Goal: Information Seeking & Learning: Learn about a topic

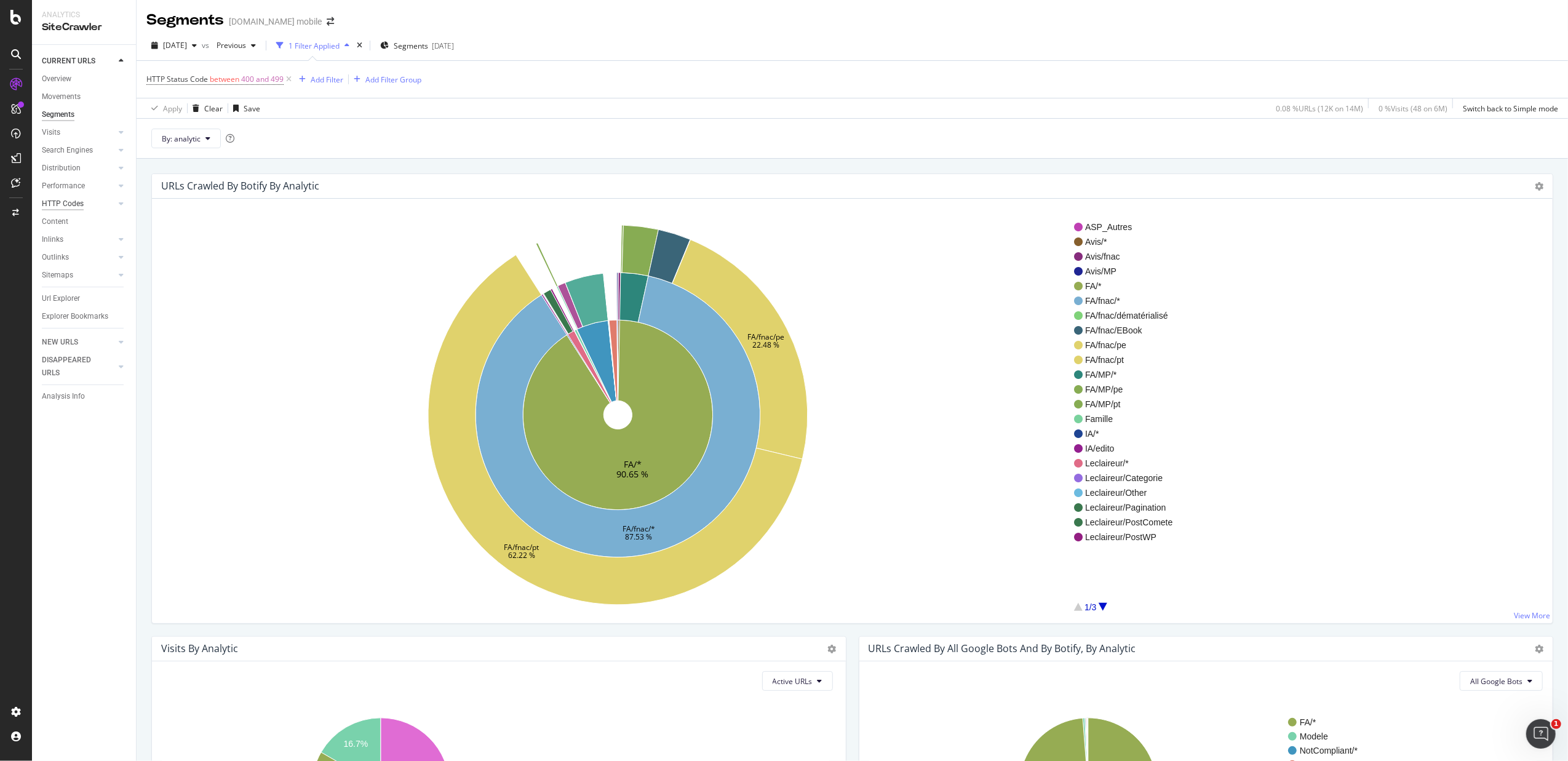
click at [58, 210] on div "HTTP Codes" at bounding box center [63, 203] width 42 height 13
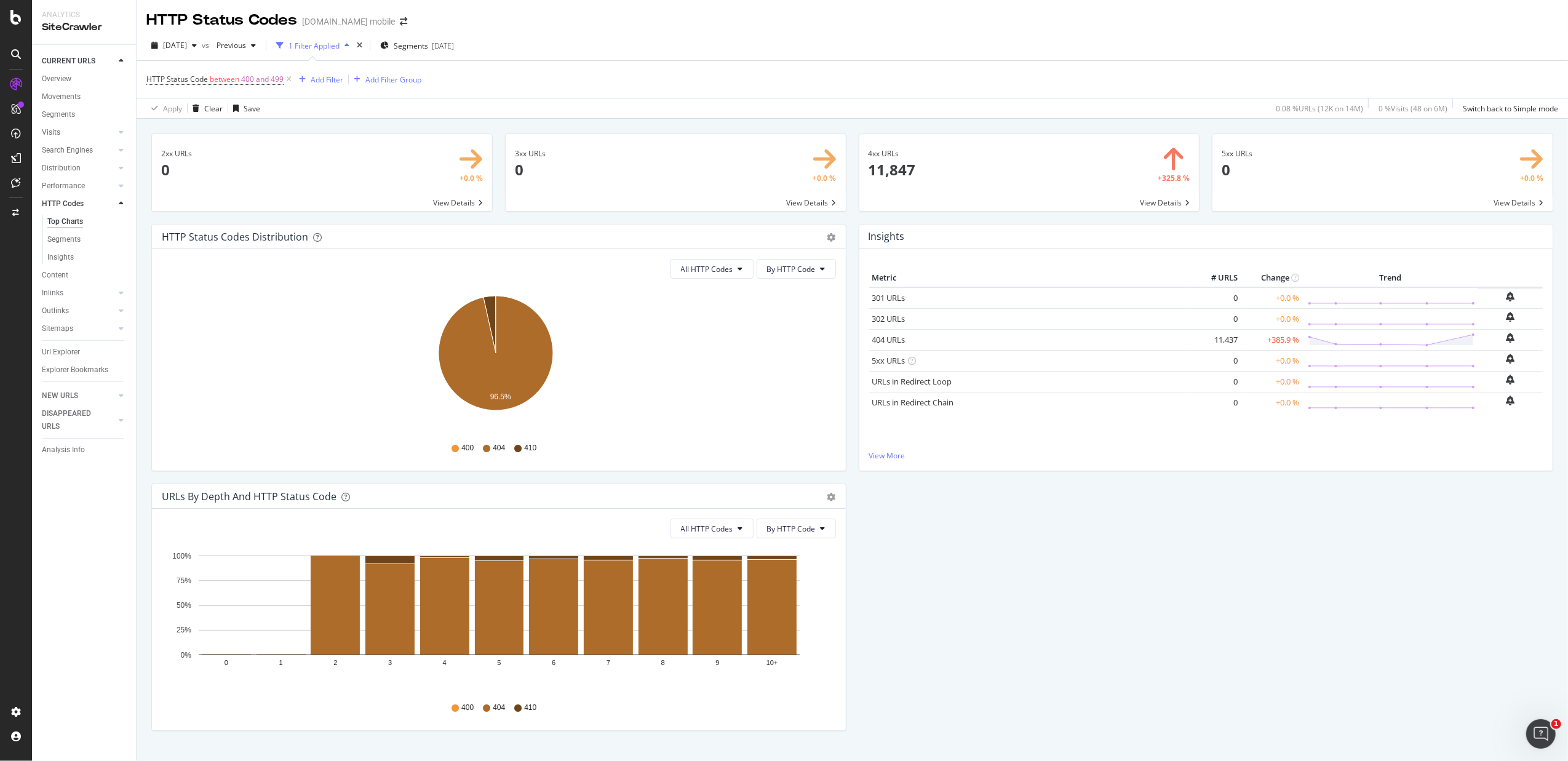
click at [1145, 190] on span at bounding box center [1030, 172] width 340 height 77
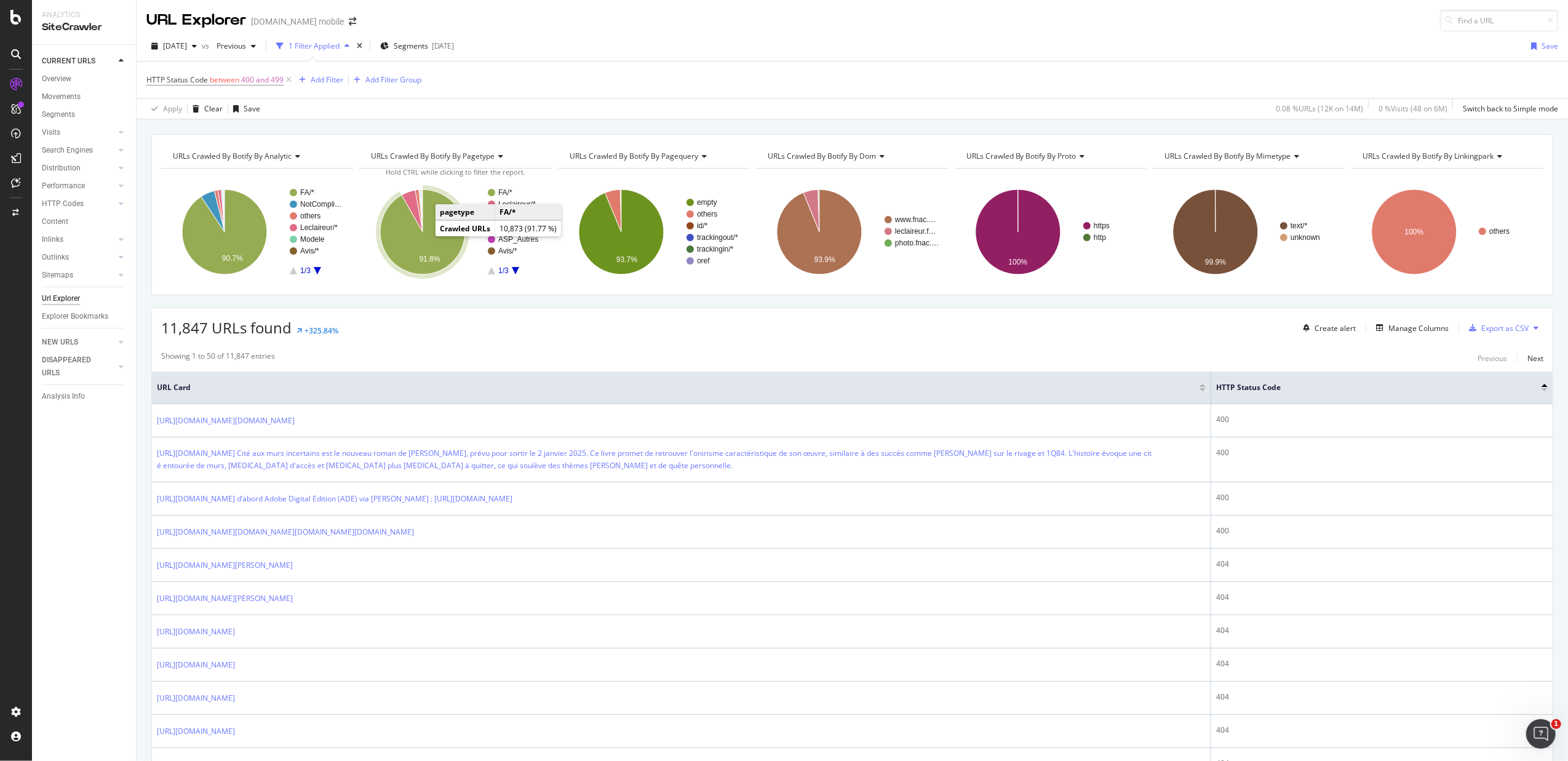
click at [429, 247] on icon "A chart." at bounding box center [422, 232] width 85 height 85
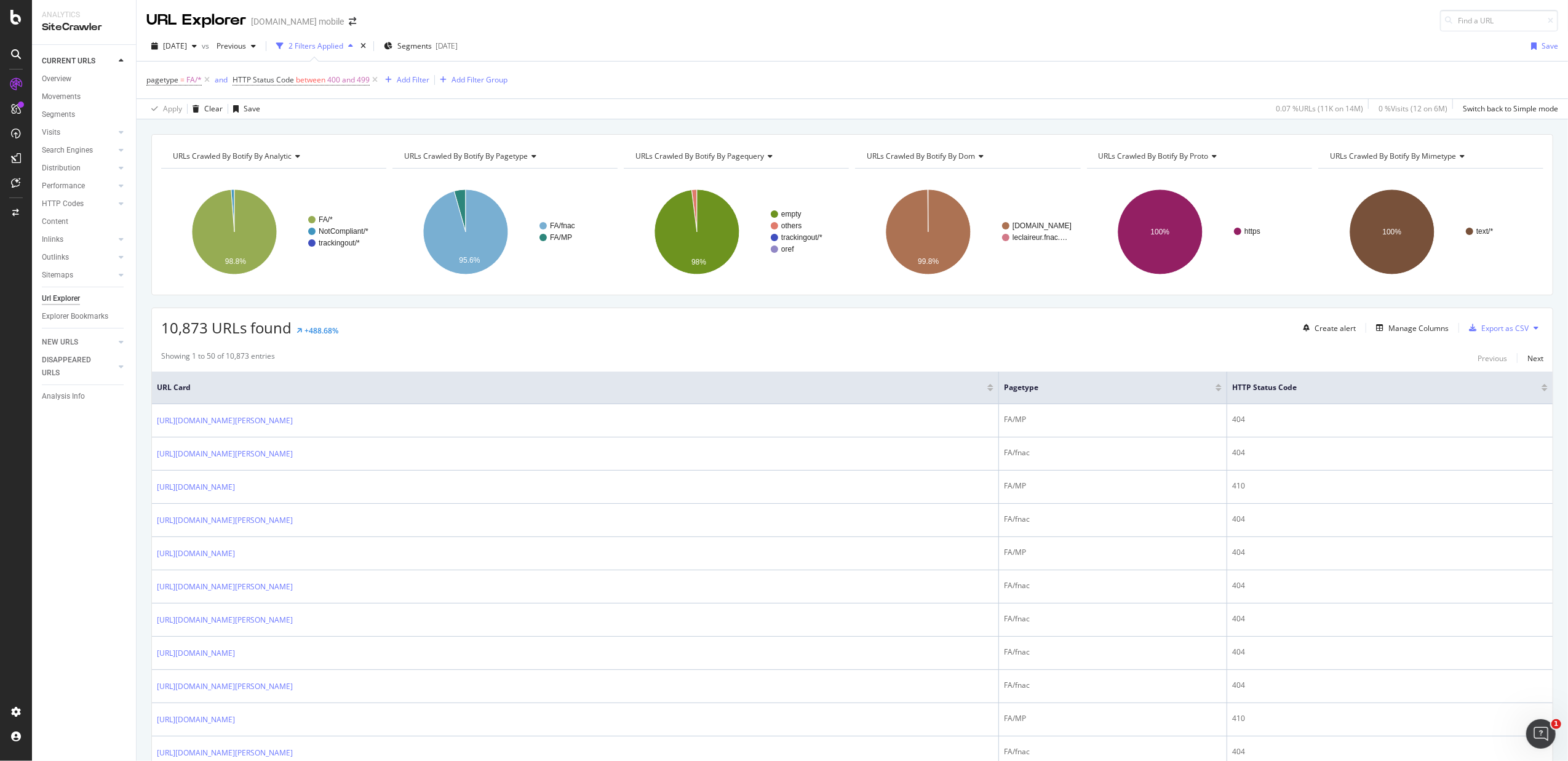
click at [797, 355] on div "Showing 1 to 50 of 10,873 entries Previous Next" at bounding box center [852, 358] width 1401 height 15
click at [461, 247] on icon "A chart." at bounding box center [465, 232] width 85 height 85
click at [389, 391] on div at bounding box center [389, 390] width 6 height 3
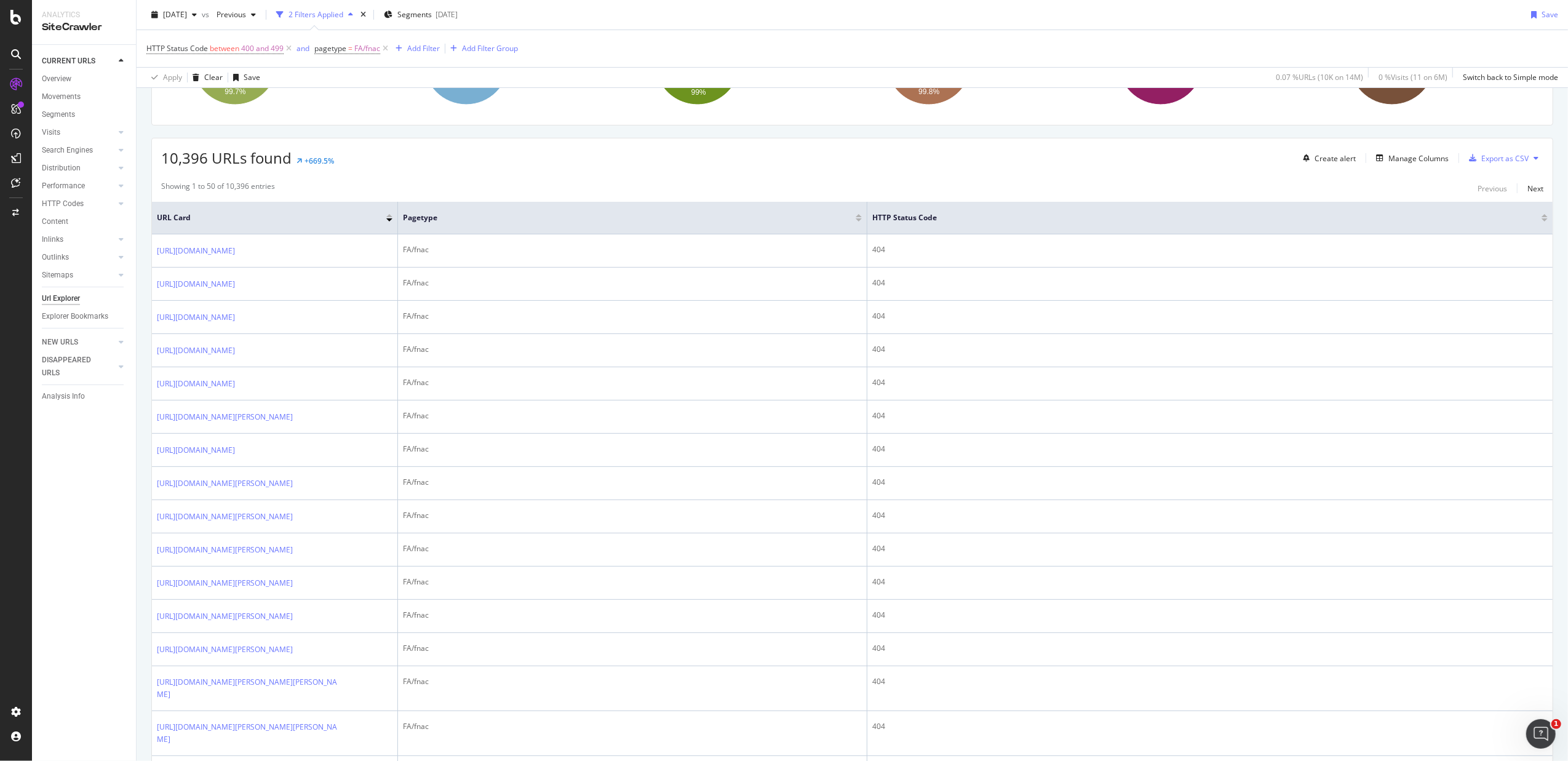
scroll to position [82, 0]
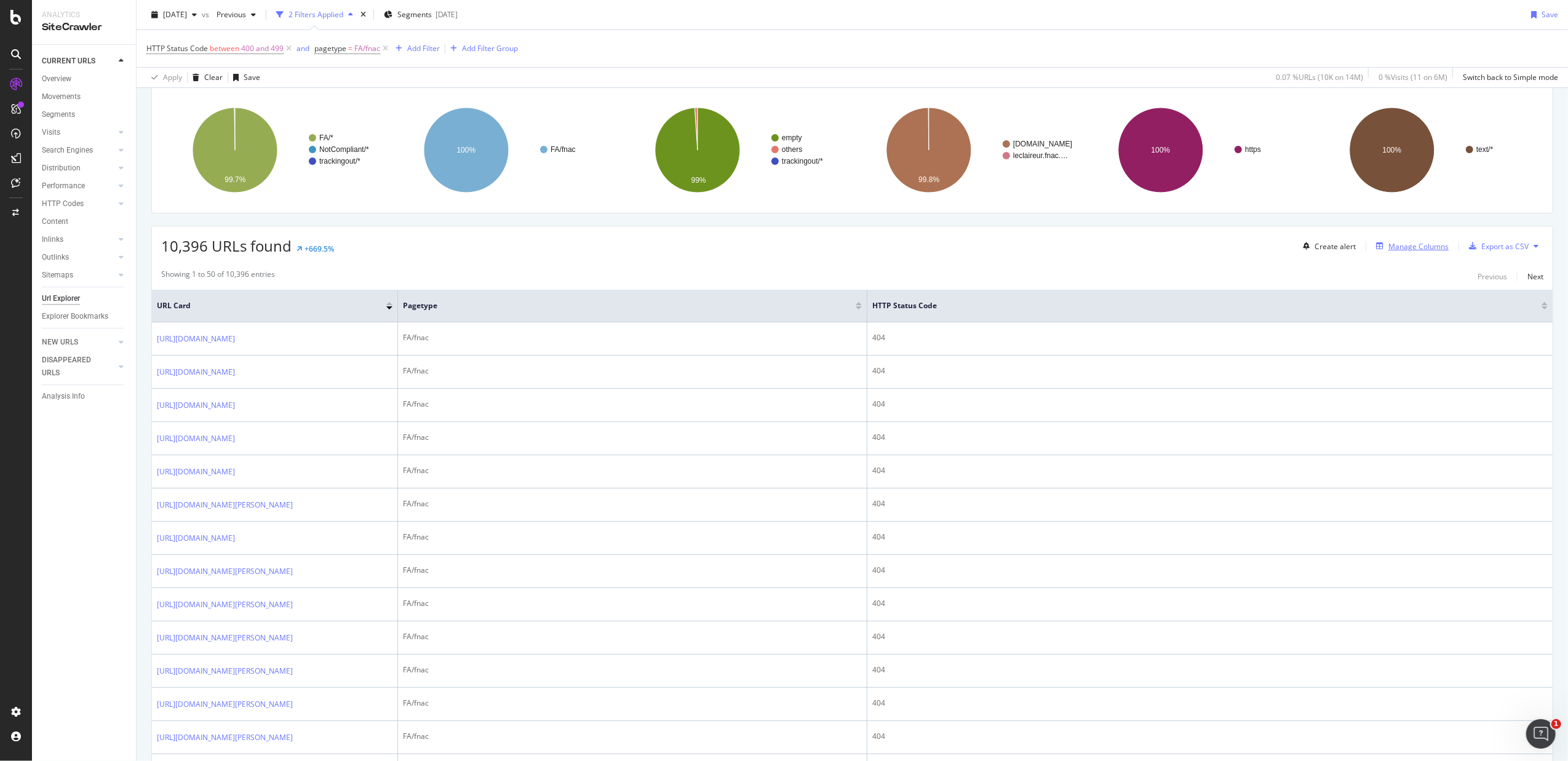
click at [1418, 251] on div "Manage Columns" at bounding box center [1418, 247] width 60 height 10
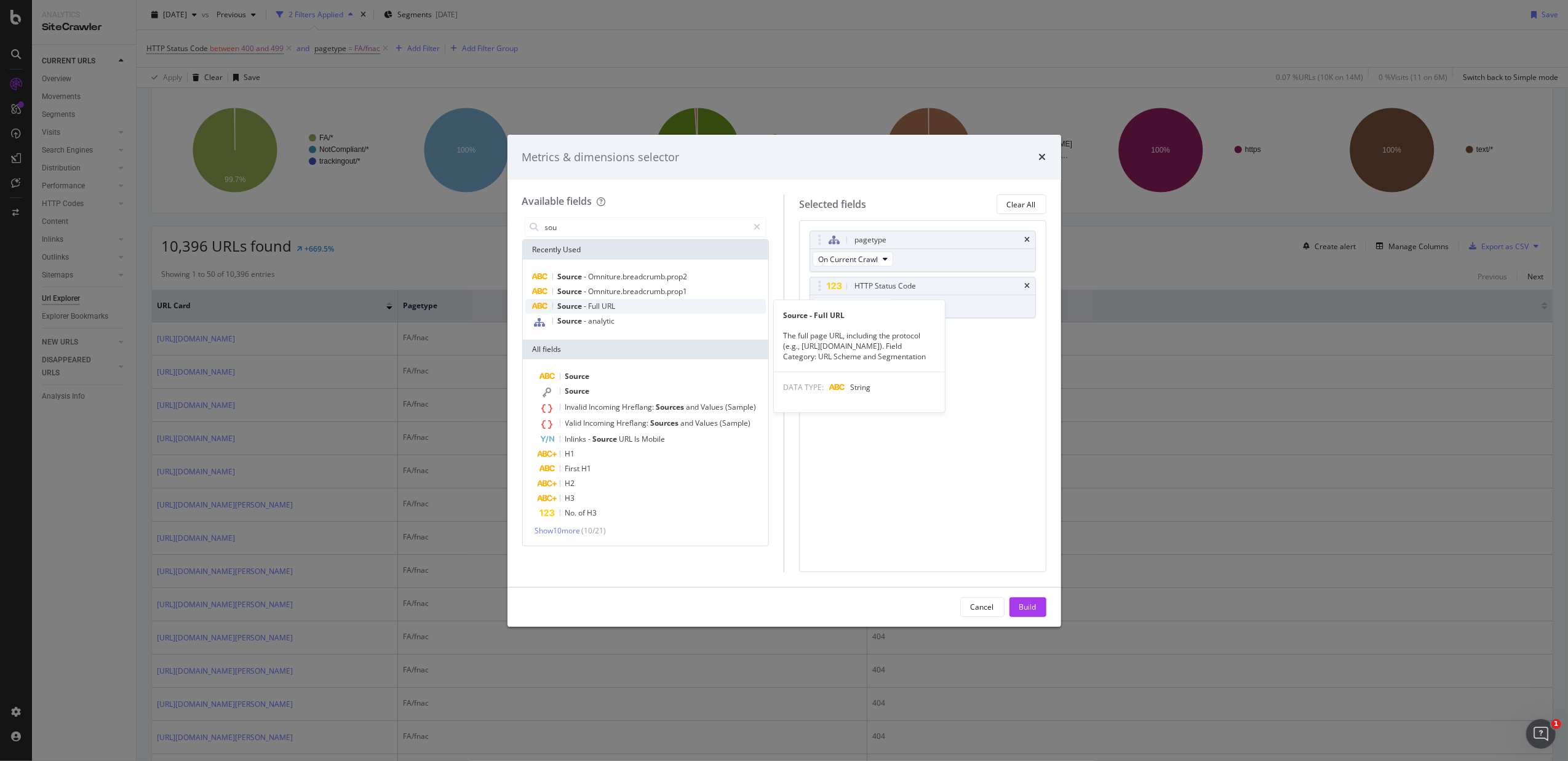
type input "sou"
click at [650, 307] on div "Source - Full URL" at bounding box center [646, 307] width 241 height 15
click at [1029, 606] on div "Build" at bounding box center [1028, 607] width 17 height 10
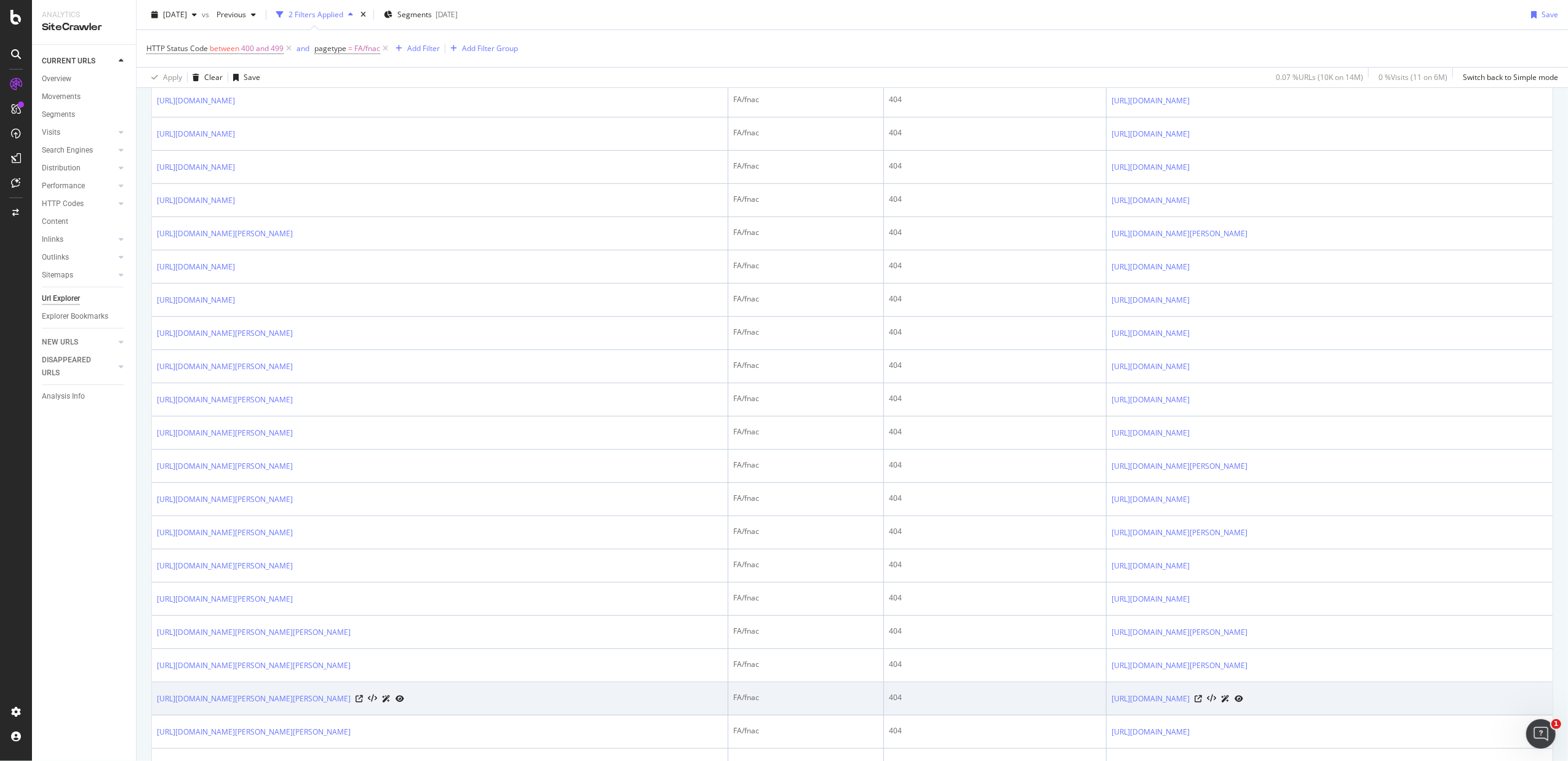
scroll to position [574, 0]
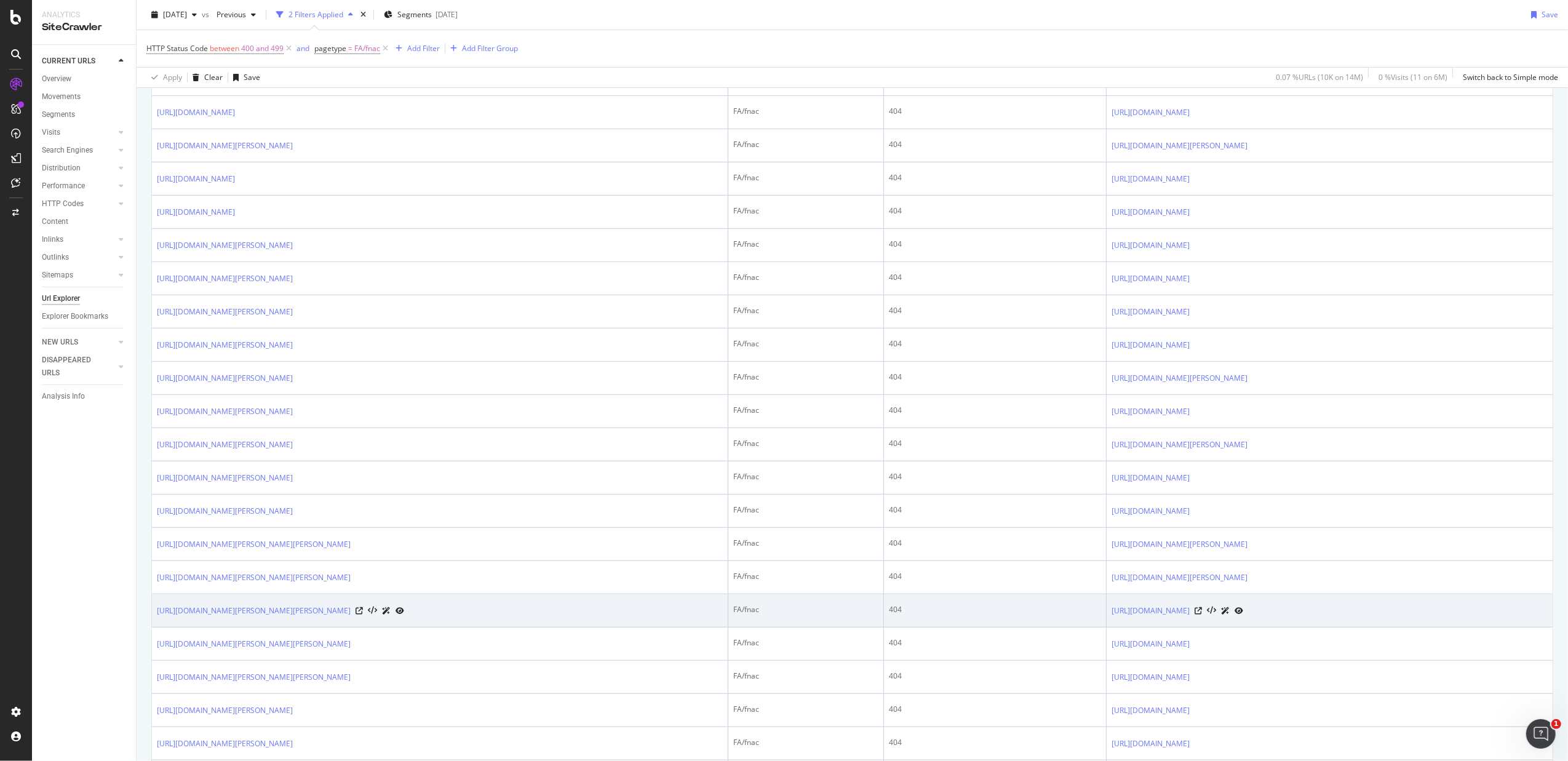
drag, startPoint x: 292, startPoint y: 688, endPoint x: 155, endPoint y: 667, distance: 138.6
click at [155, 628] on td "[URL][DOMAIN_NAME][PERSON_NAME][PERSON_NAME]" at bounding box center [440, 611] width 576 height 33
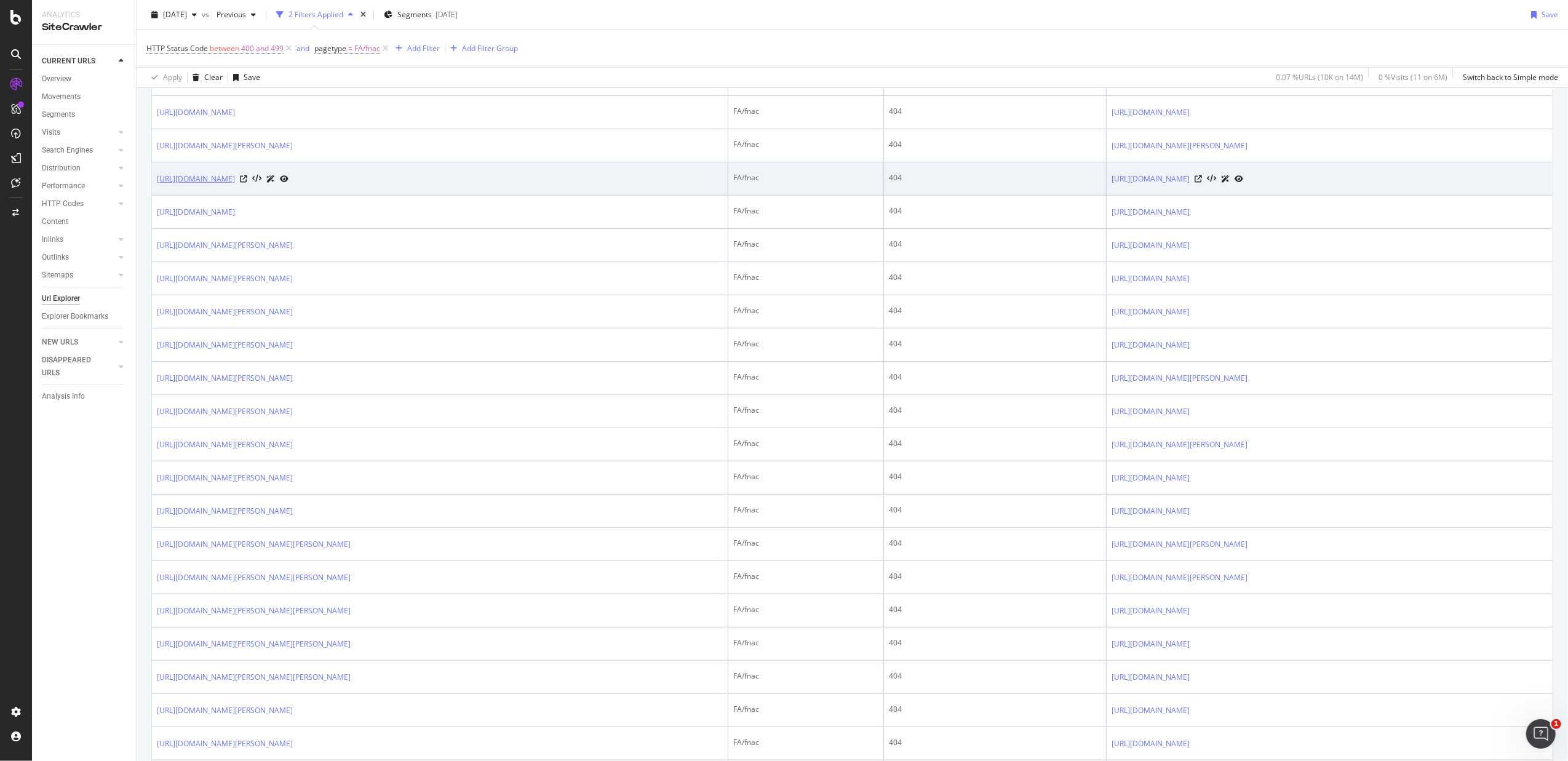
copy link "[URL][DOMAIN_NAME][PERSON_NAME][PERSON_NAME]"
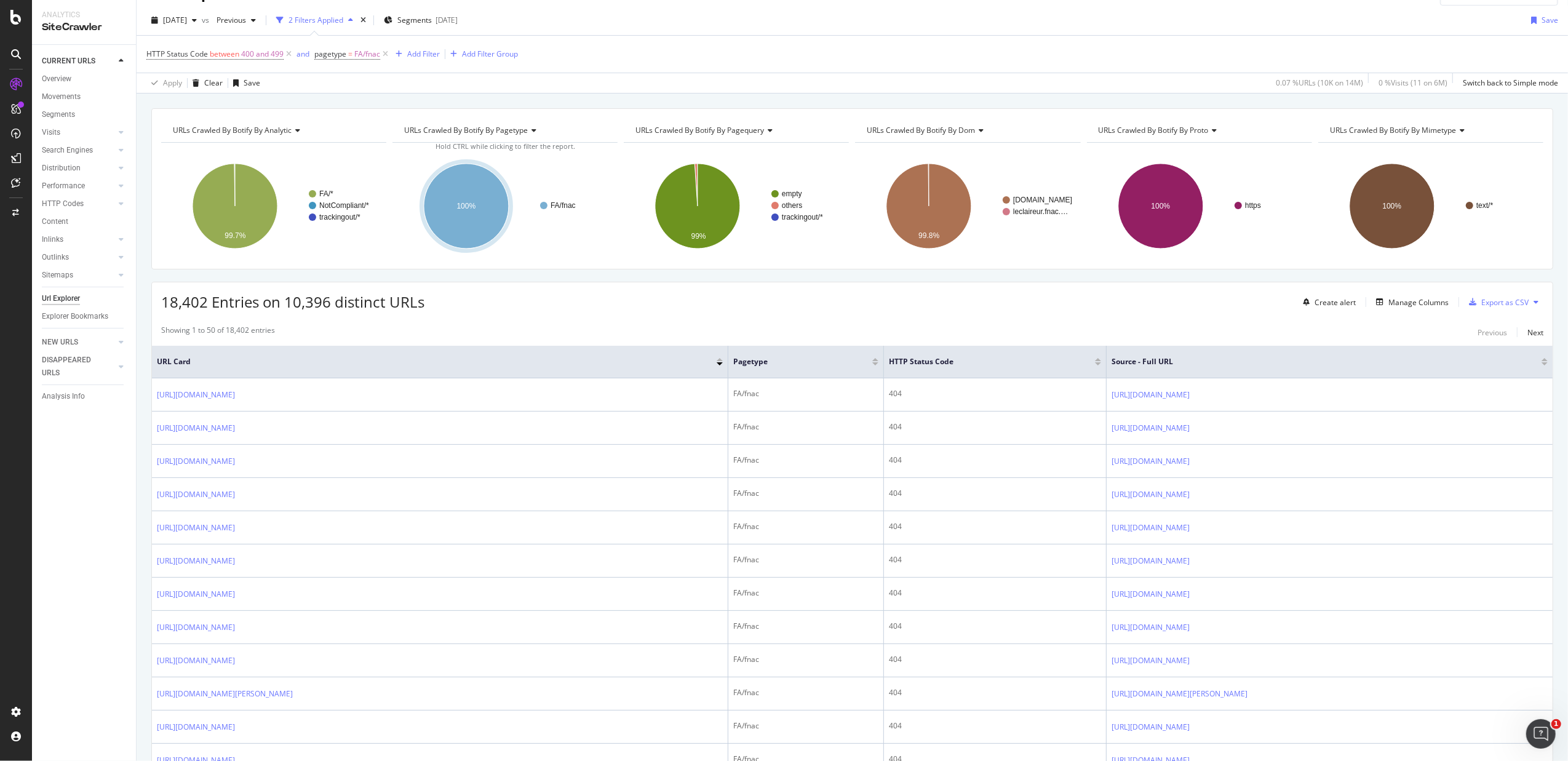
scroll to position [0, 0]
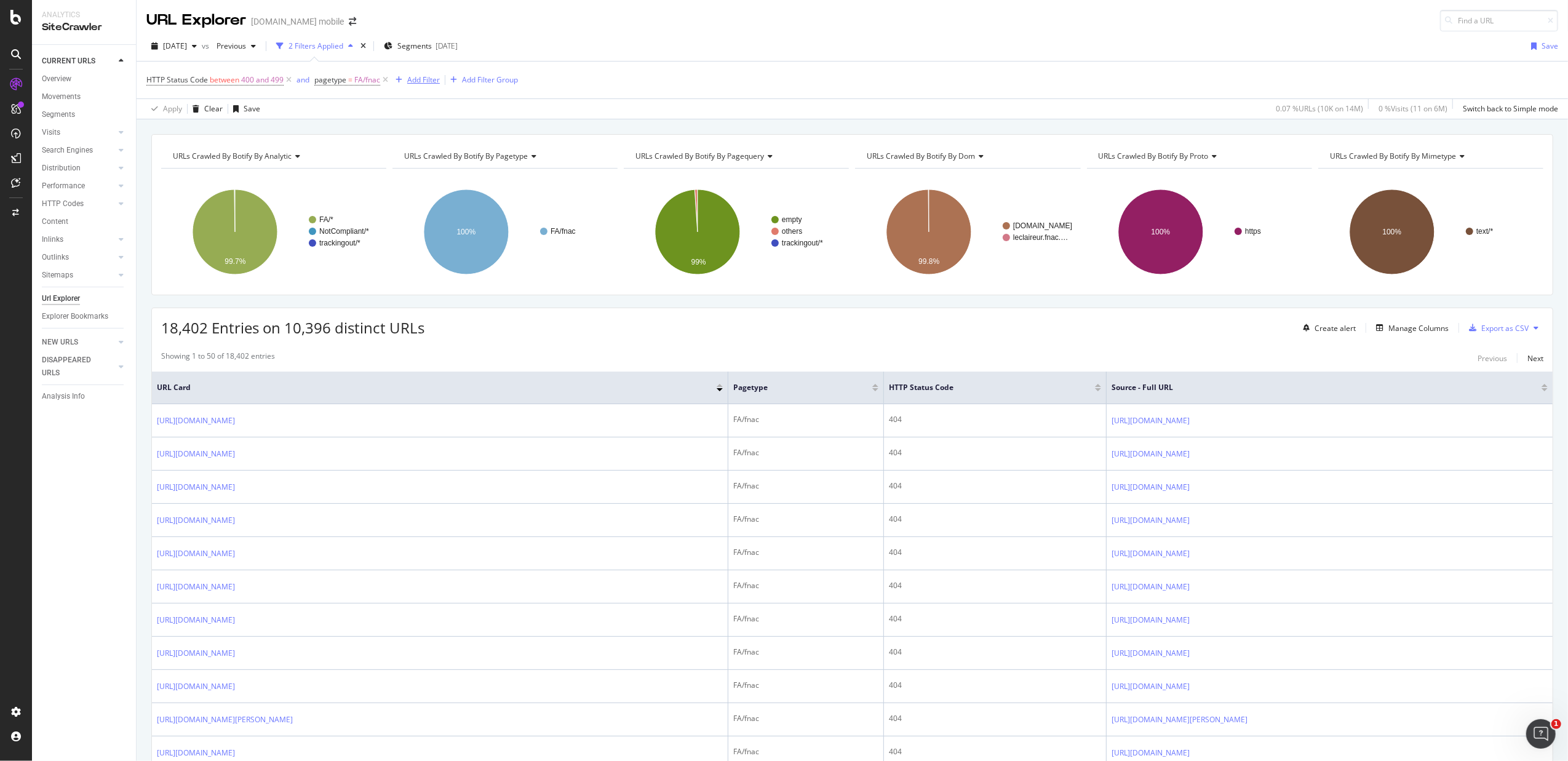
click at [404, 77] on div "button" at bounding box center [399, 80] width 16 height 7
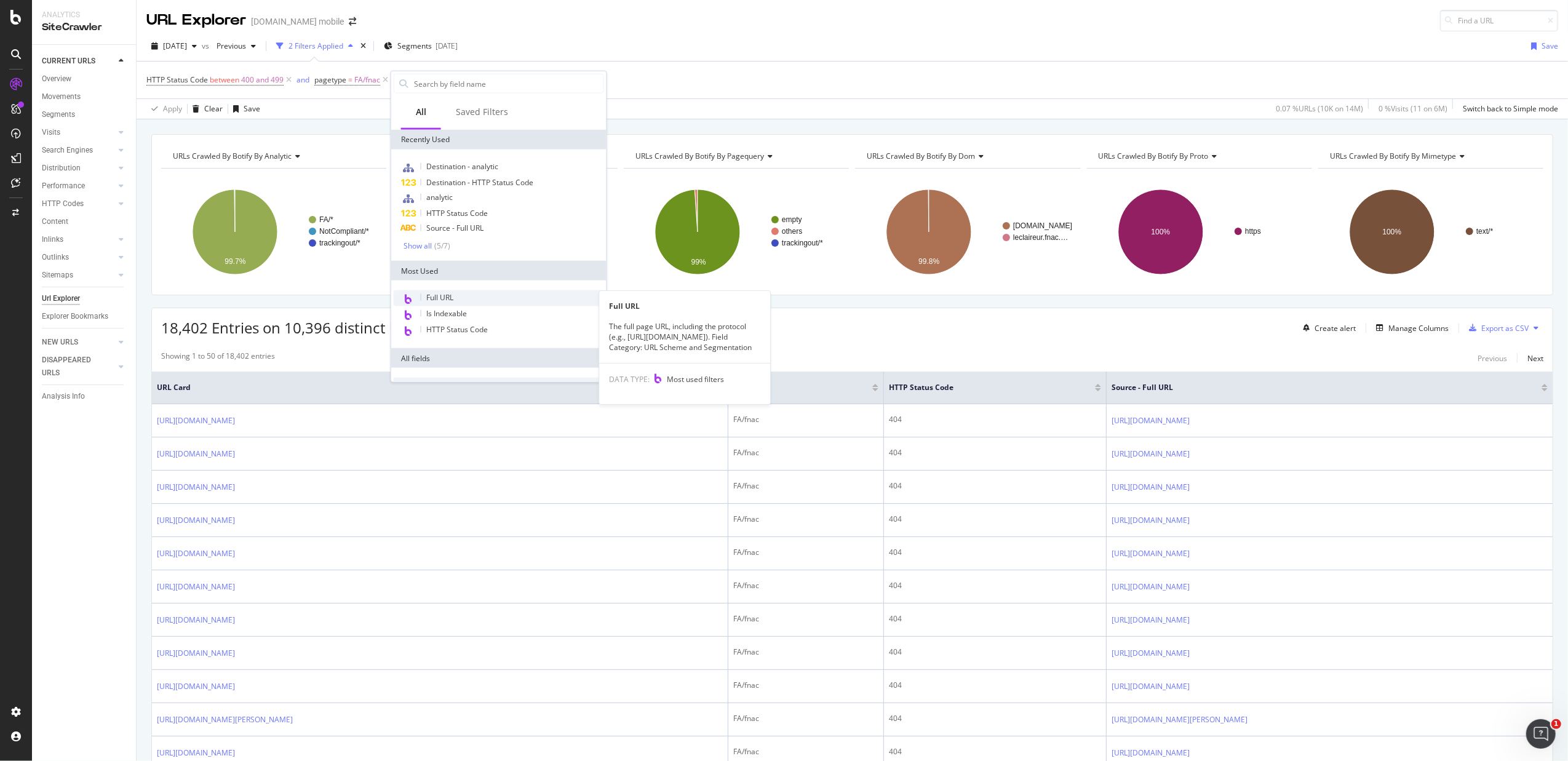
click at [459, 290] on div "Full URL" at bounding box center [498, 298] width 211 height 16
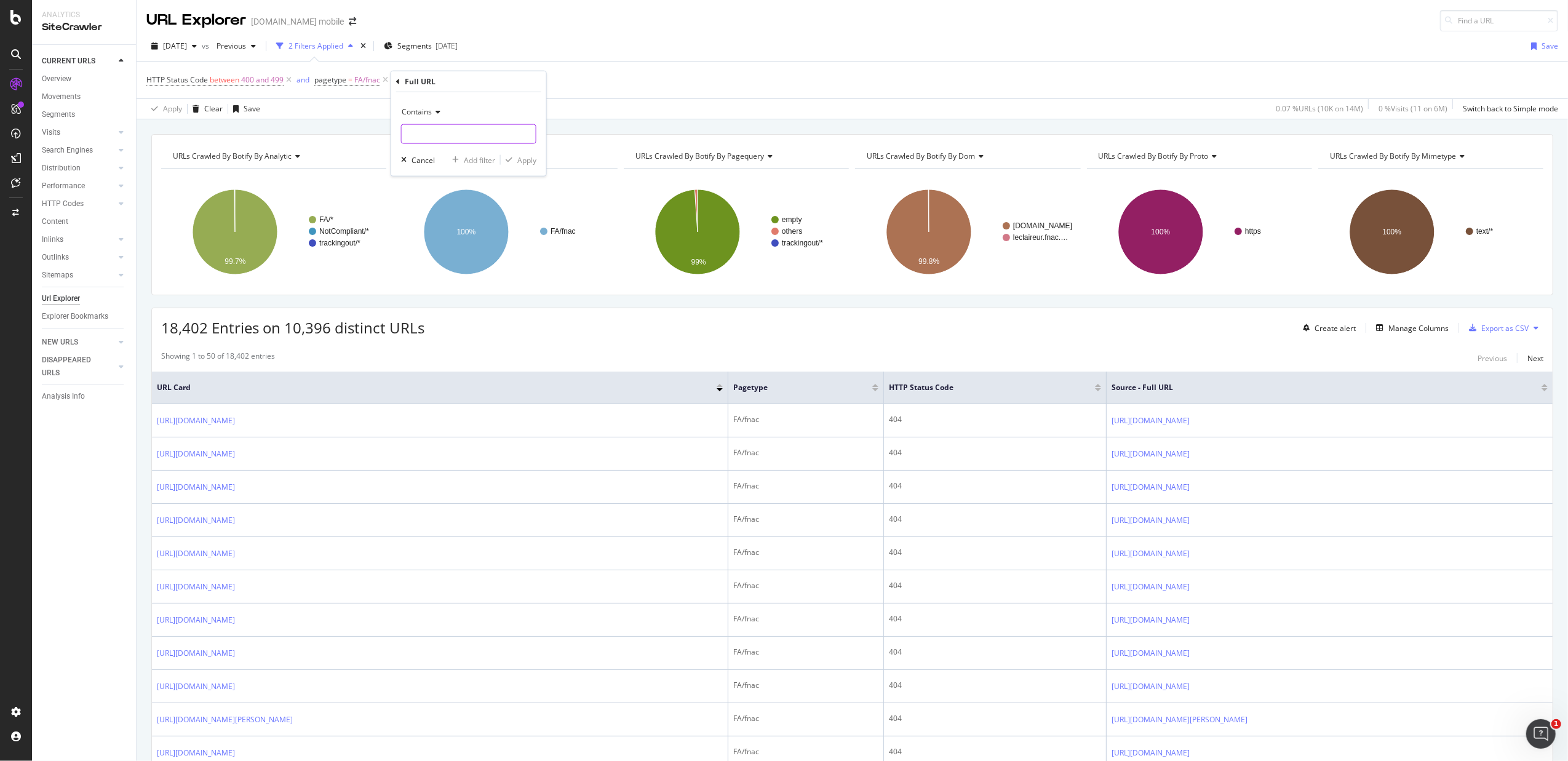
click at [459, 133] on input "text" at bounding box center [468, 134] width 134 height 19
paste input "[URL][DOMAIN_NAME]"
type input "[URL][DOMAIN_NAME]"
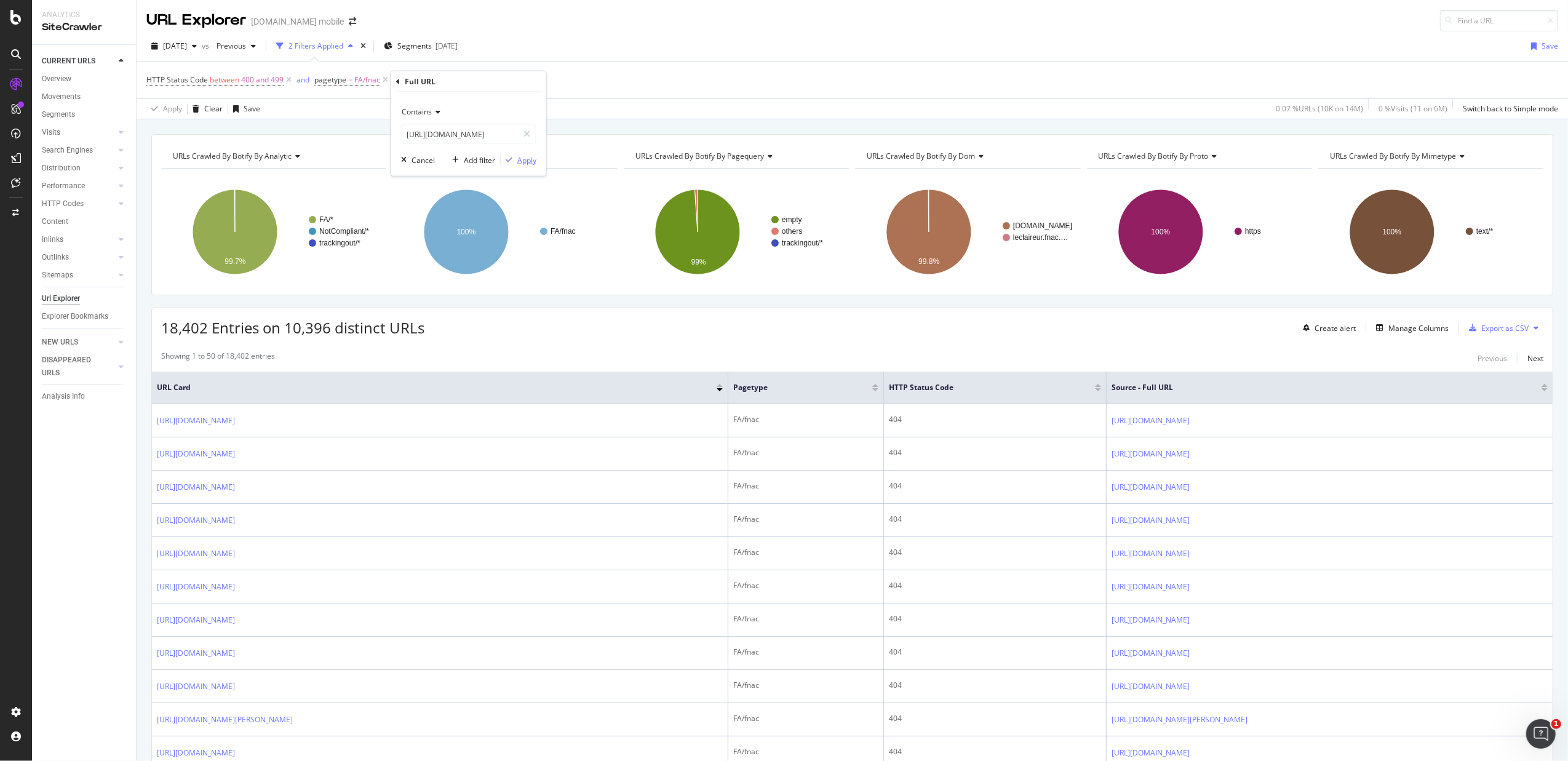
click at [533, 158] on div "Apply" at bounding box center [526, 160] width 19 height 10
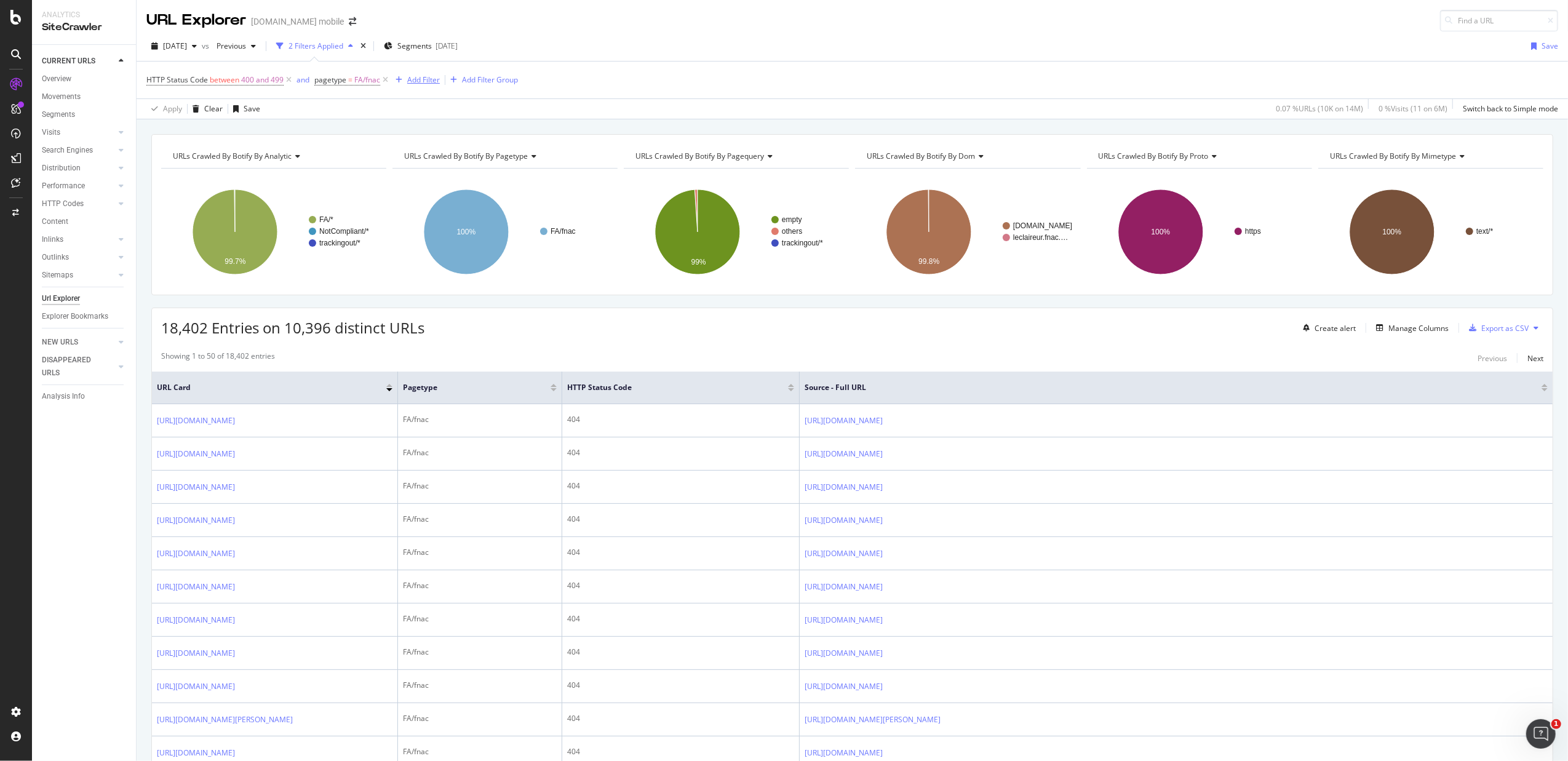
click at [423, 84] on div "Add Filter" at bounding box center [423, 79] width 32 height 10
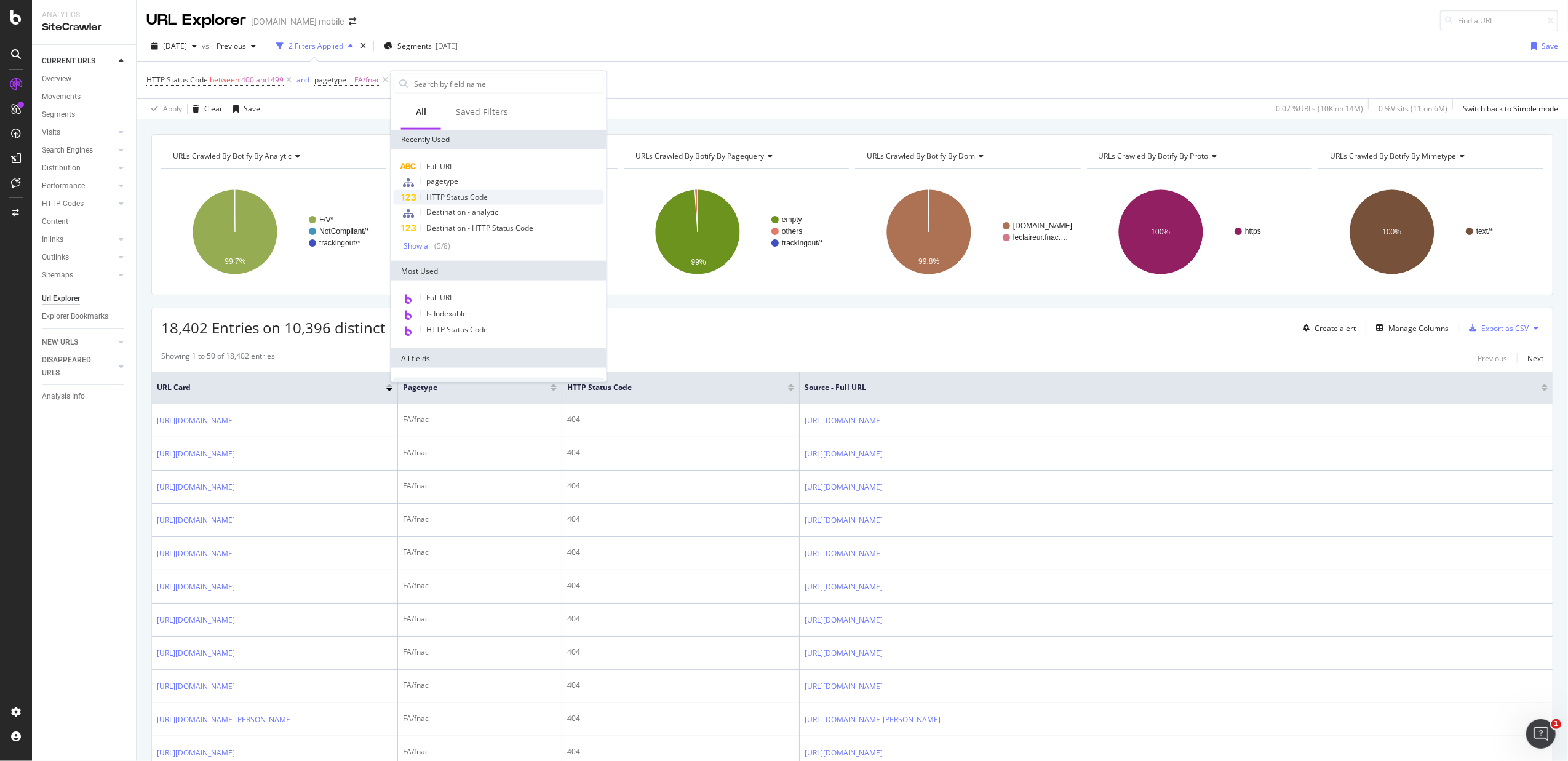
click at [508, 198] on div "HTTP Status Code" at bounding box center [498, 198] width 211 height 15
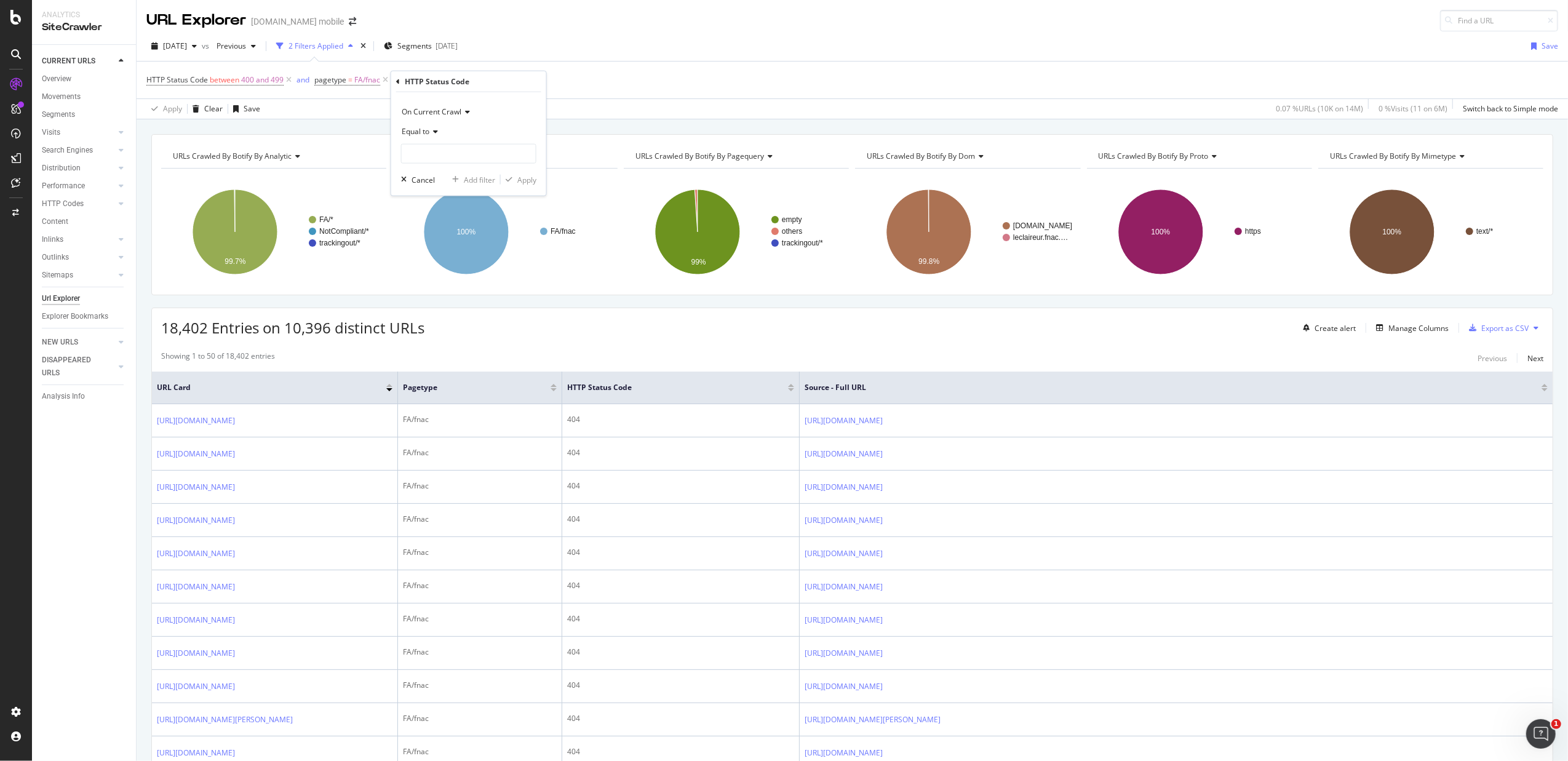
click at [429, 136] on div "Equal to" at bounding box center [468, 132] width 136 height 19
click at [441, 157] on div "Equal to" at bounding box center [470, 157] width 132 height 16
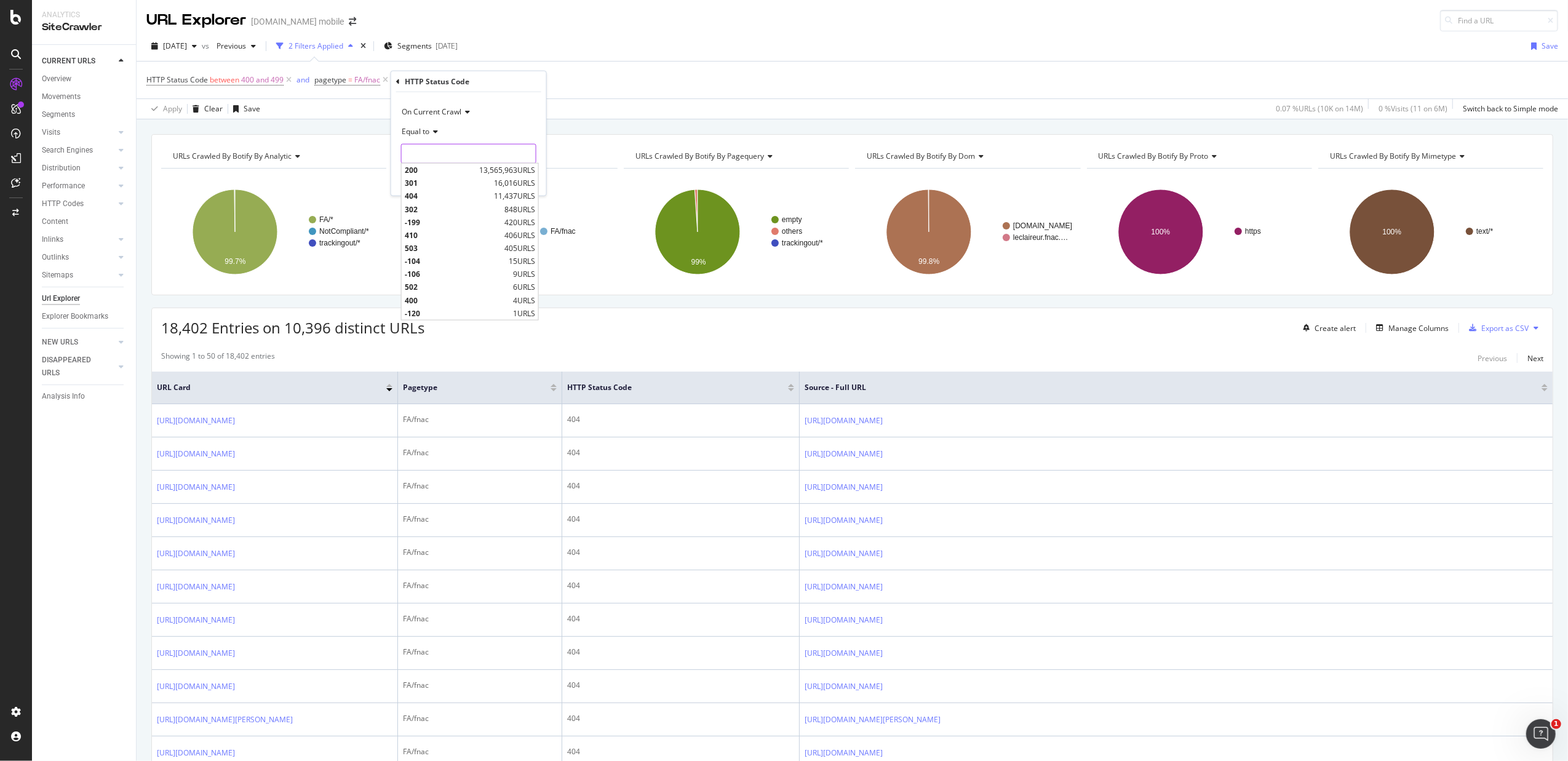
click at [443, 156] on input "number" at bounding box center [468, 154] width 136 height 19
click at [471, 195] on span "404" at bounding box center [447, 196] width 86 height 10
type input "404"
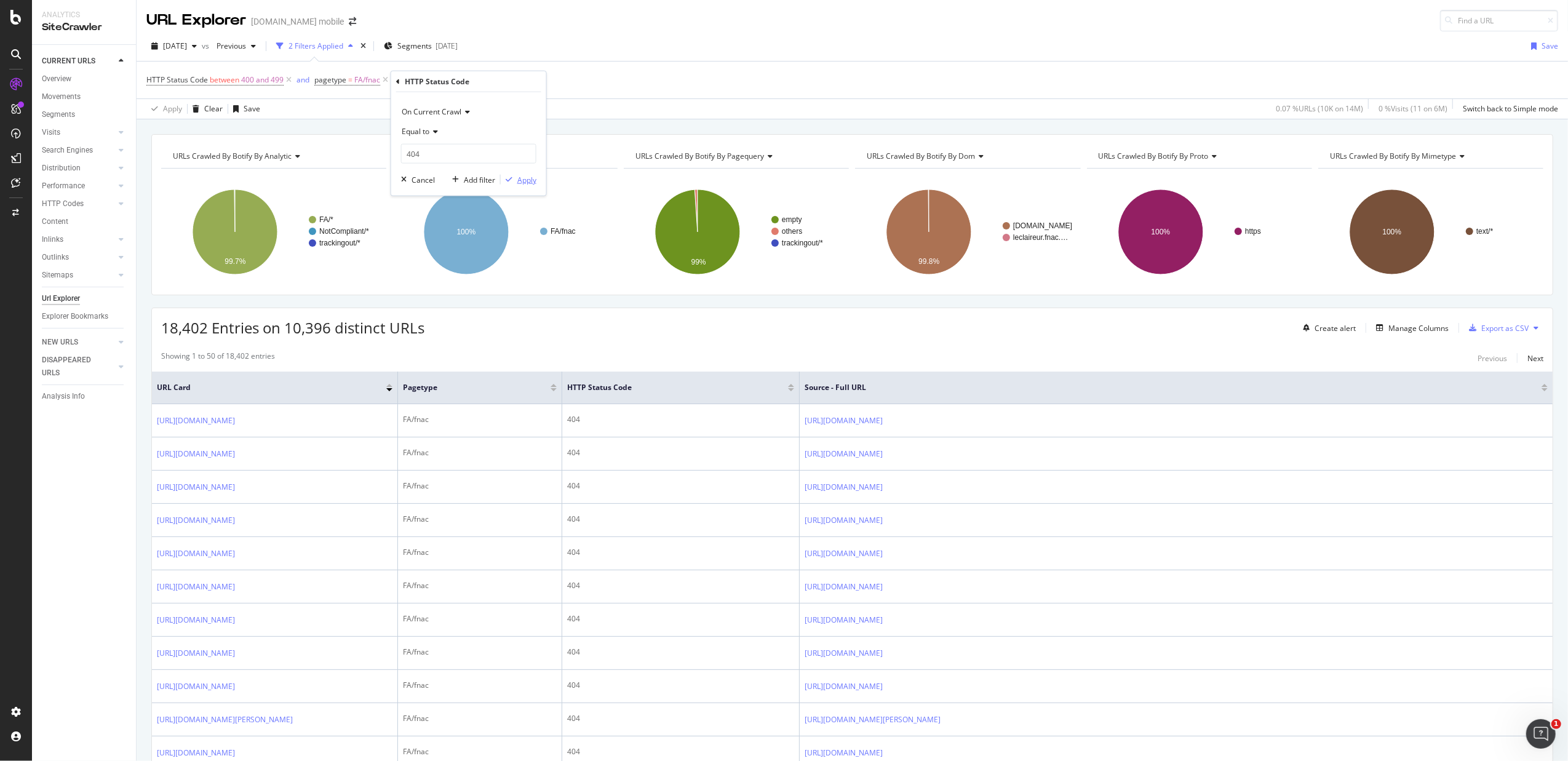
click at [520, 174] on div "Apply" at bounding box center [526, 179] width 19 height 10
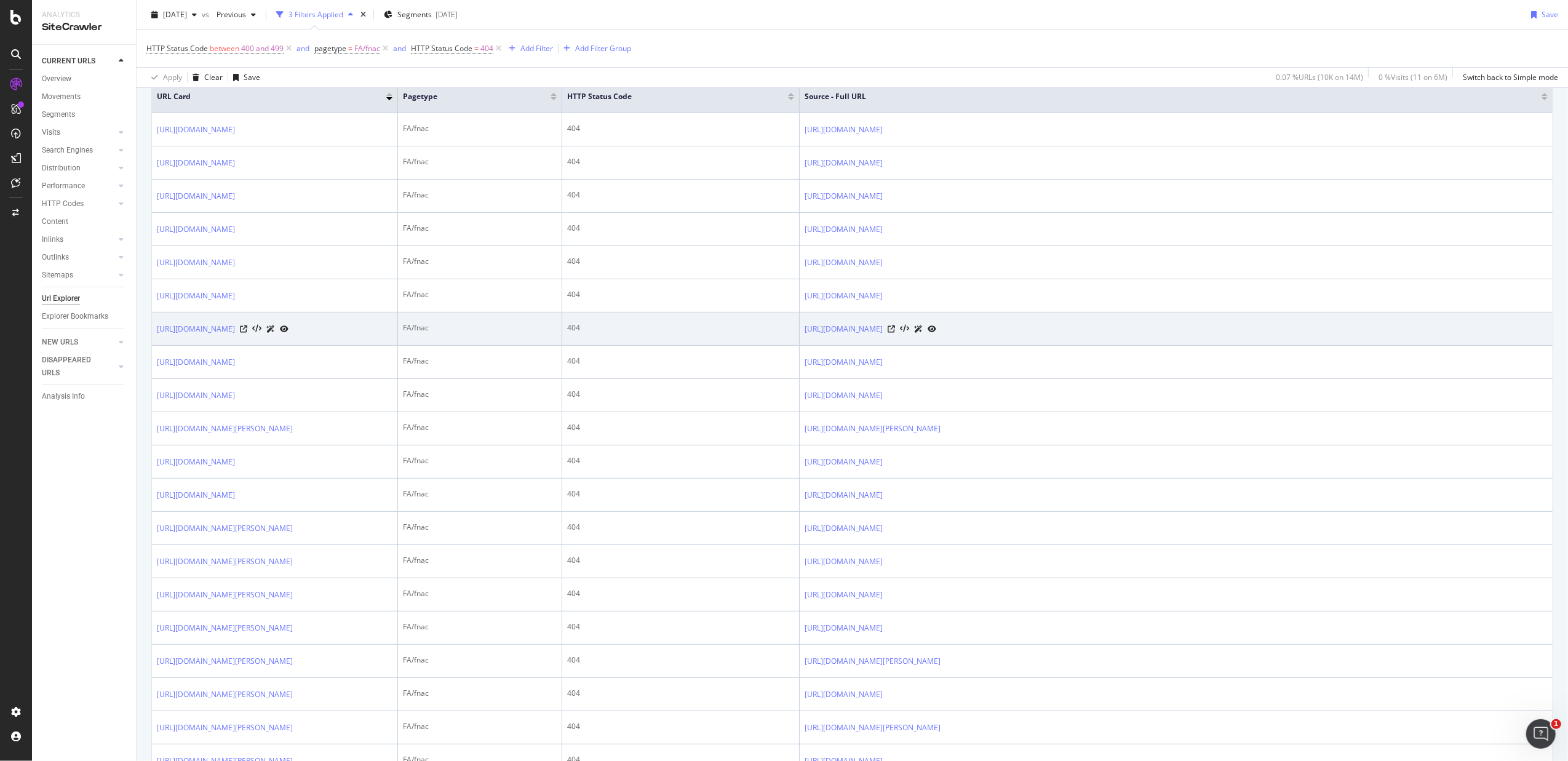
scroll to position [328, 0]
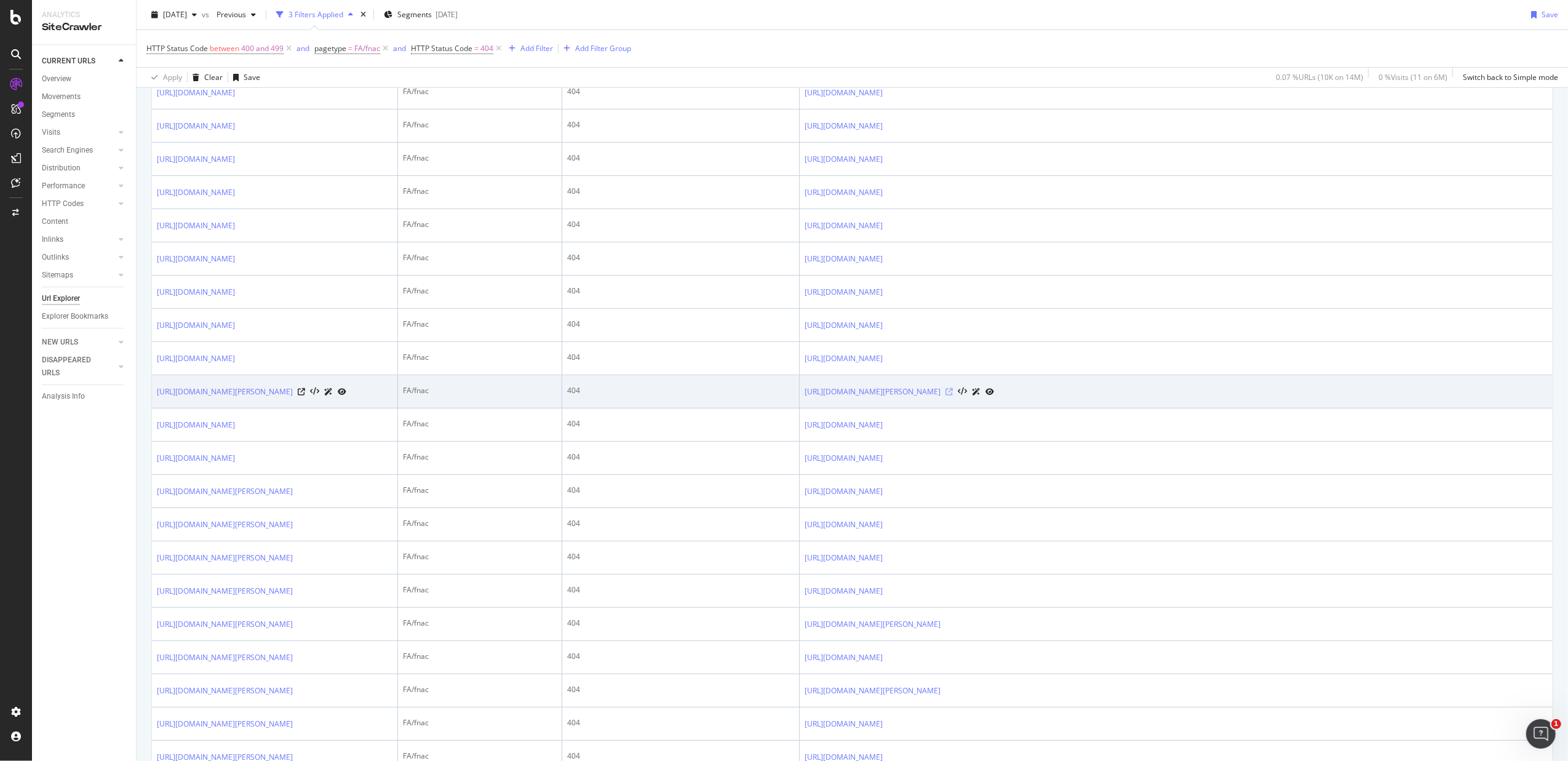
click at [953, 396] on icon at bounding box center [949, 392] width 7 height 7
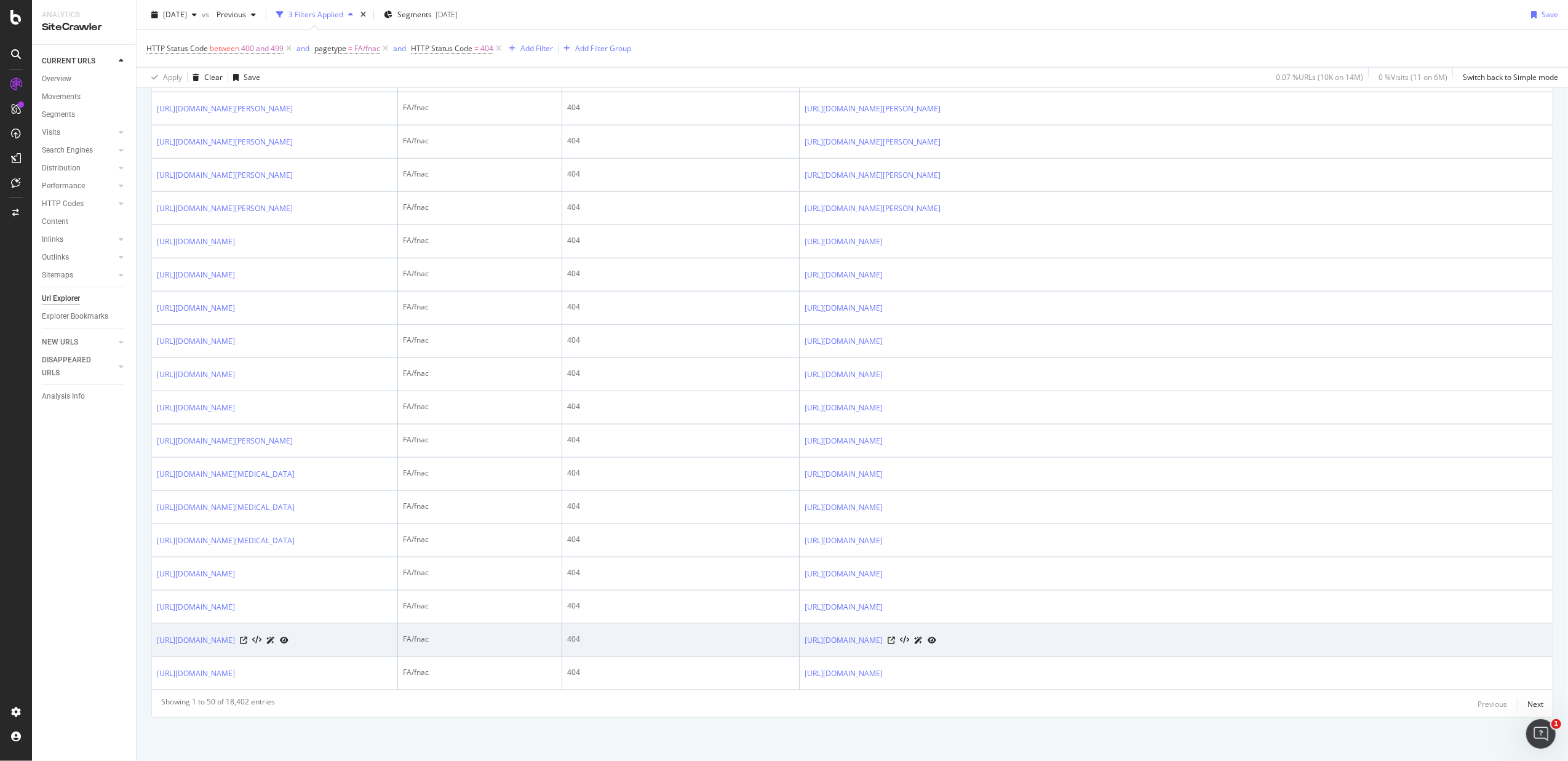
scroll to position [2145, 0]
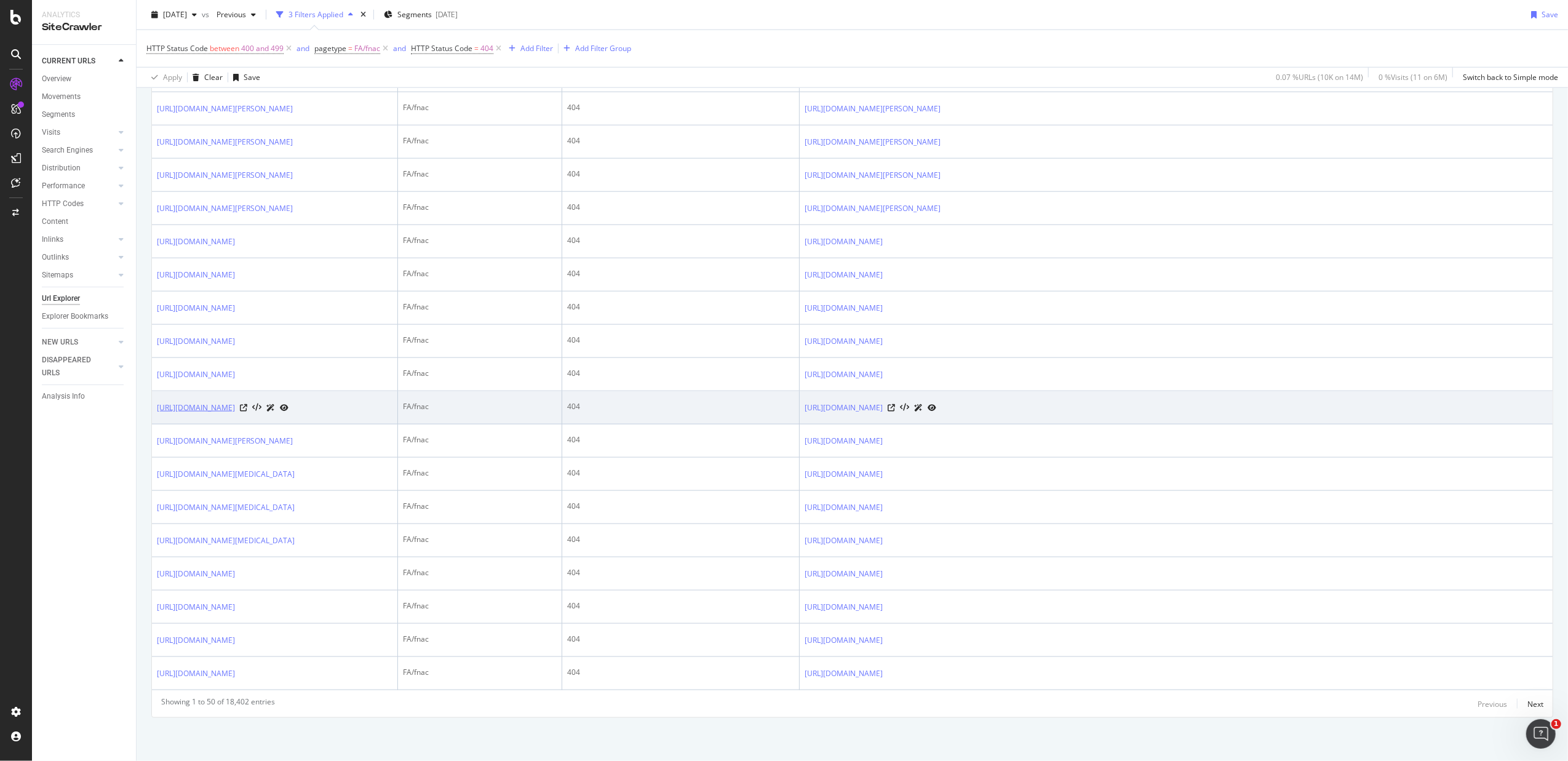
drag, startPoint x: 114, startPoint y: 643, endPoint x: 211, endPoint y: 307, distance: 349.7
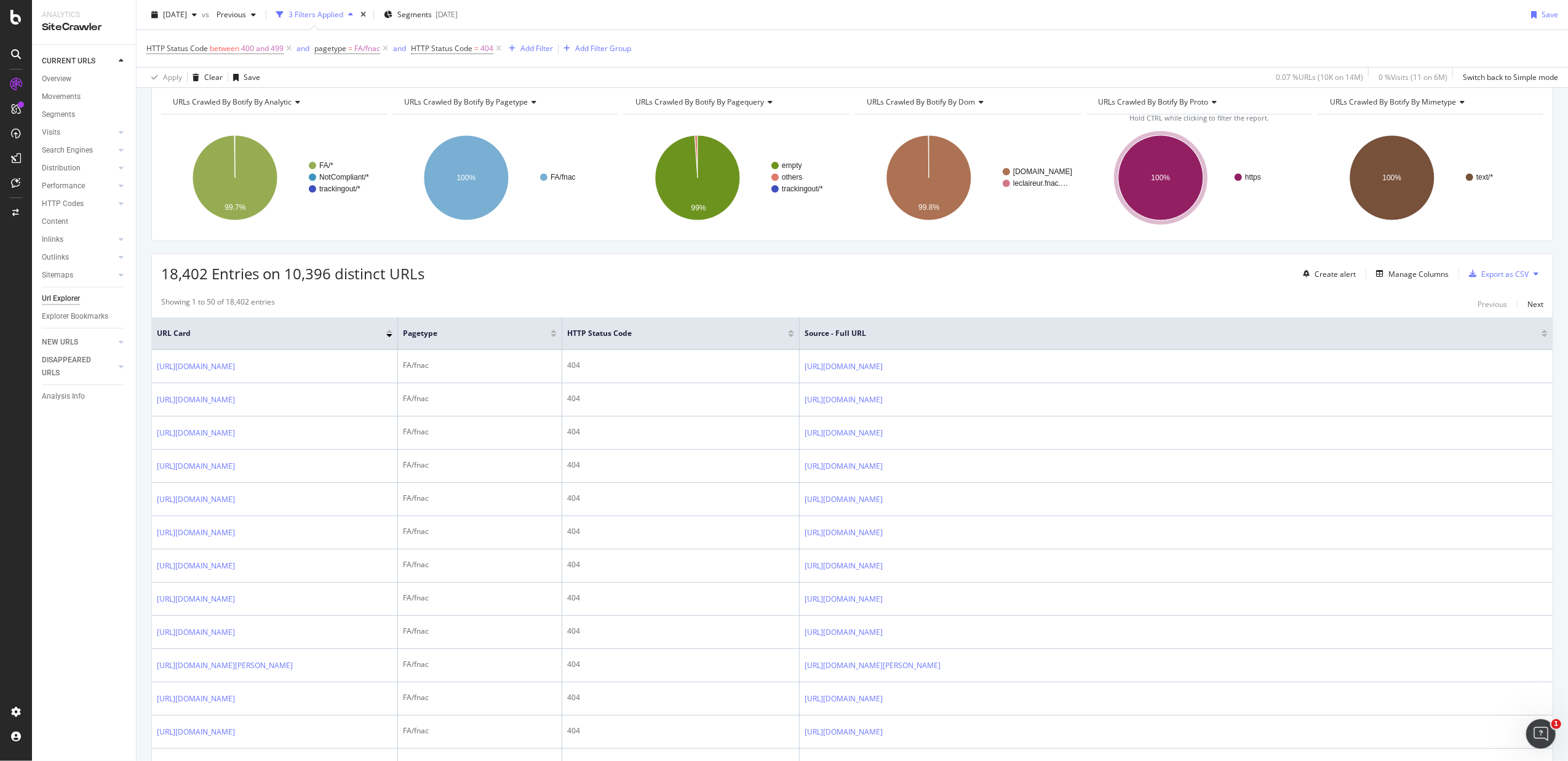
scroll to position [0, 0]
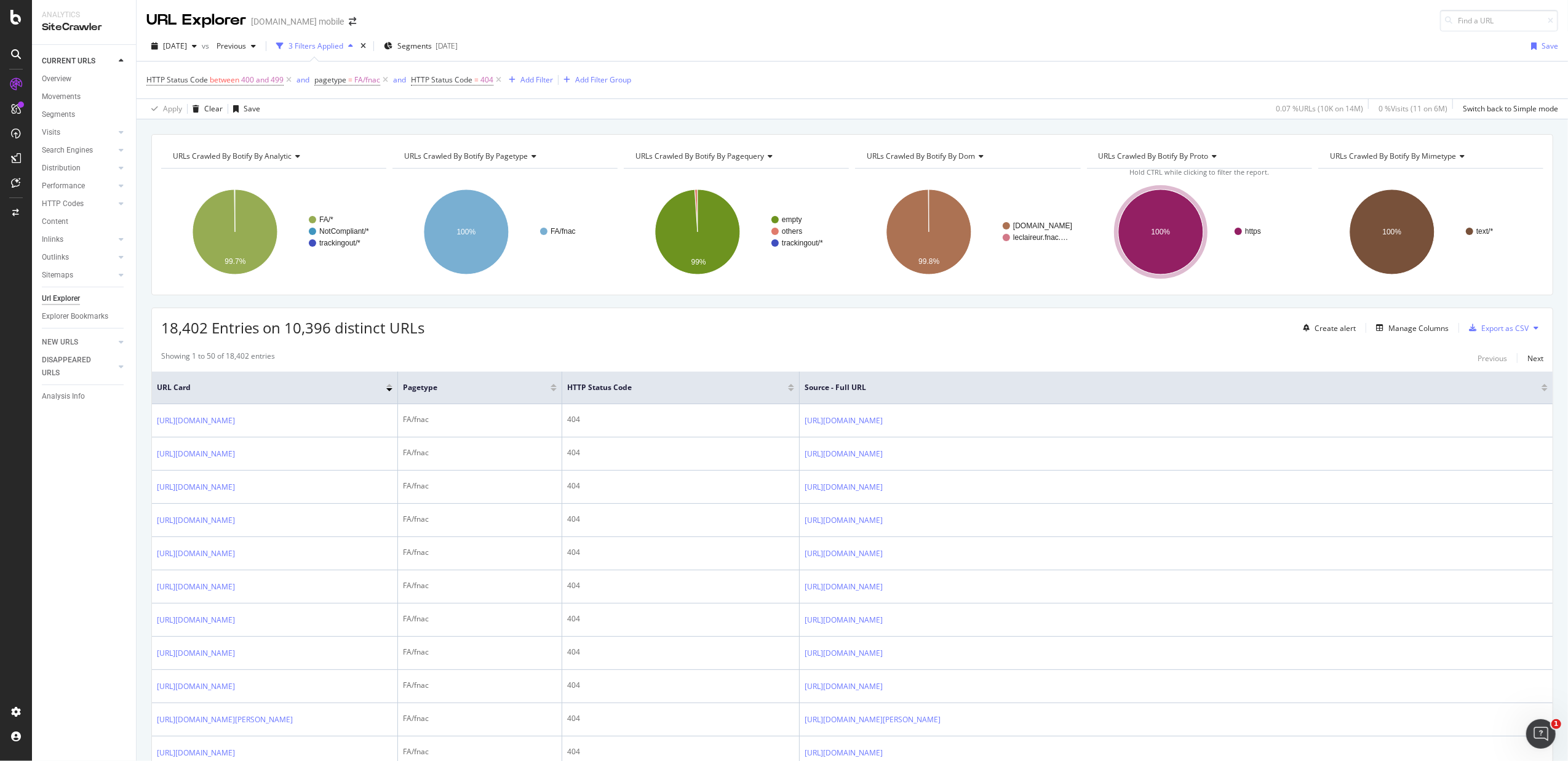
click at [388, 391] on div at bounding box center [389, 390] width 6 height 3
click at [390, 390] on div at bounding box center [389, 390] width 6 height 3
click at [390, 387] on div at bounding box center [389, 385] width 6 height 3
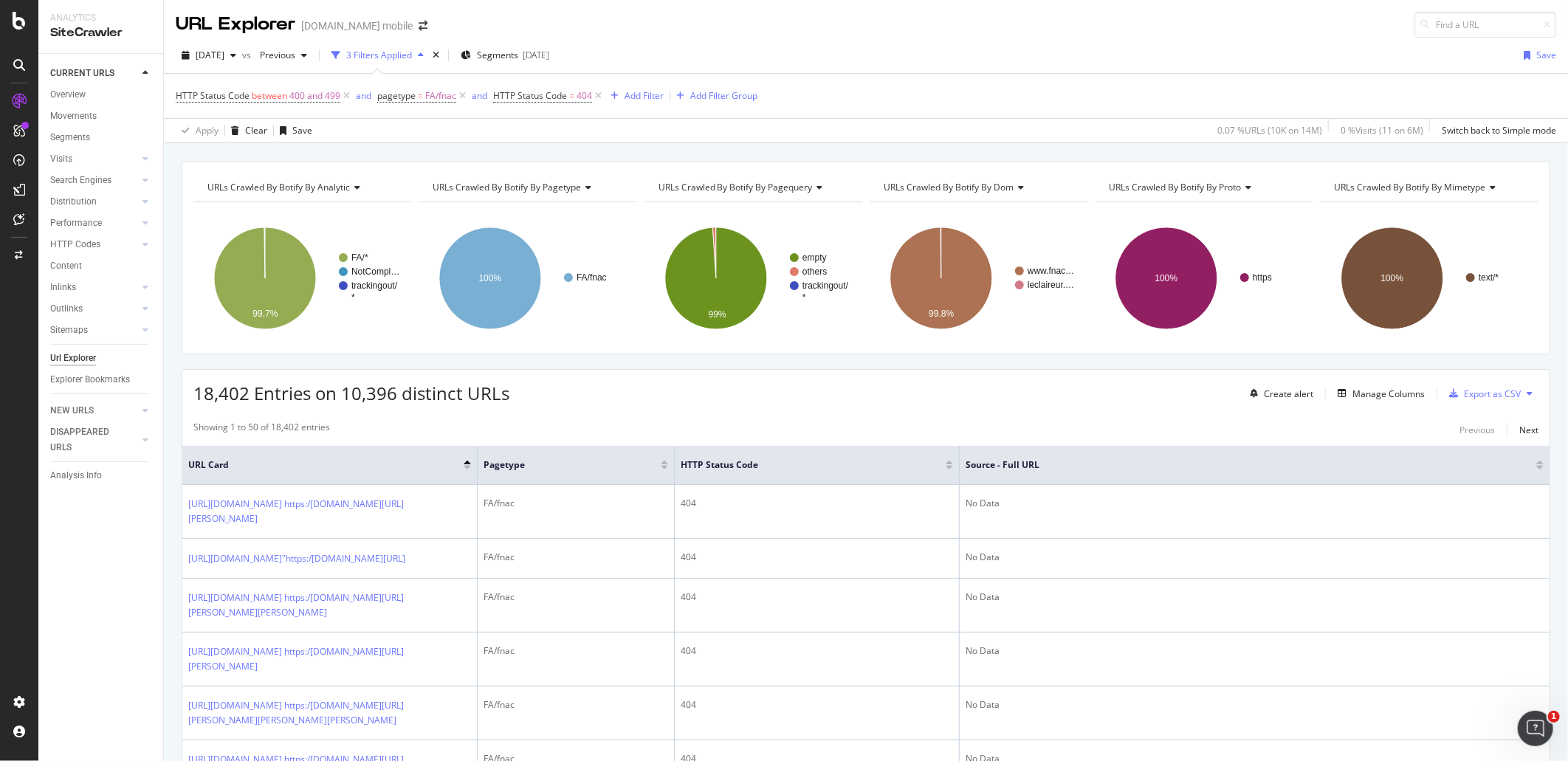
drag, startPoint x: 187, startPoint y: 625, endPoint x: 372, endPoint y: 160, distance: 500.4
click at [629, 92] on div "Add Filter" at bounding box center [643, 95] width 39 height 13
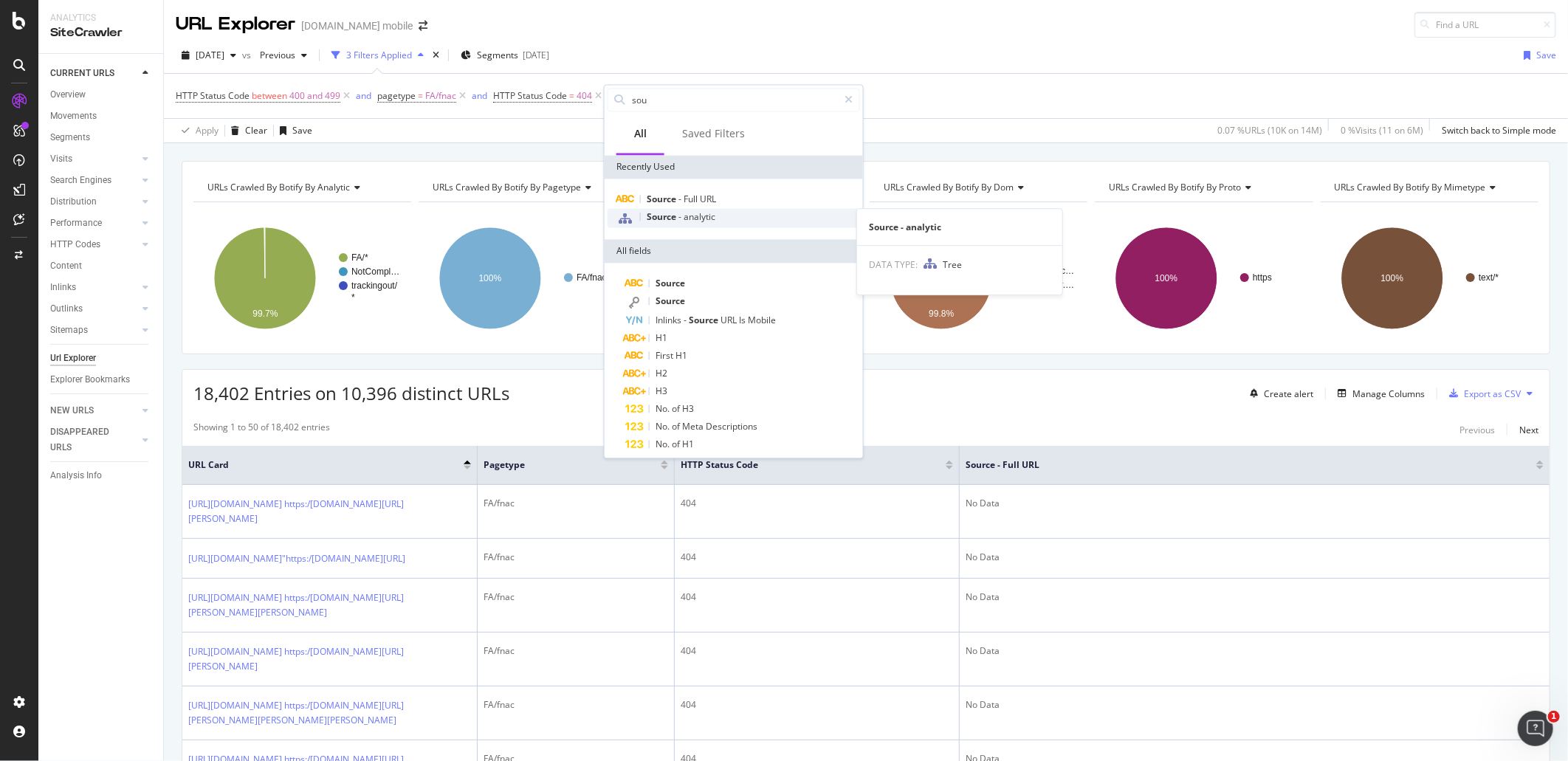
type input "sou"
click at [703, 214] on span "analytic" at bounding box center [699, 217] width 31 height 13
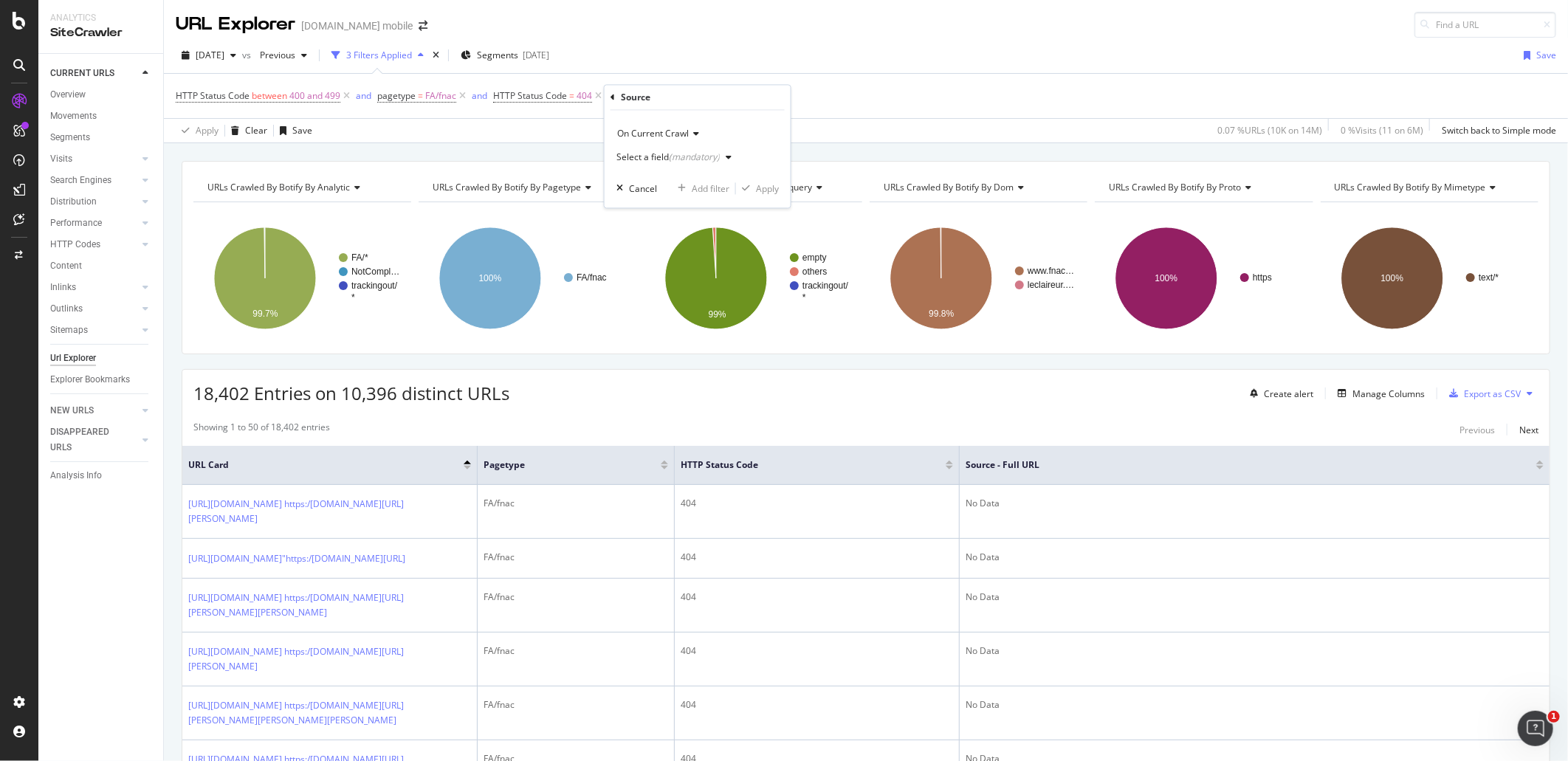
click at [683, 154] on div "(mandatory)" at bounding box center [694, 157] width 51 height 13
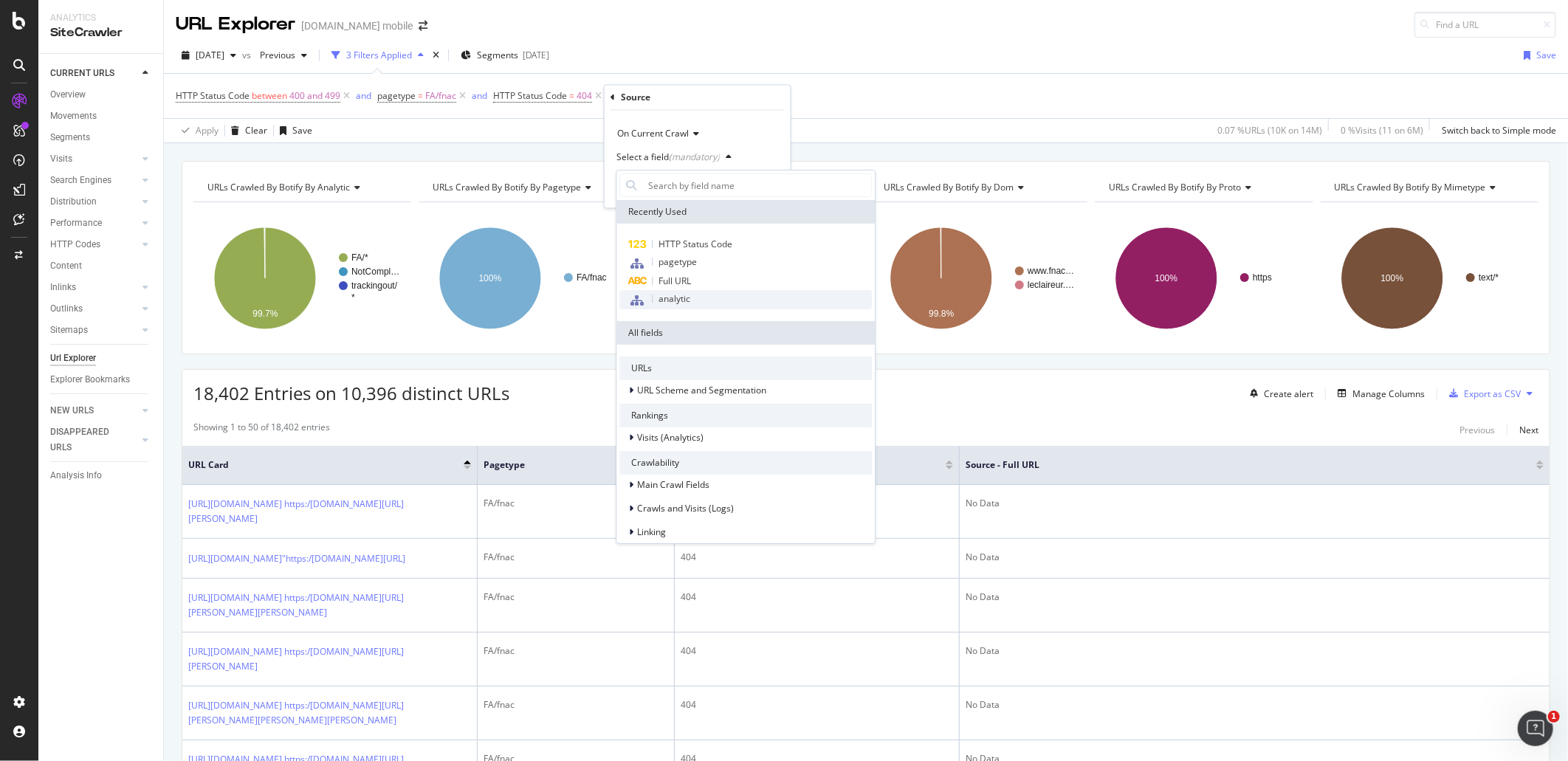
click at [705, 303] on div "analytic" at bounding box center [746, 300] width 253 height 19
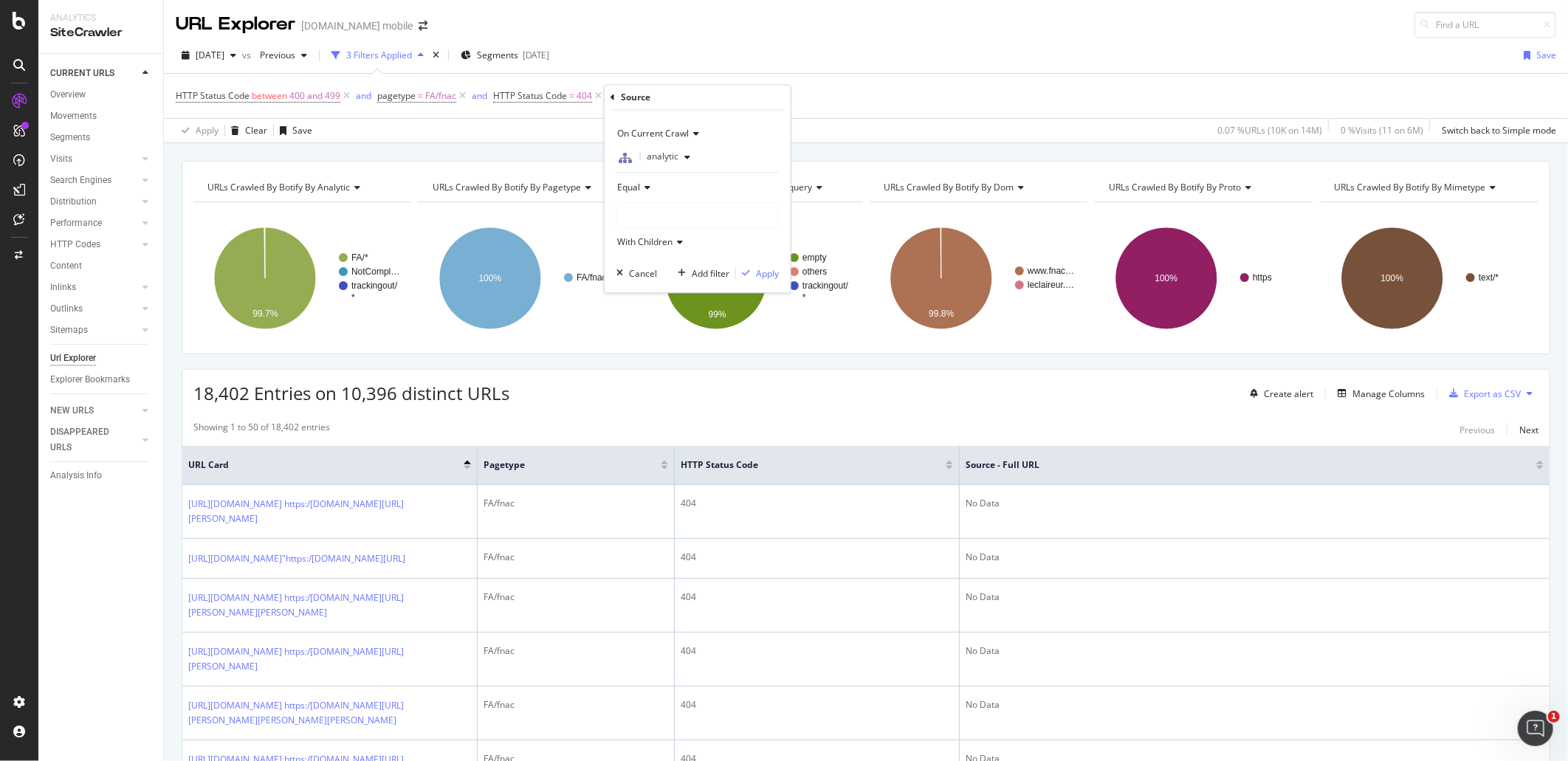
click at [657, 192] on div "Equal" at bounding box center [697, 188] width 163 height 23
click at [657, 232] on span "Not Equal" at bounding box center [644, 237] width 40 height 13
click at [673, 214] on div at bounding box center [697, 216] width 161 height 23
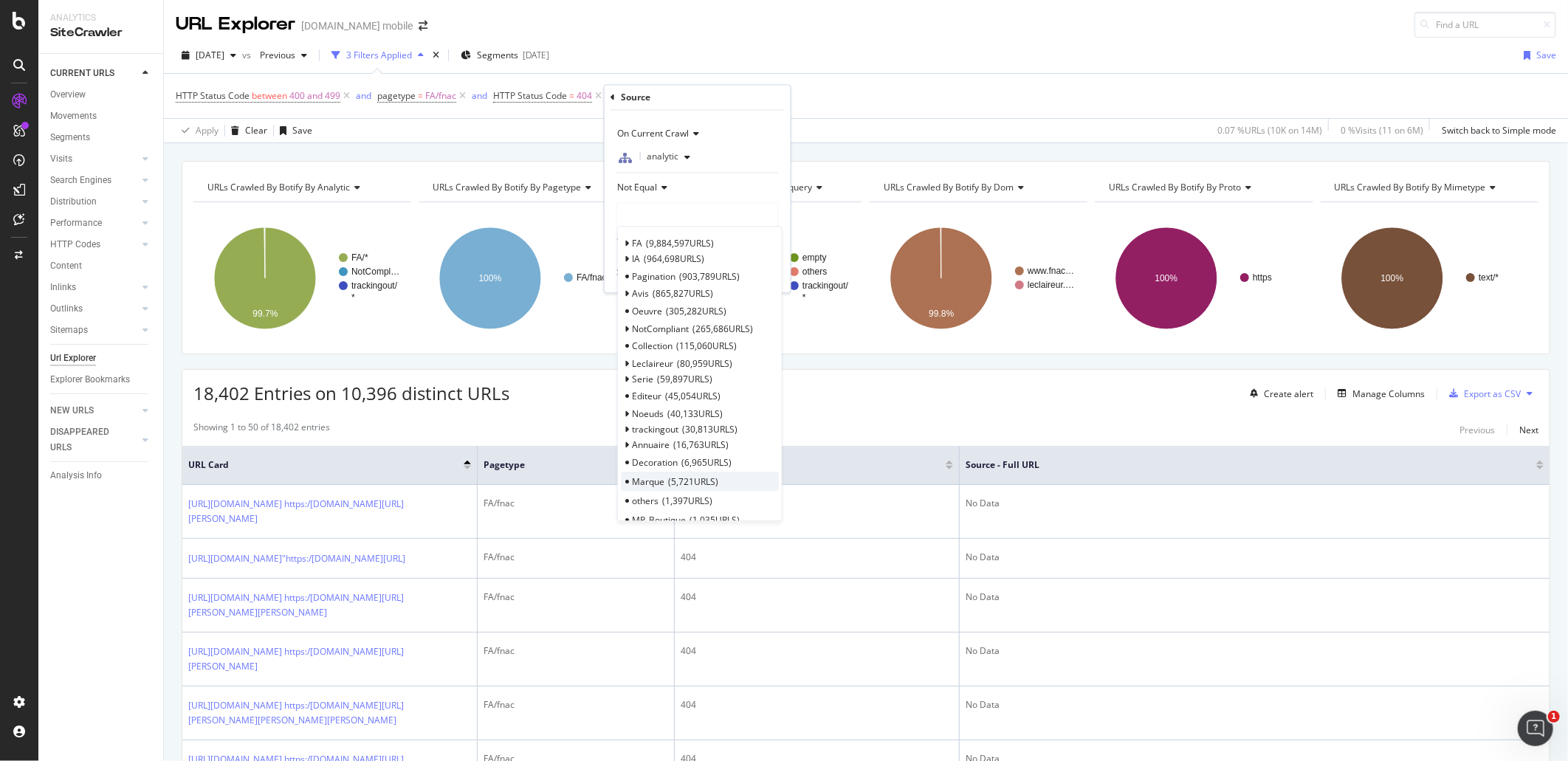
click at [737, 482] on div "Marque 5,721 URLS" at bounding box center [700, 481] width 158 height 19
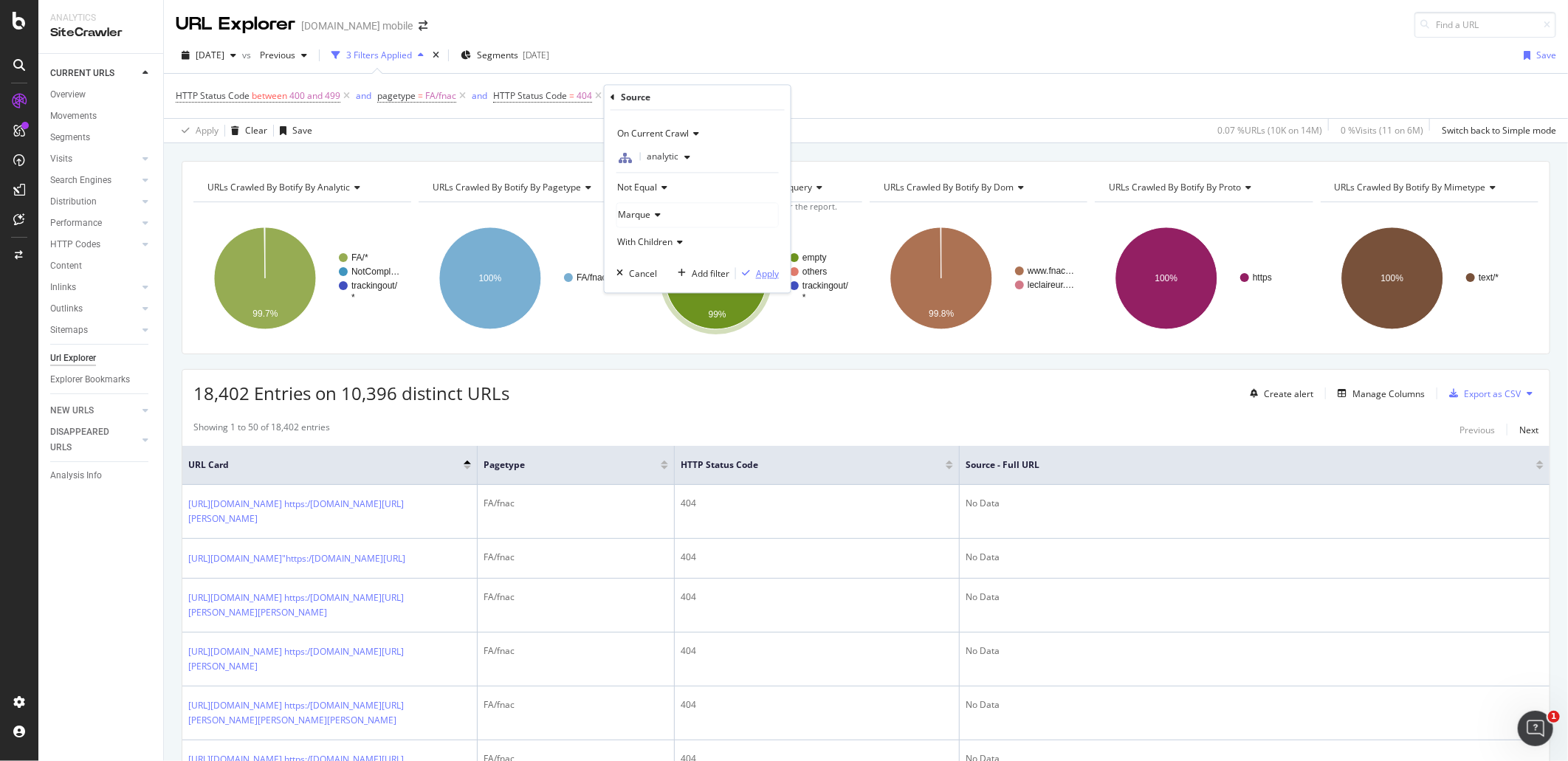
click at [756, 269] on div "Apply" at bounding box center [766, 273] width 22 height 13
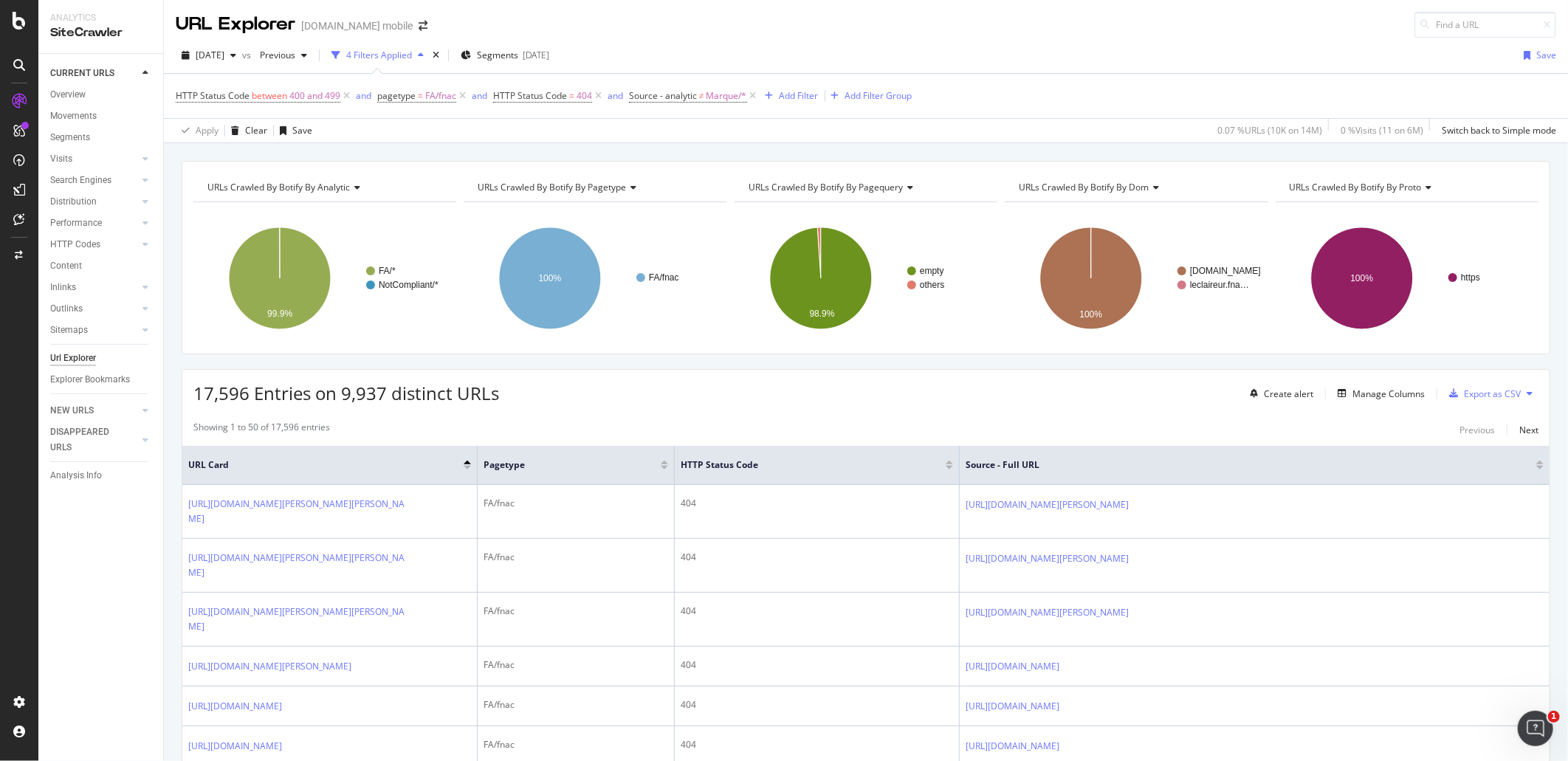
drag, startPoint x: 847, startPoint y: 481, endPoint x: 828, endPoint y: 118, distance: 363.5
click at [784, 90] on div "Add Filter" at bounding box center [799, 95] width 39 height 13
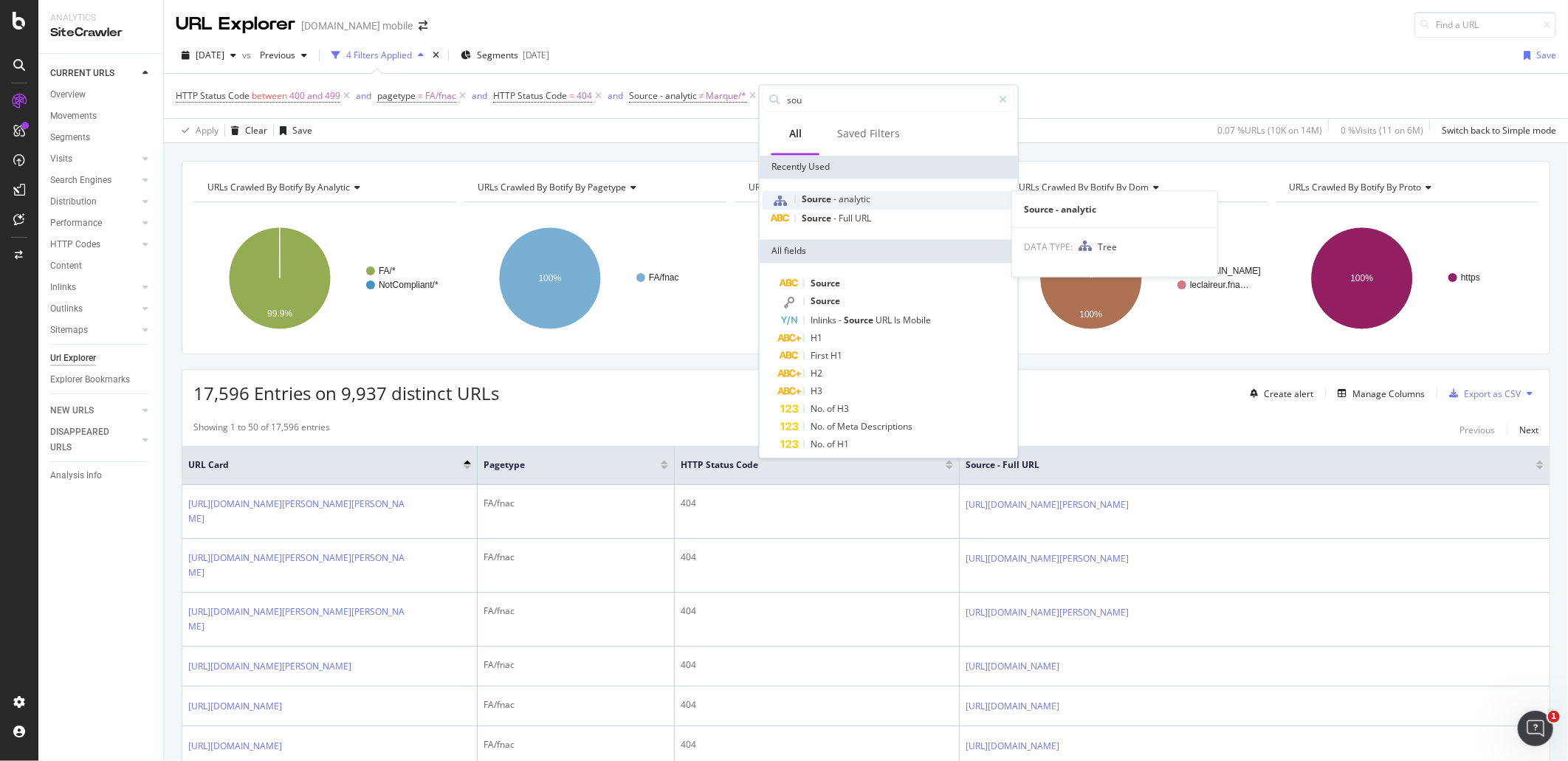
click at [883, 193] on div "Source - analytic" at bounding box center [889, 200] width 253 height 19
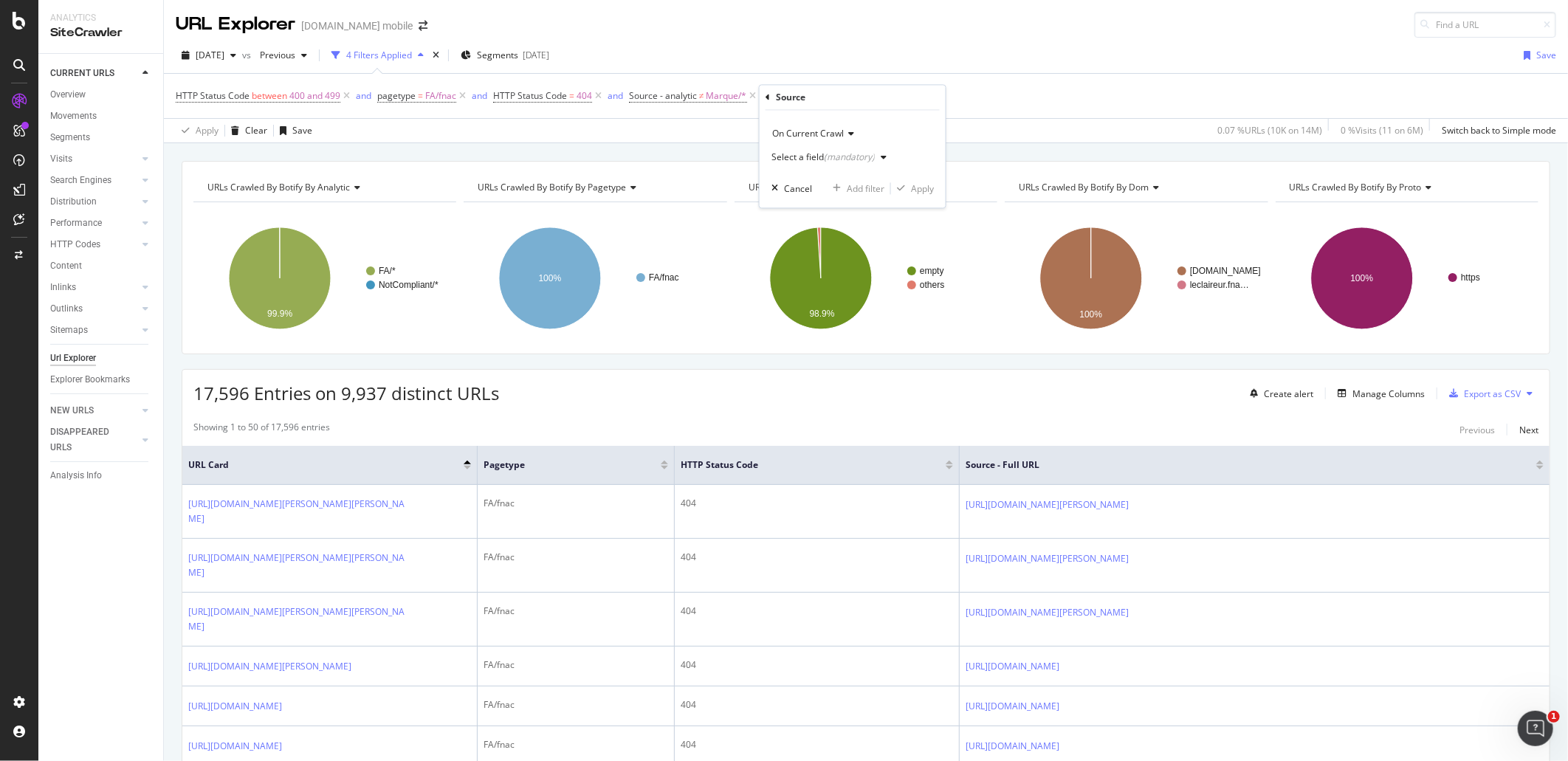
click at [839, 153] on div "(mandatory)" at bounding box center [849, 157] width 51 height 13
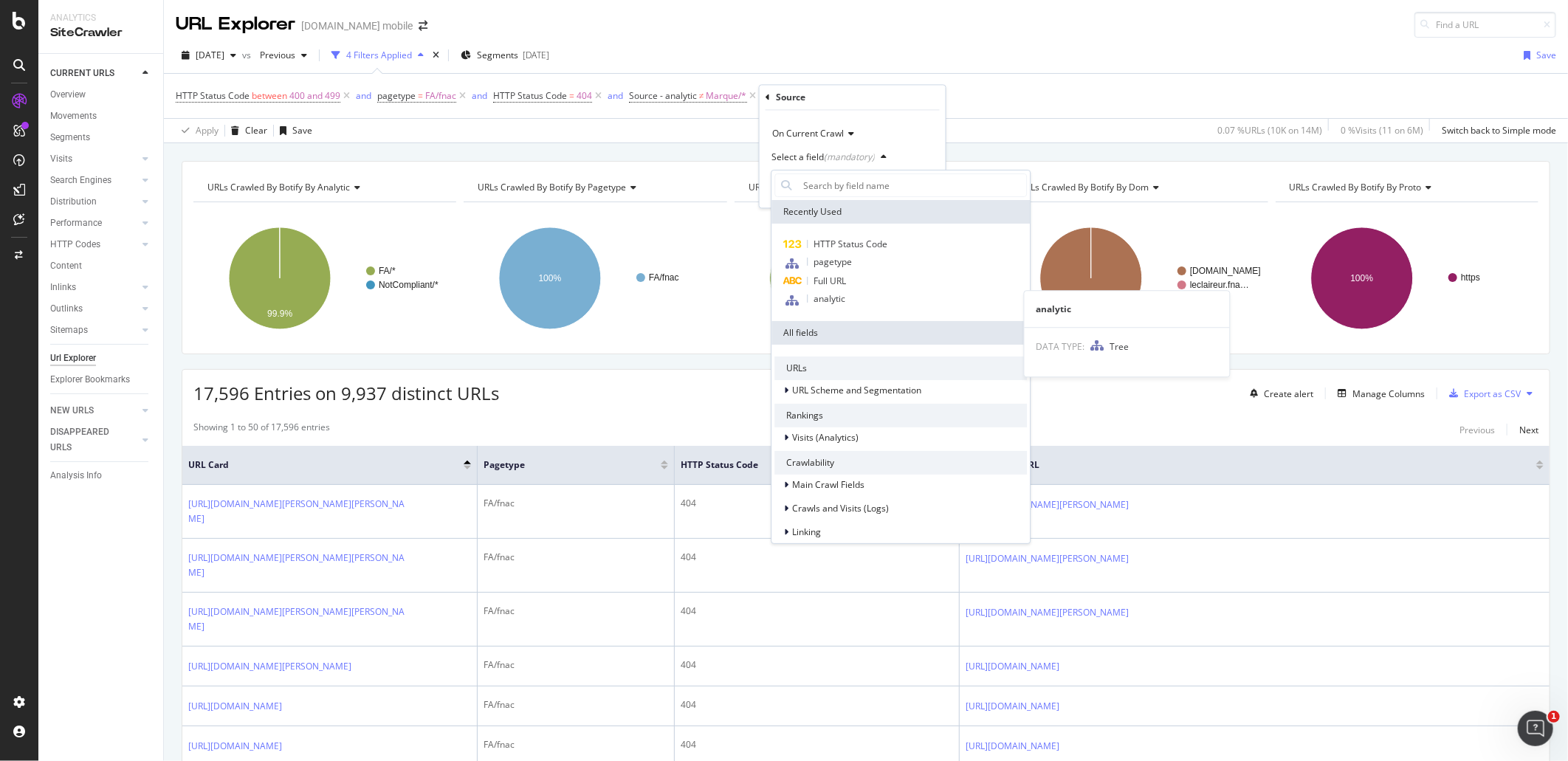
click at [865, 292] on div "analytic" at bounding box center [900, 300] width 253 height 19
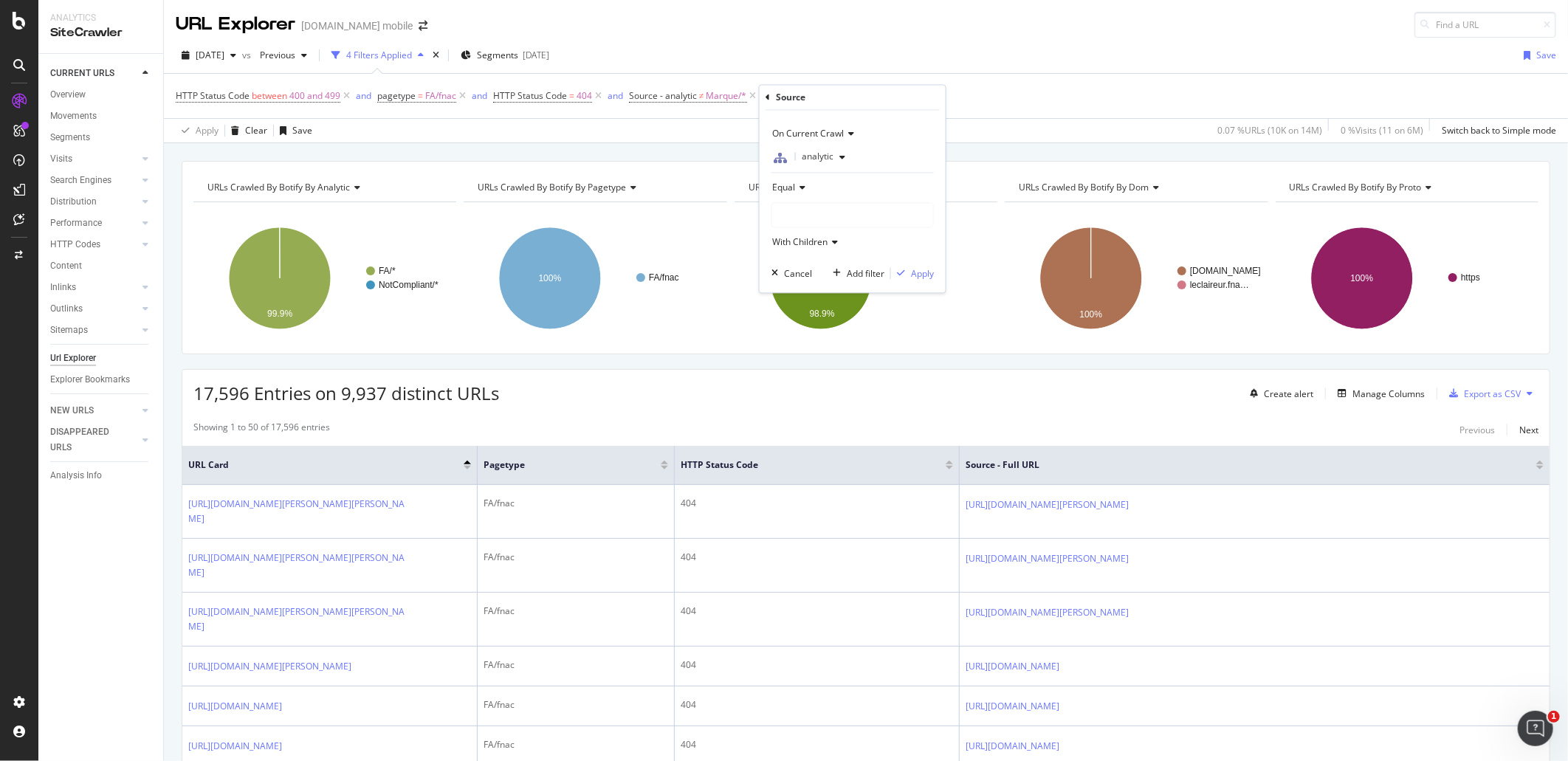
click at [801, 190] on icon at bounding box center [800, 188] width 10 height 9
click at [810, 241] on span "Not Equal" at bounding box center [799, 237] width 40 height 13
click at [818, 218] on div at bounding box center [852, 216] width 161 height 23
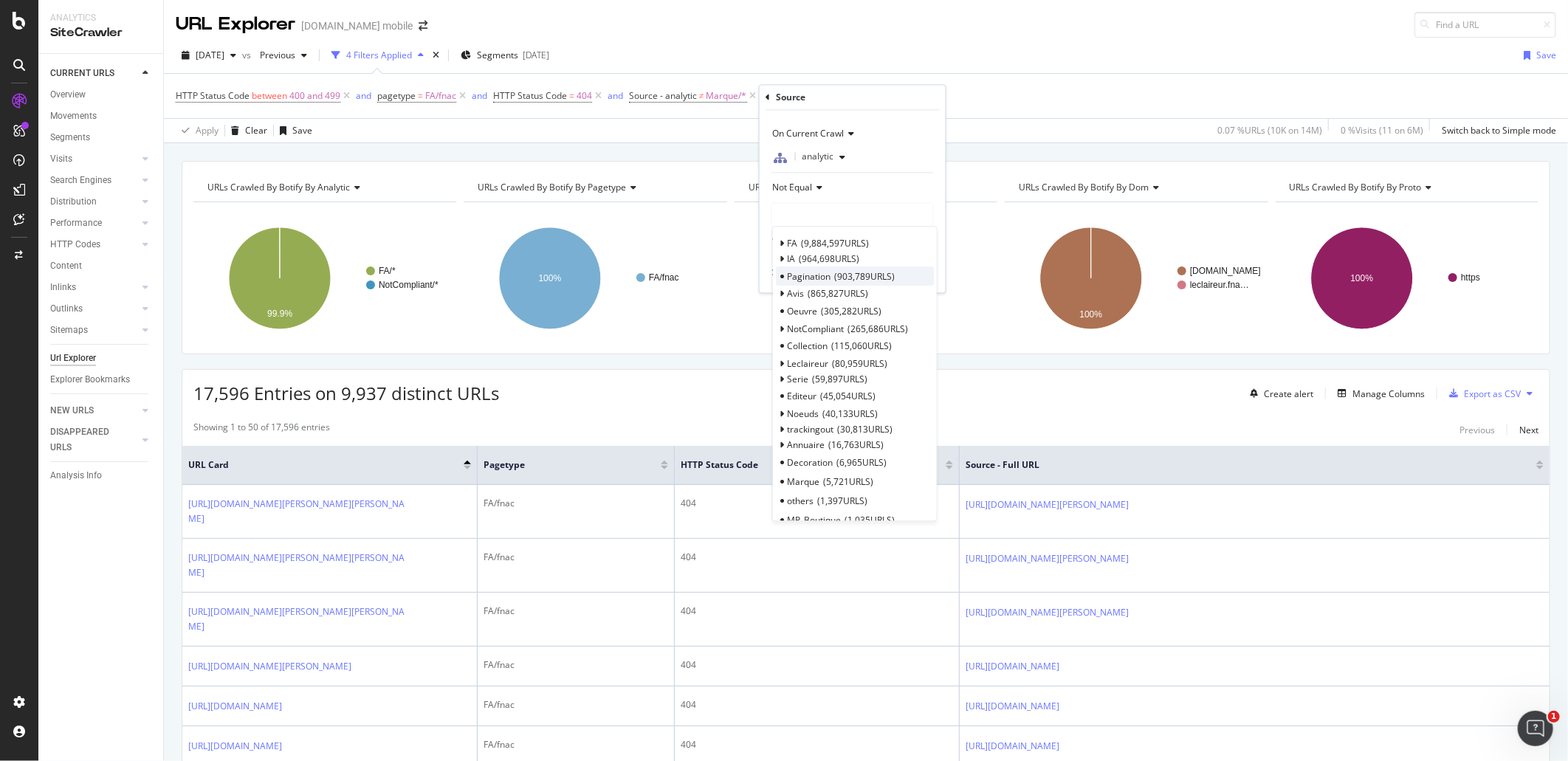
click at [896, 277] on div "Pagination 903,789 URLS" at bounding box center [856, 276] width 158 height 19
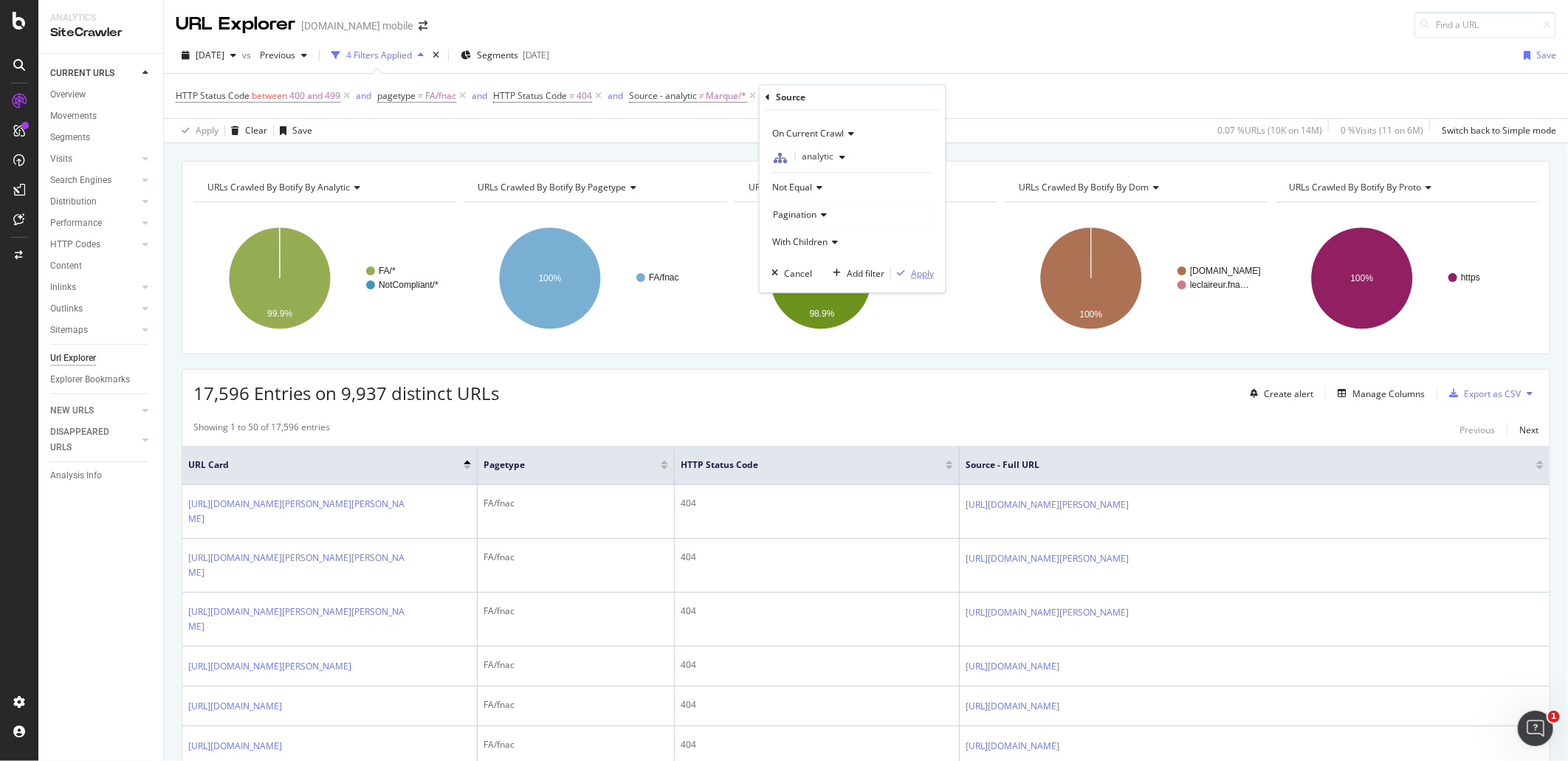
click at [918, 277] on div "Apply" at bounding box center [922, 273] width 22 height 13
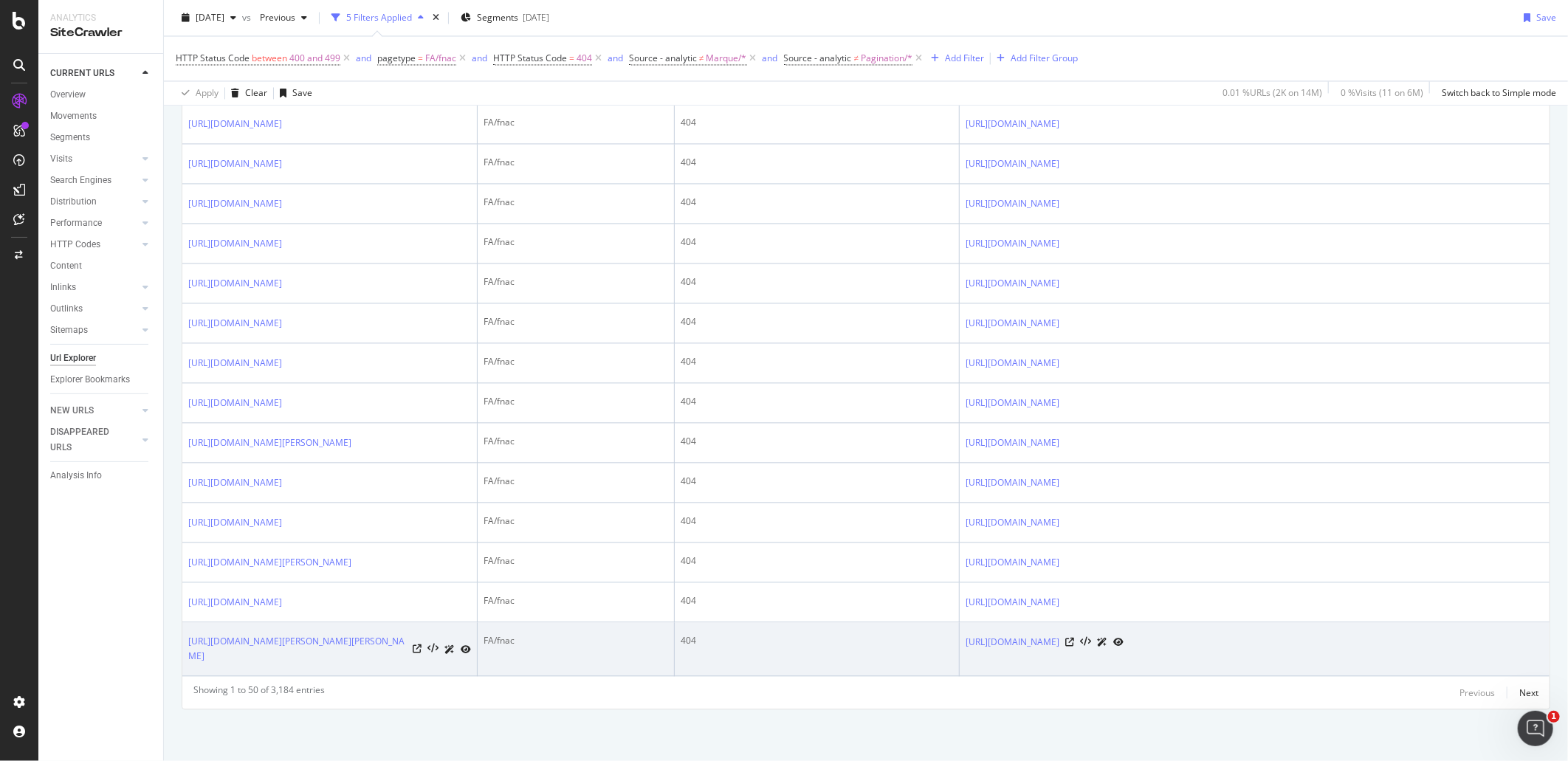
scroll to position [2525, 0]
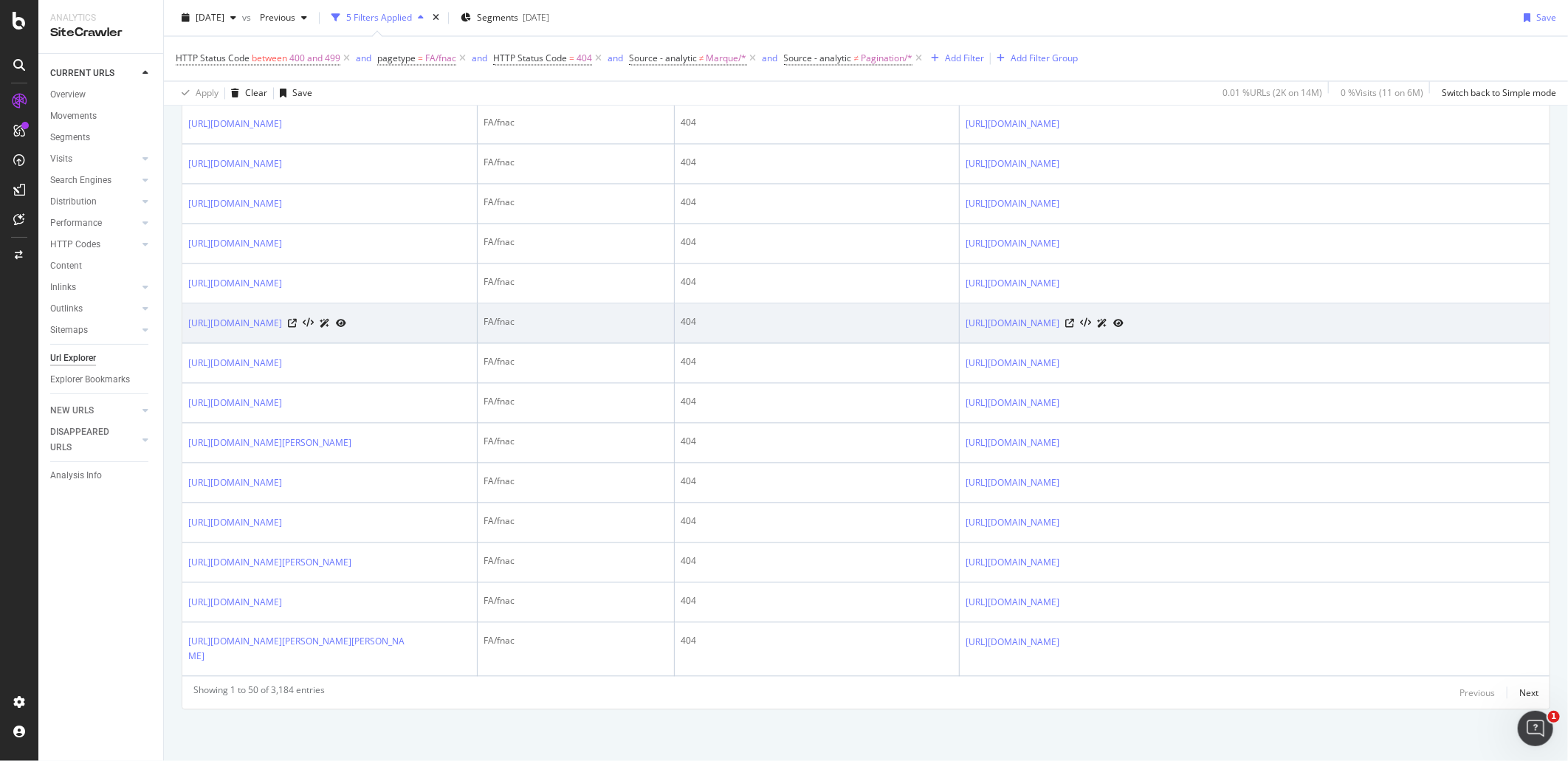
drag, startPoint x: 593, startPoint y: 704, endPoint x: 813, endPoint y: 224, distance: 528.0
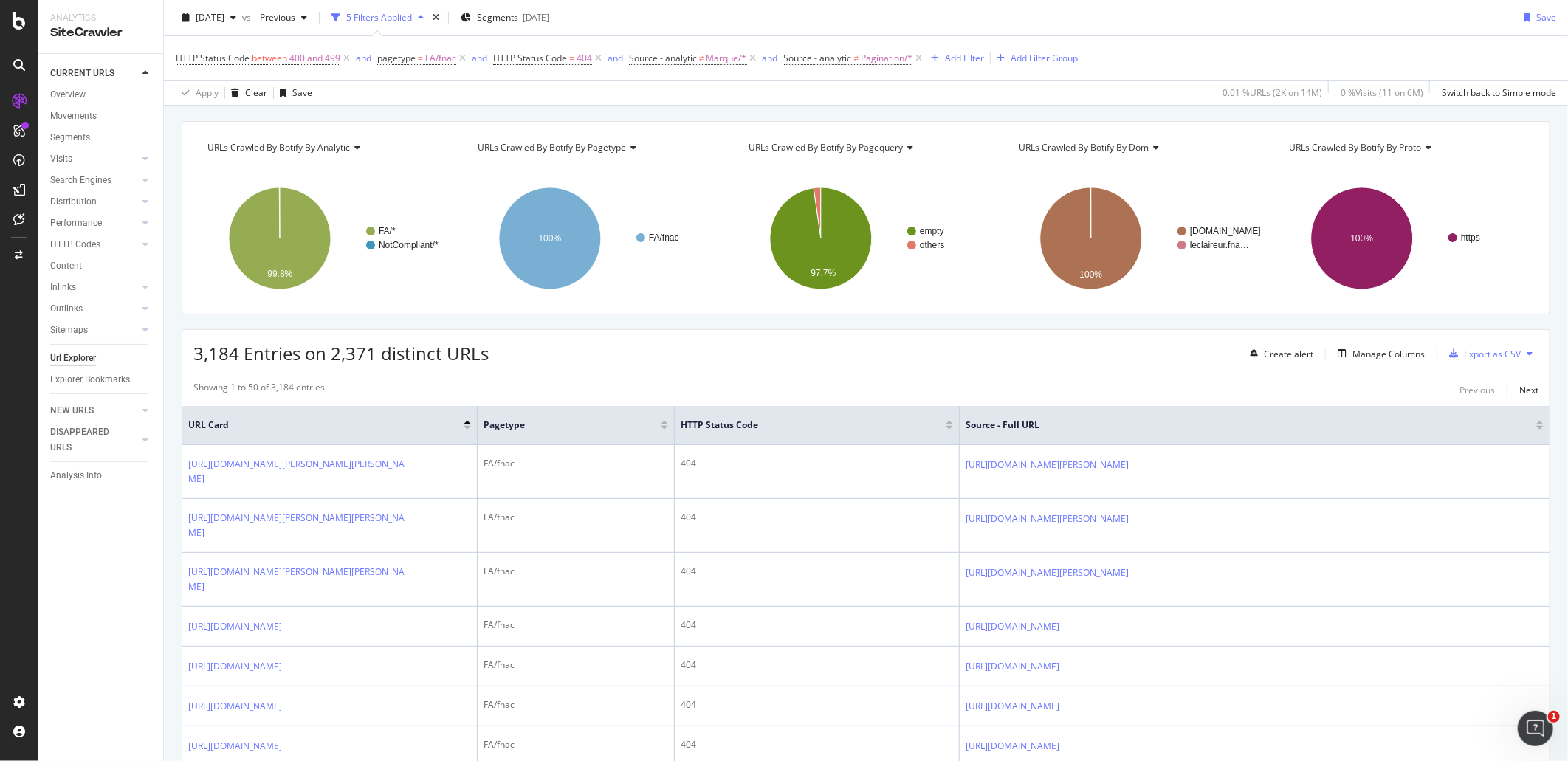
scroll to position [0, 0]
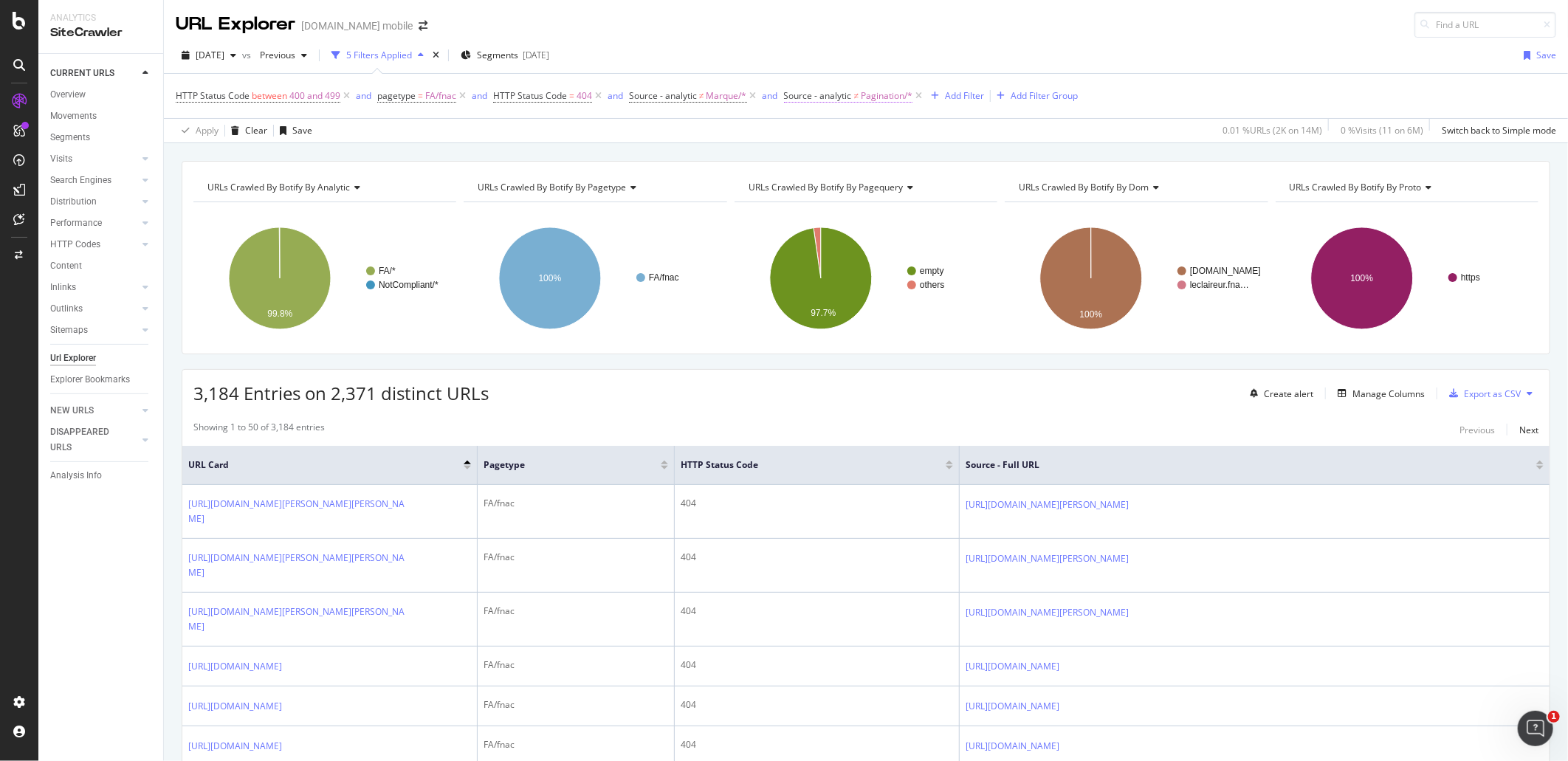
click at [838, 93] on span "Source - analytic" at bounding box center [819, 95] width 68 height 13
drag, startPoint x: 1384, startPoint y: 631, endPoint x: 1423, endPoint y: 238, distance: 394.9
click at [230, 97] on span "HTTP Status Code" at bounding box center [212, 95] width 74 height 13
click at [183, 94] on icon at bounding box center [184, 95] width 4 height 9
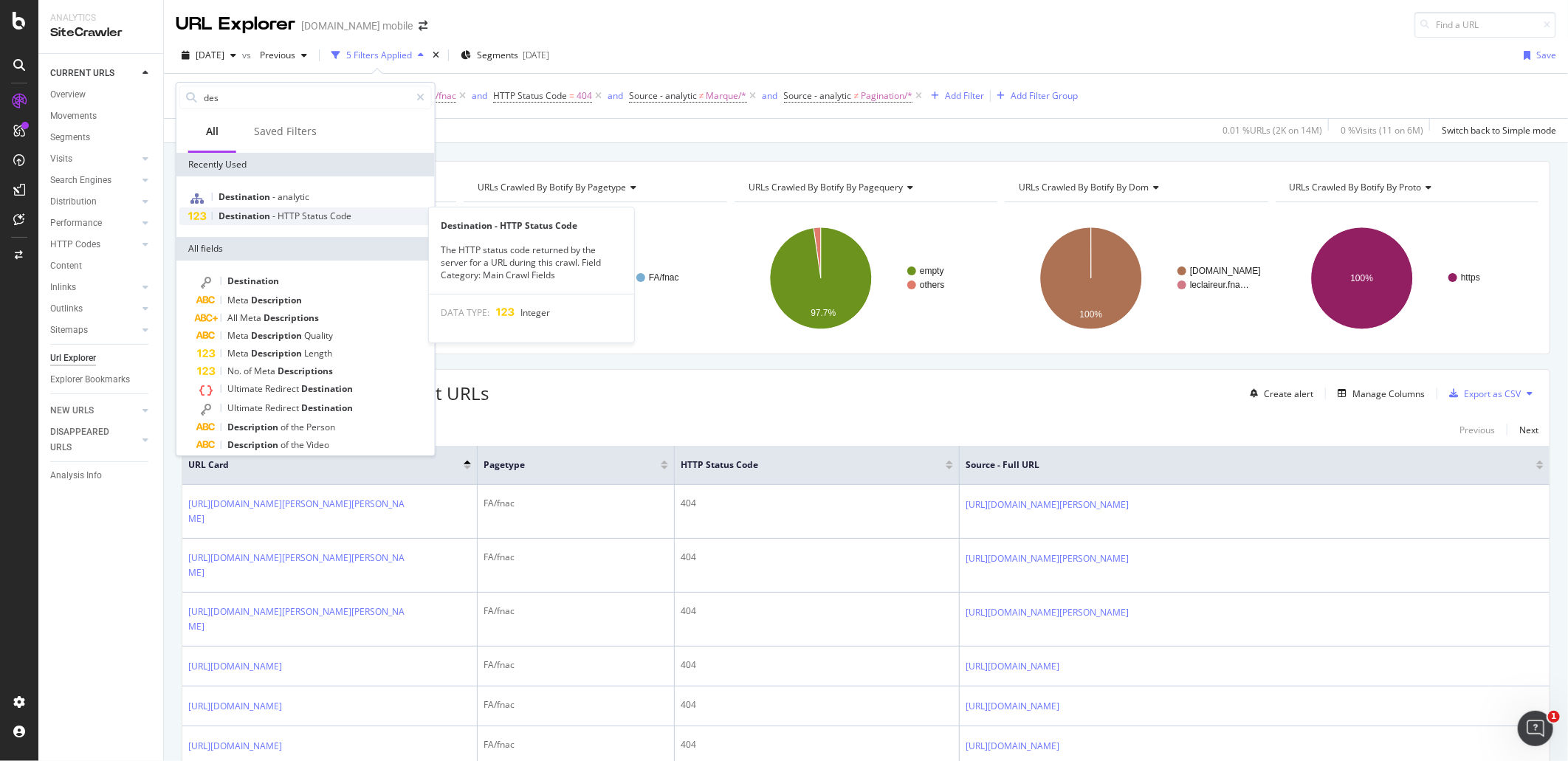
type input "des"
click at [320, 219] on span "Status" at bounding box center [316, 216] width 28 height 13
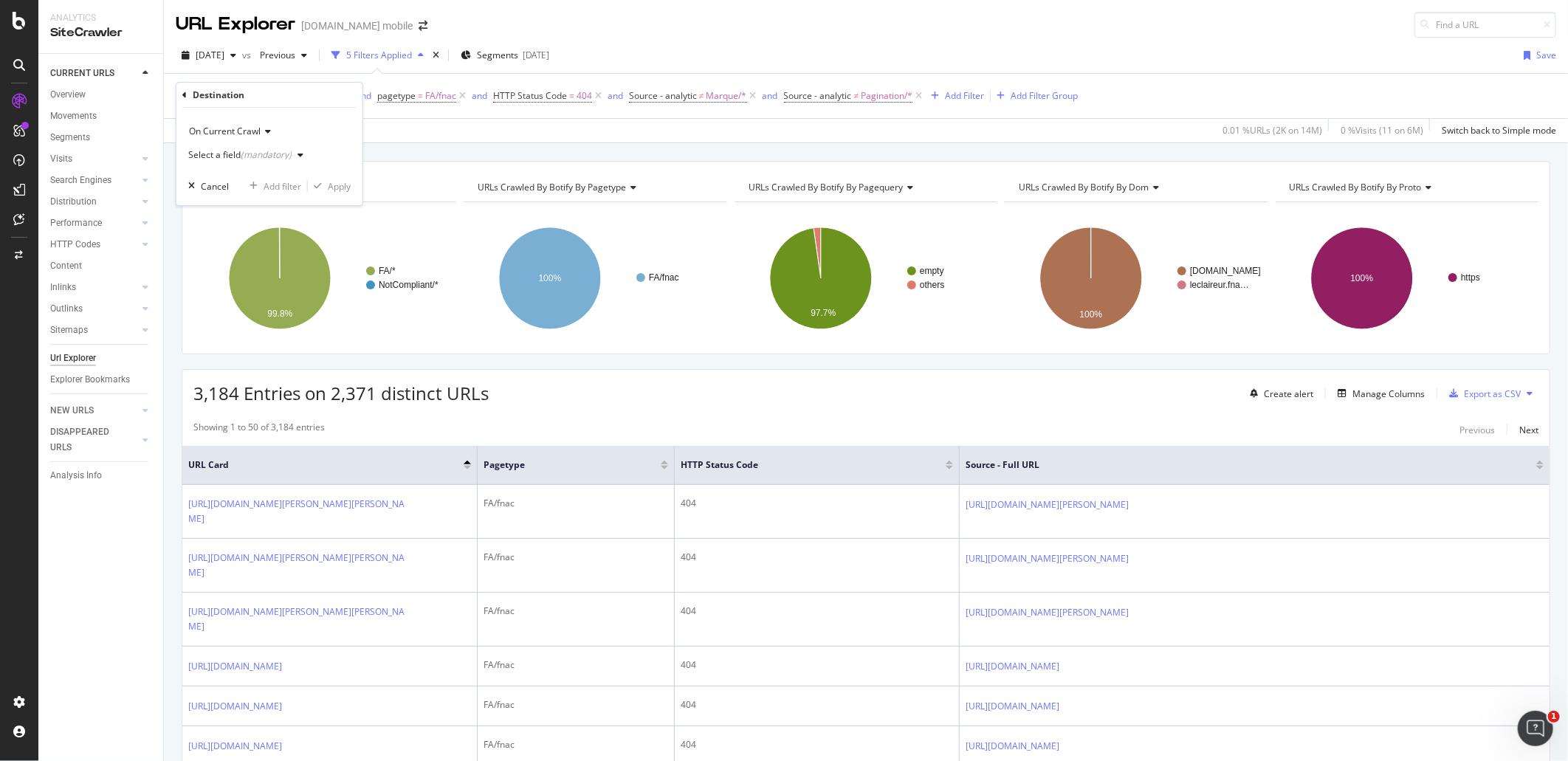
click at [268, 148] on div "Select a field (mandatory)" at bounding box center [248, 155] width 121 height 22
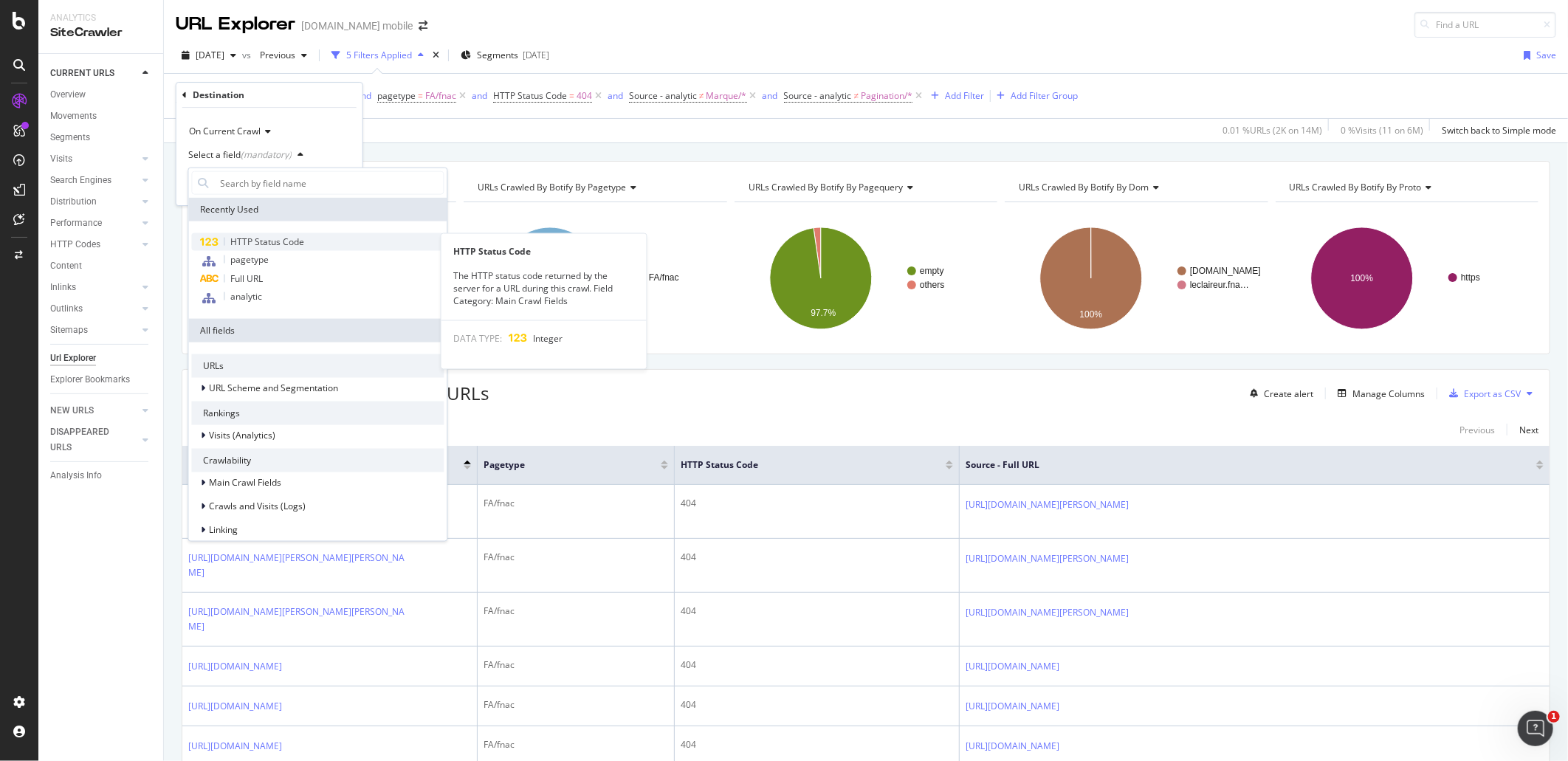
click at [265, 244] on span "HTTP Status Code" at bounding box center [267, 242] width 74 height 13
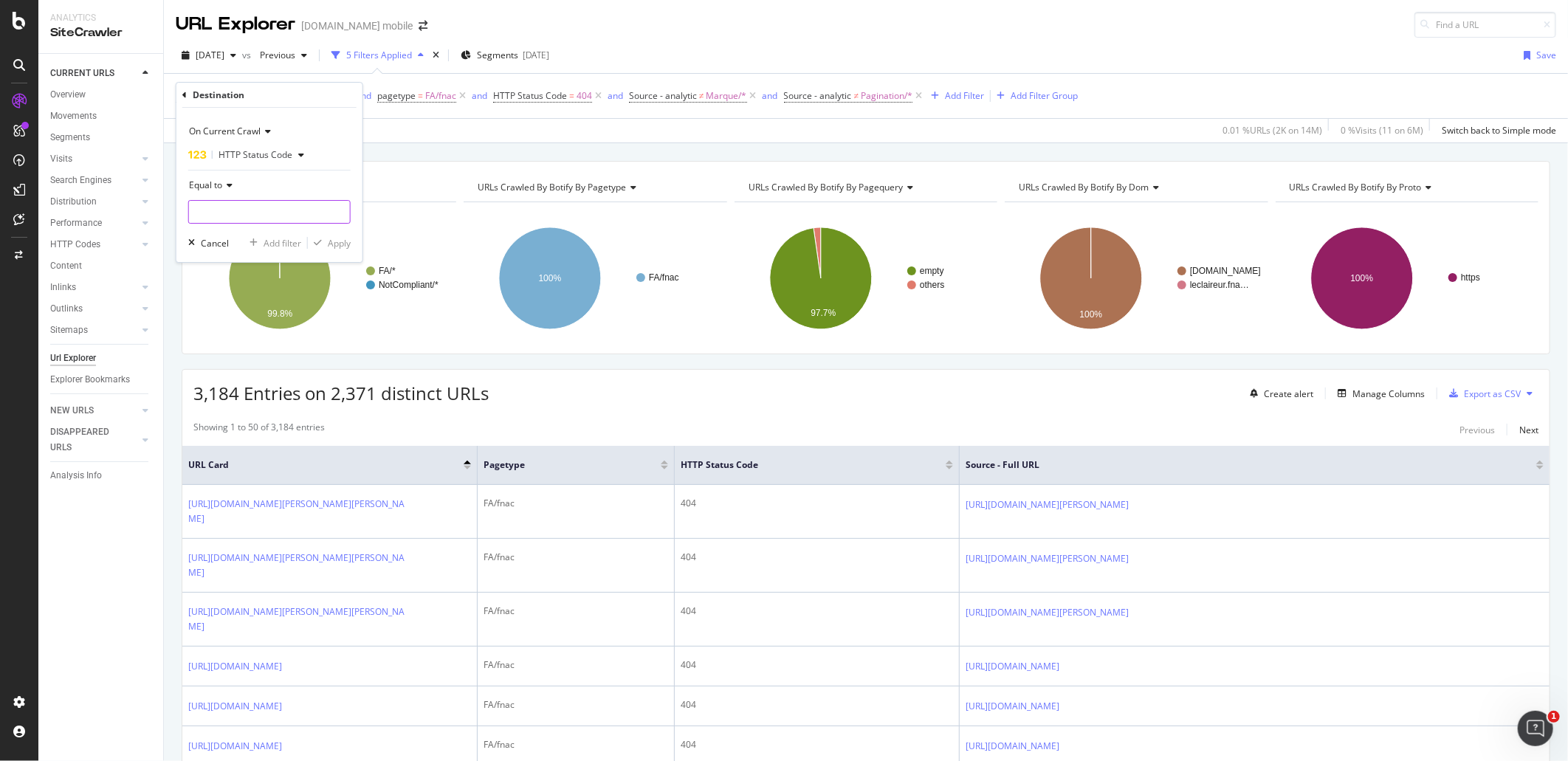
click at [275, 212] on input "number" at bounding box center [269, 211] width 163 height 23
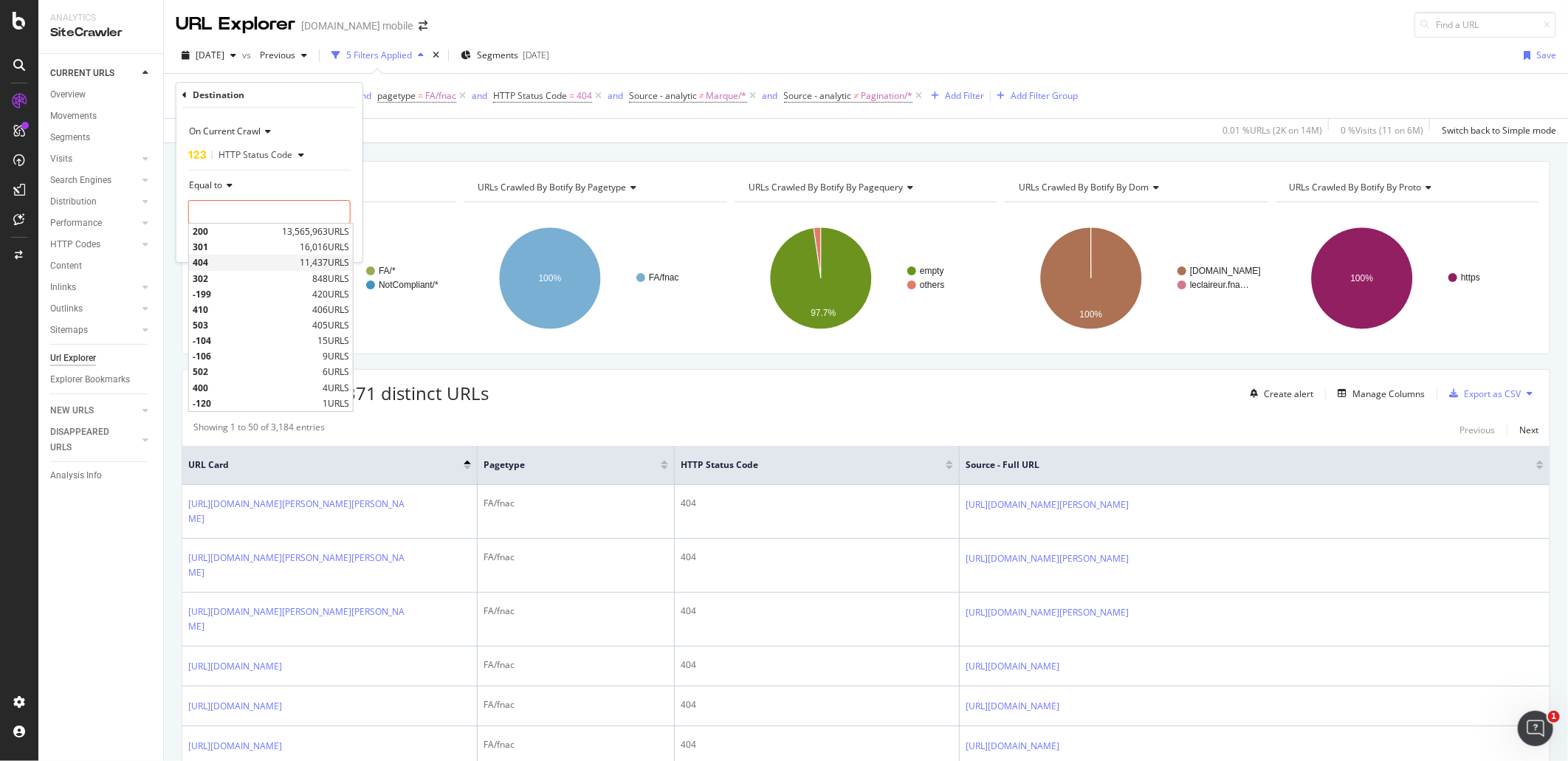
click at [268, 265] on span "404" at bounding box center [244, 264] width 103 height 13
type input "404"
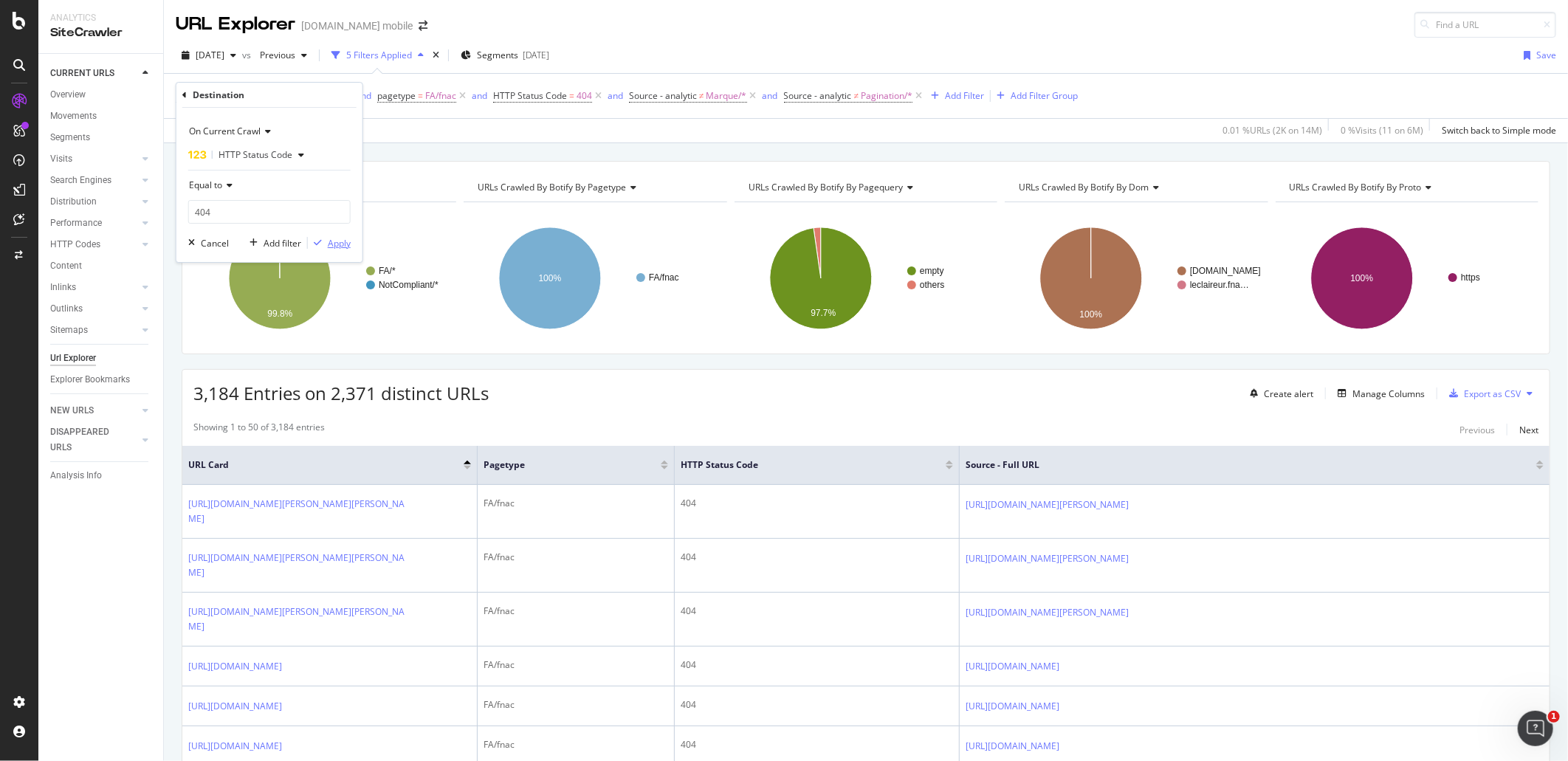
click at [344, 248] on div "Apply" at bounding box center [338, 243] width 22 height 13
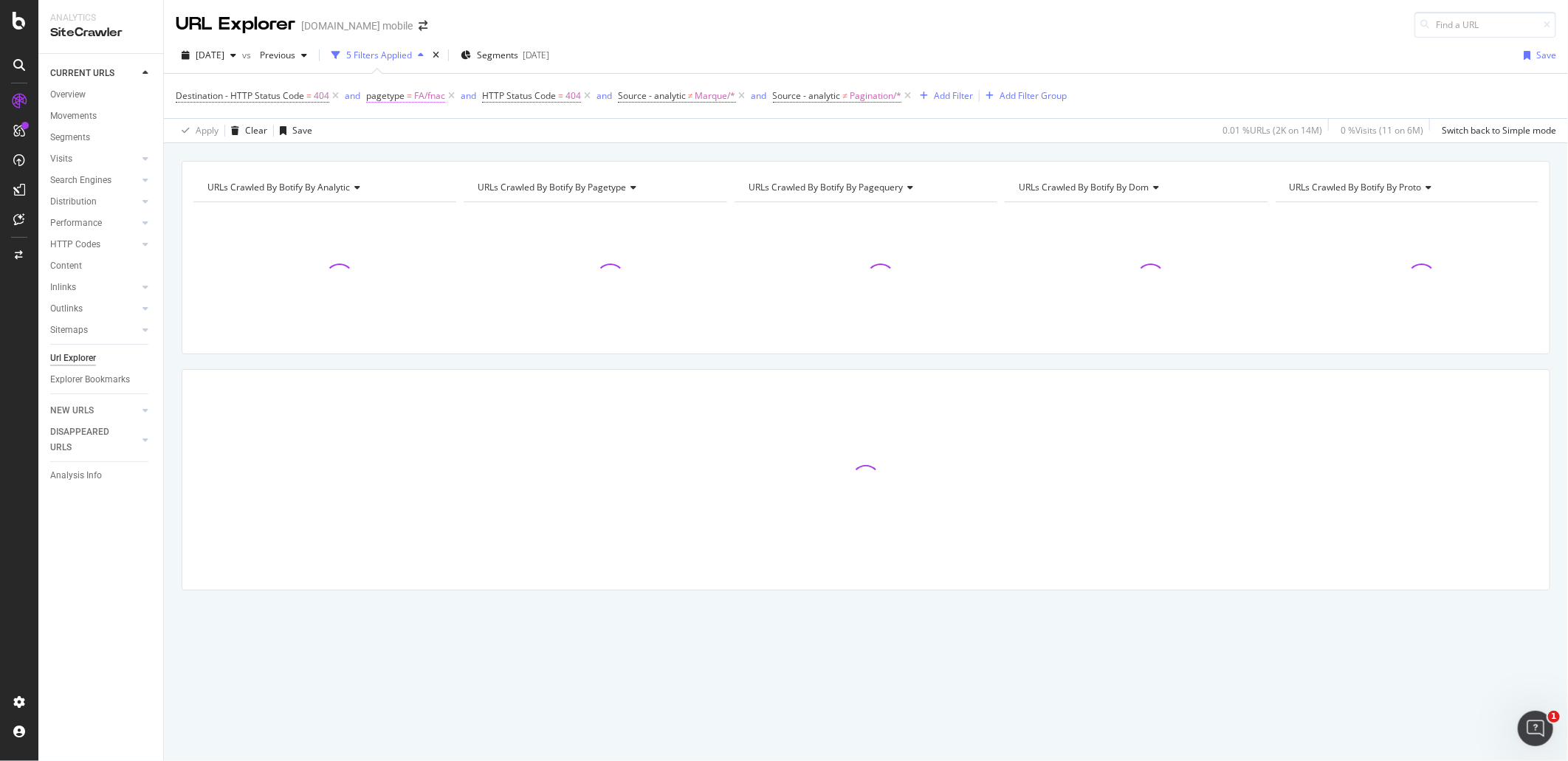
click at [385, 101] on span "pagetype" at bounding box center [385, 95] width 39 height 13
click at [373, 93] on icon at bounding box center [374, 95] width 4 height 9
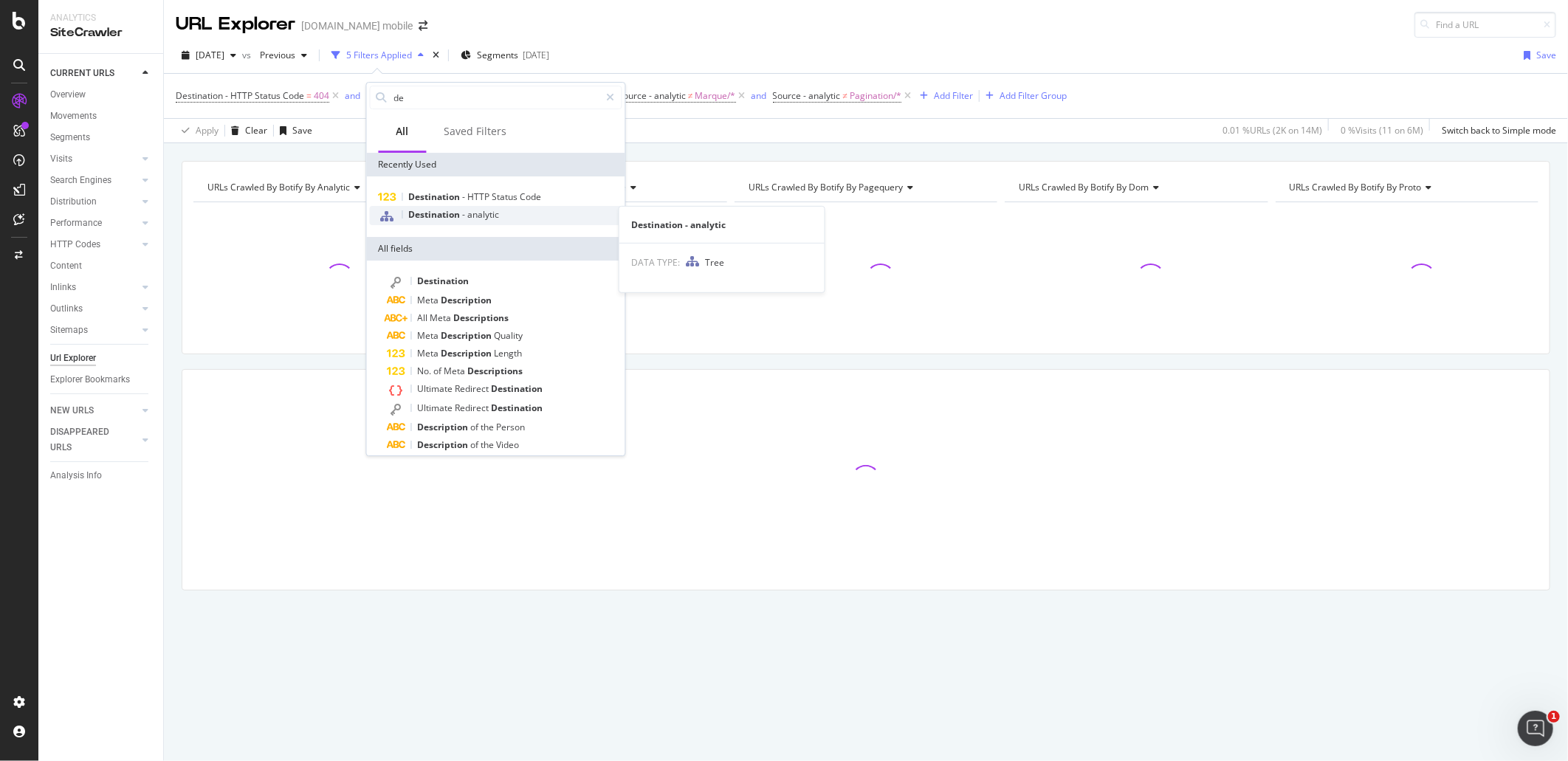
type input "des"
click at [481, 278] on div "Destination" at bounding box center [505, 282] width 235 height 19
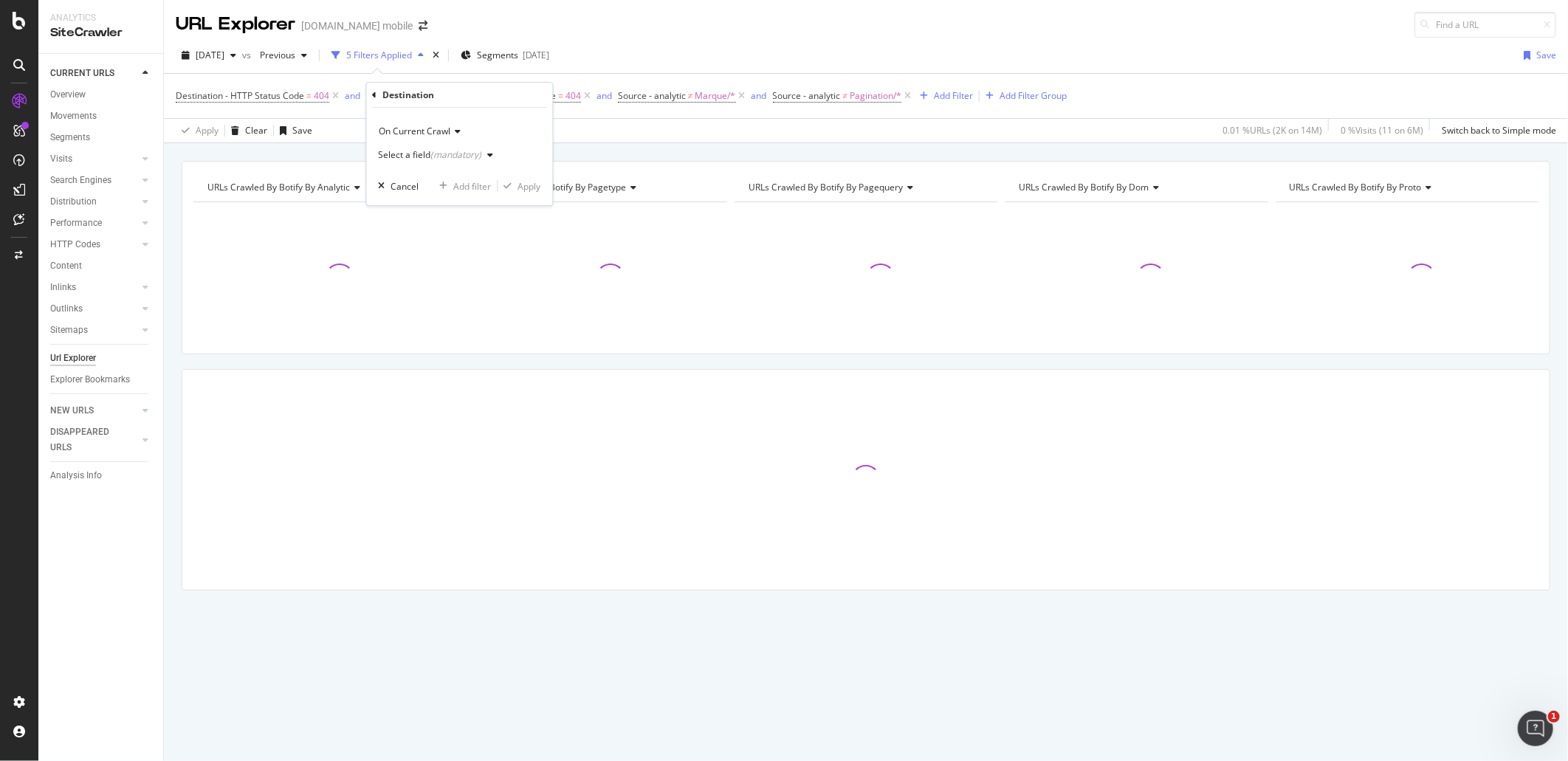
click at [444, 153] on div "(mandatory)" at bounding box center [456, 155] width 51 height 13
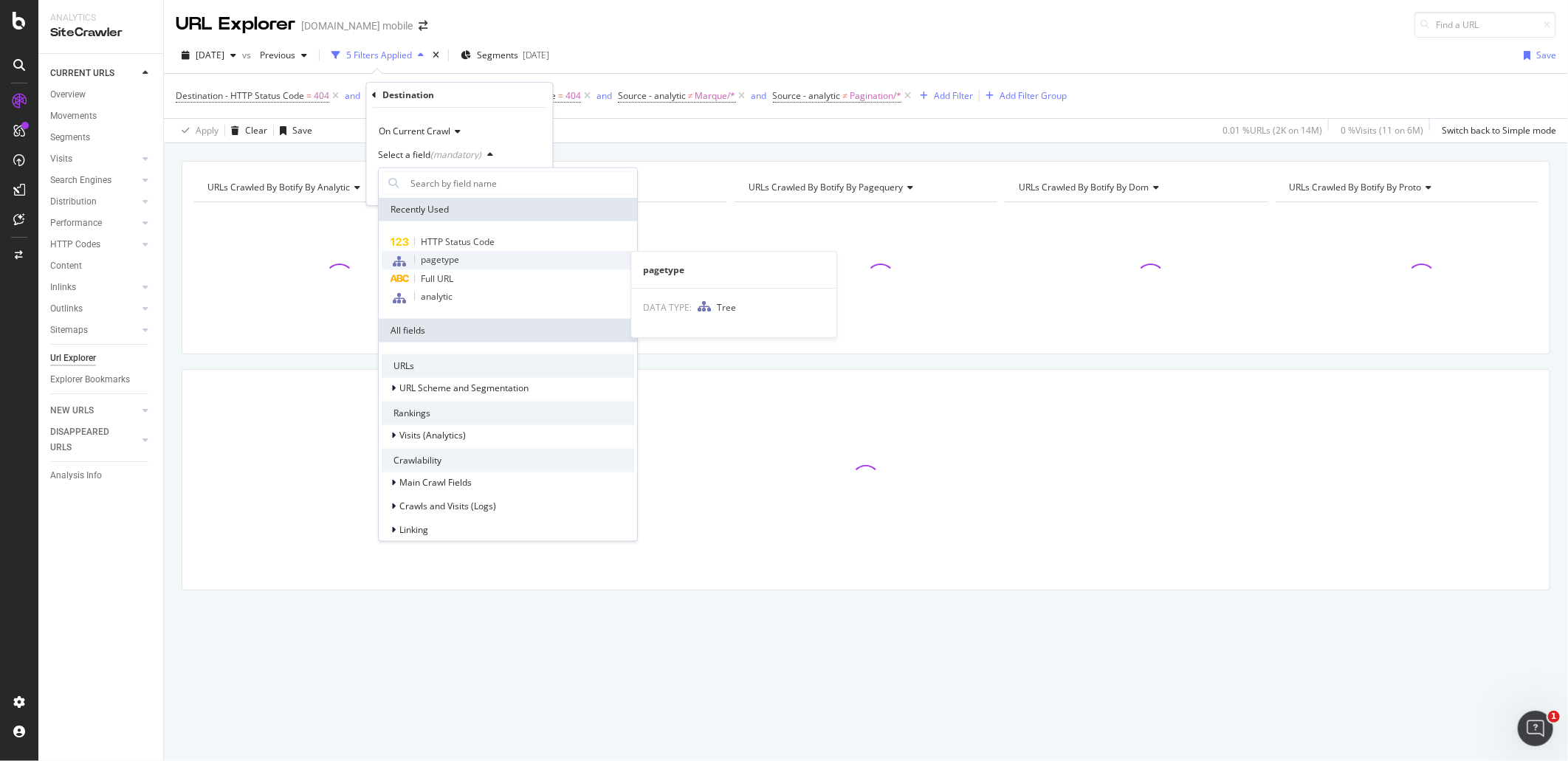
click at [463, 257] on div "pagetype" at bounding box center [507, 260] width 253 height 19
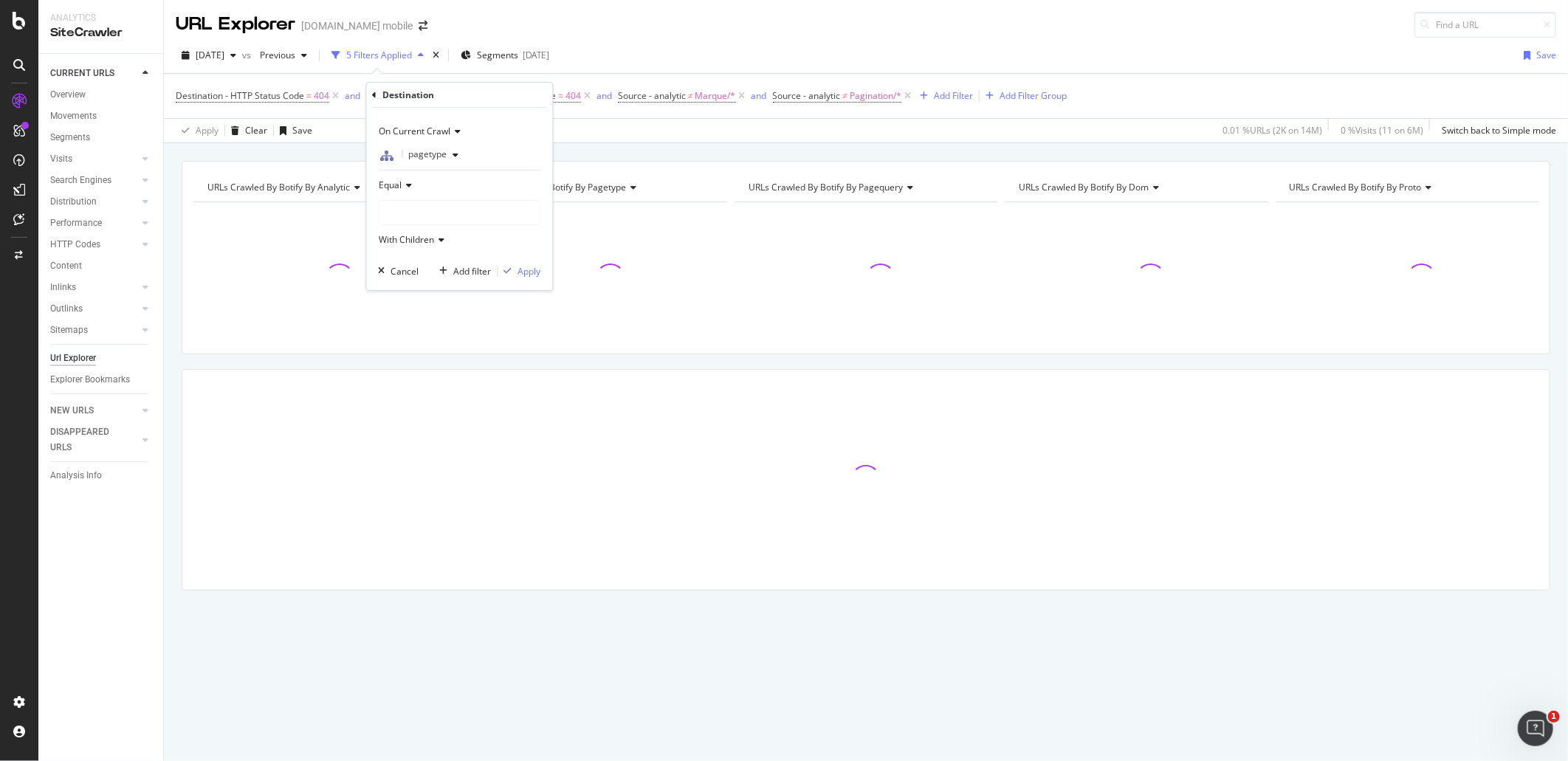
click at [447, 208] on div at bounding box center [460, 212] width 161 height 23
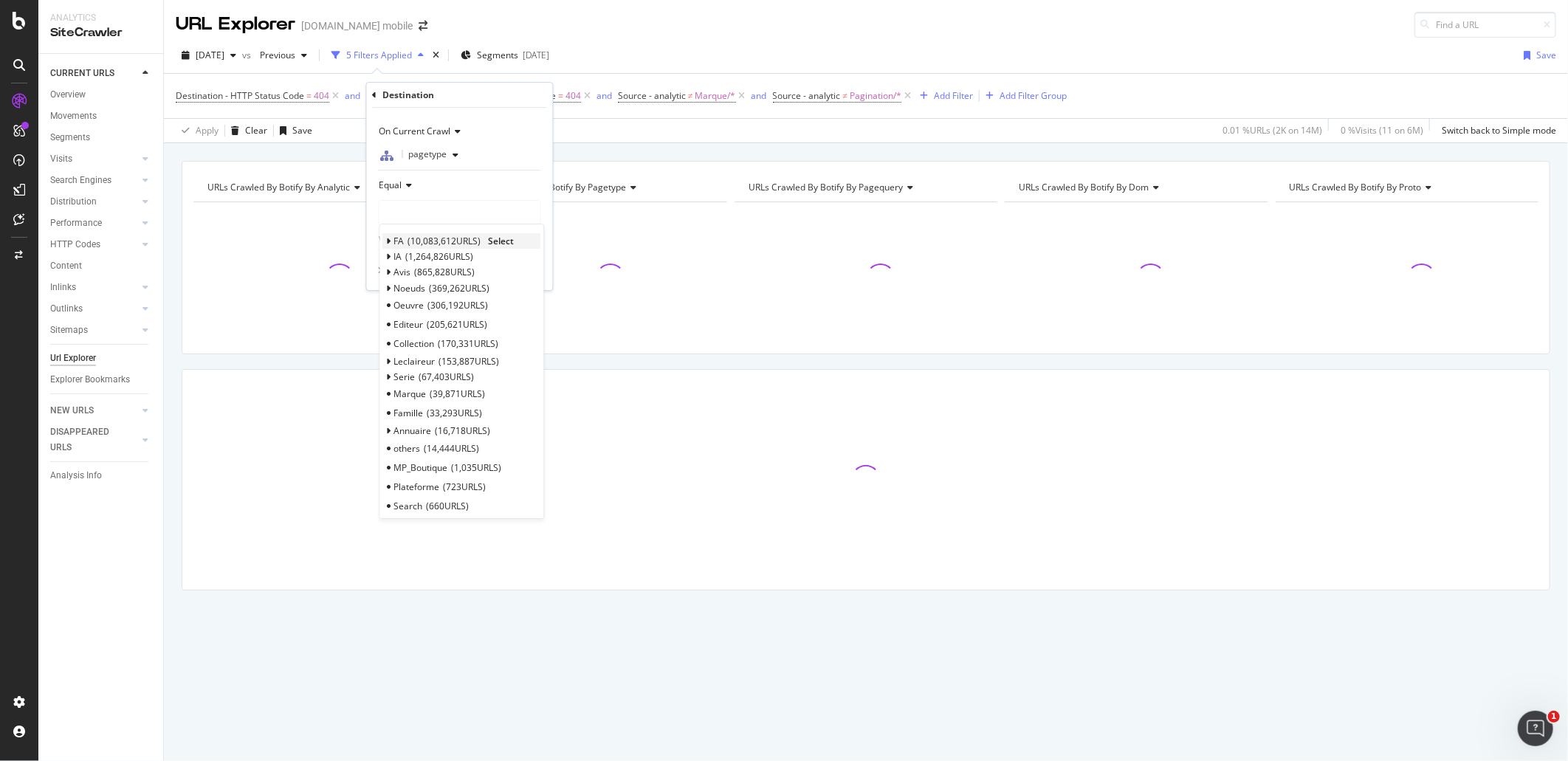
click at [497, 235] on span "Select" at bounding box center [501, 241] width 26 height 13
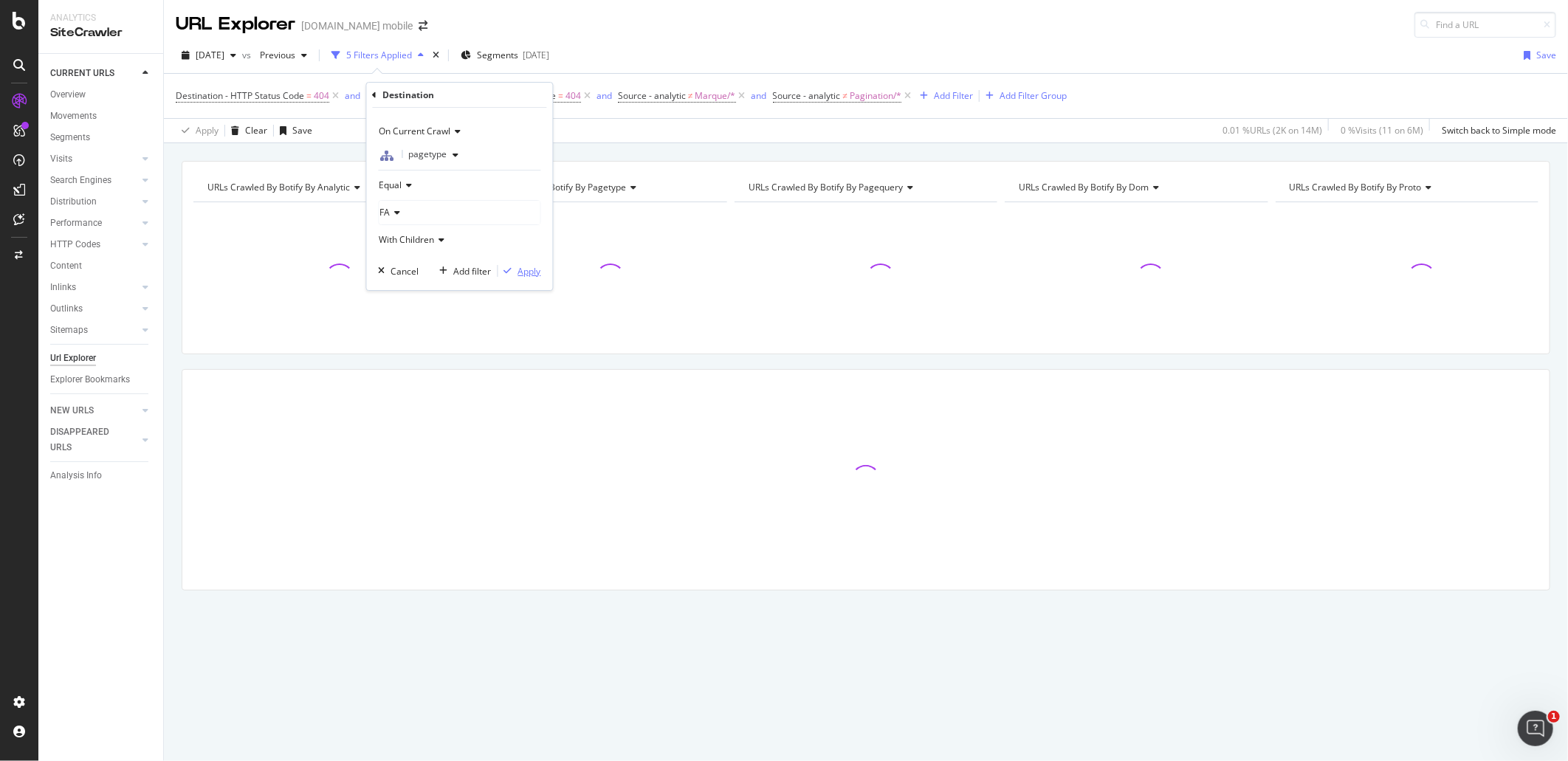
click at [513, 270] on div "button" at bounding box center [508, 271] width 20 height 9
click at [628, 98] on icon at bounding box center [630, 95] width 13 height 14
click at [581, 97] on span "Source - analytic" at bounding box center [559, 95] width 68 height 13
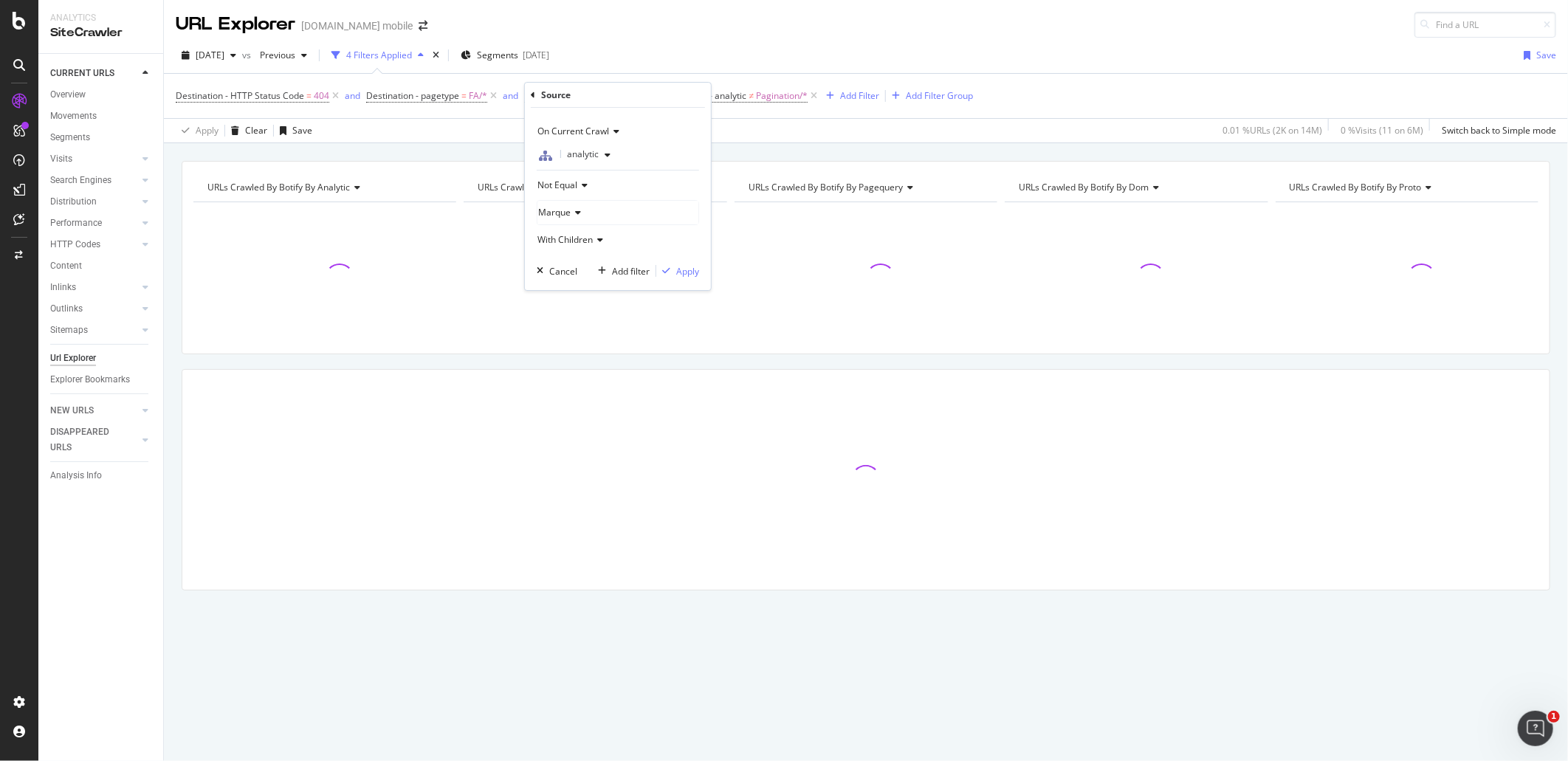
click at [741, 136] on div "Apply Clear Save 0.01 % URLs ( 2K on 14M ) 0 % Visits ( 11 on 6M ) Switch back …" at bounding box center [865, 130] width 1404 height 24
click at [650, 101] on icon at bounding box center [649, 95] width 13 height 14
click at [661, 98] on icon at bounding box center [659, 95] width 13 height 14
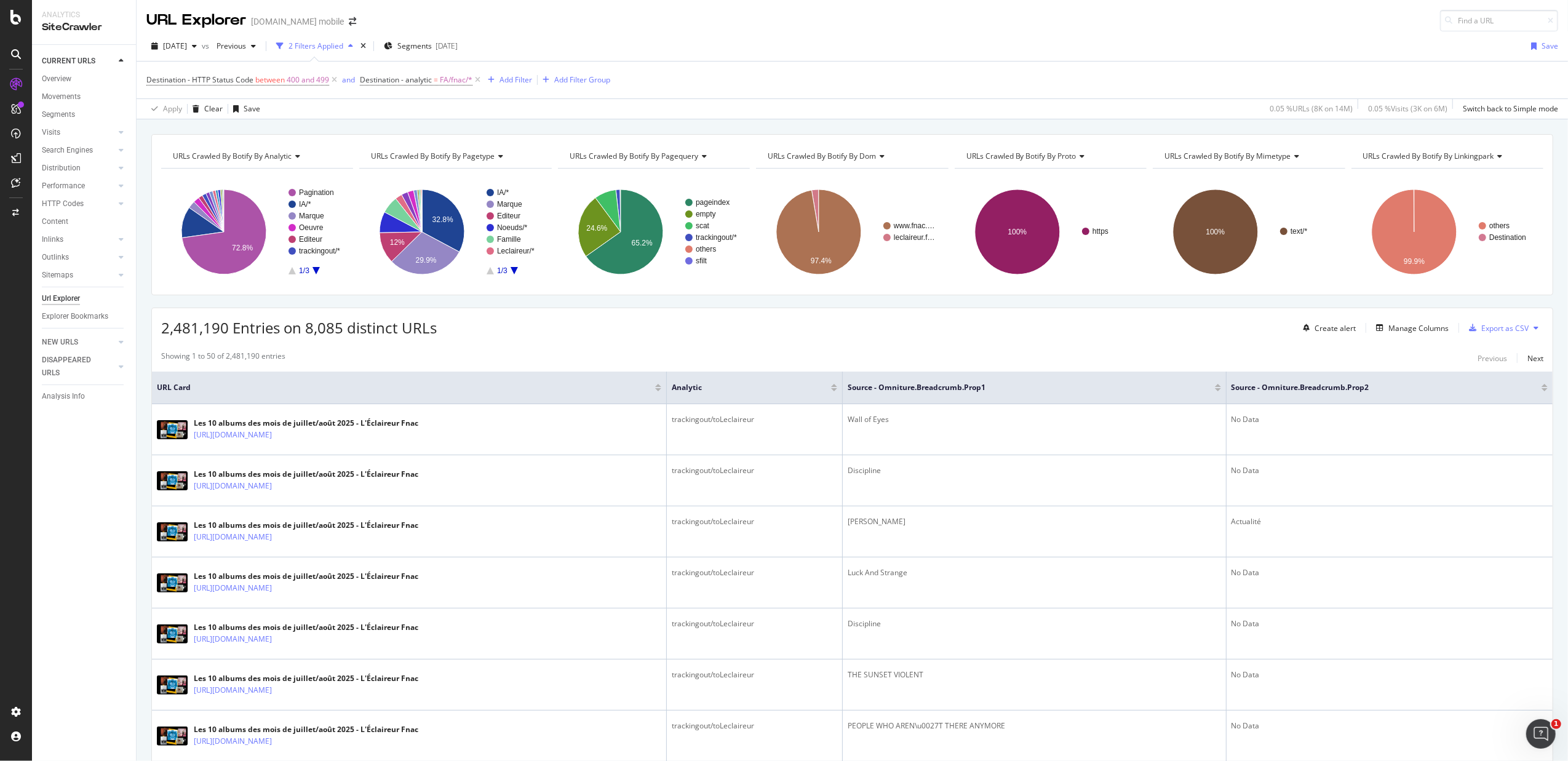
click at [358, 366] on div "Showing 1 to 50 of 2,481,190 entries Previous Next" at bounding box center [852, 358] width 1401 height 15
click at [88, 204] on link "HTTP Codes" at bounding box center [79, 203] width 73 height 13
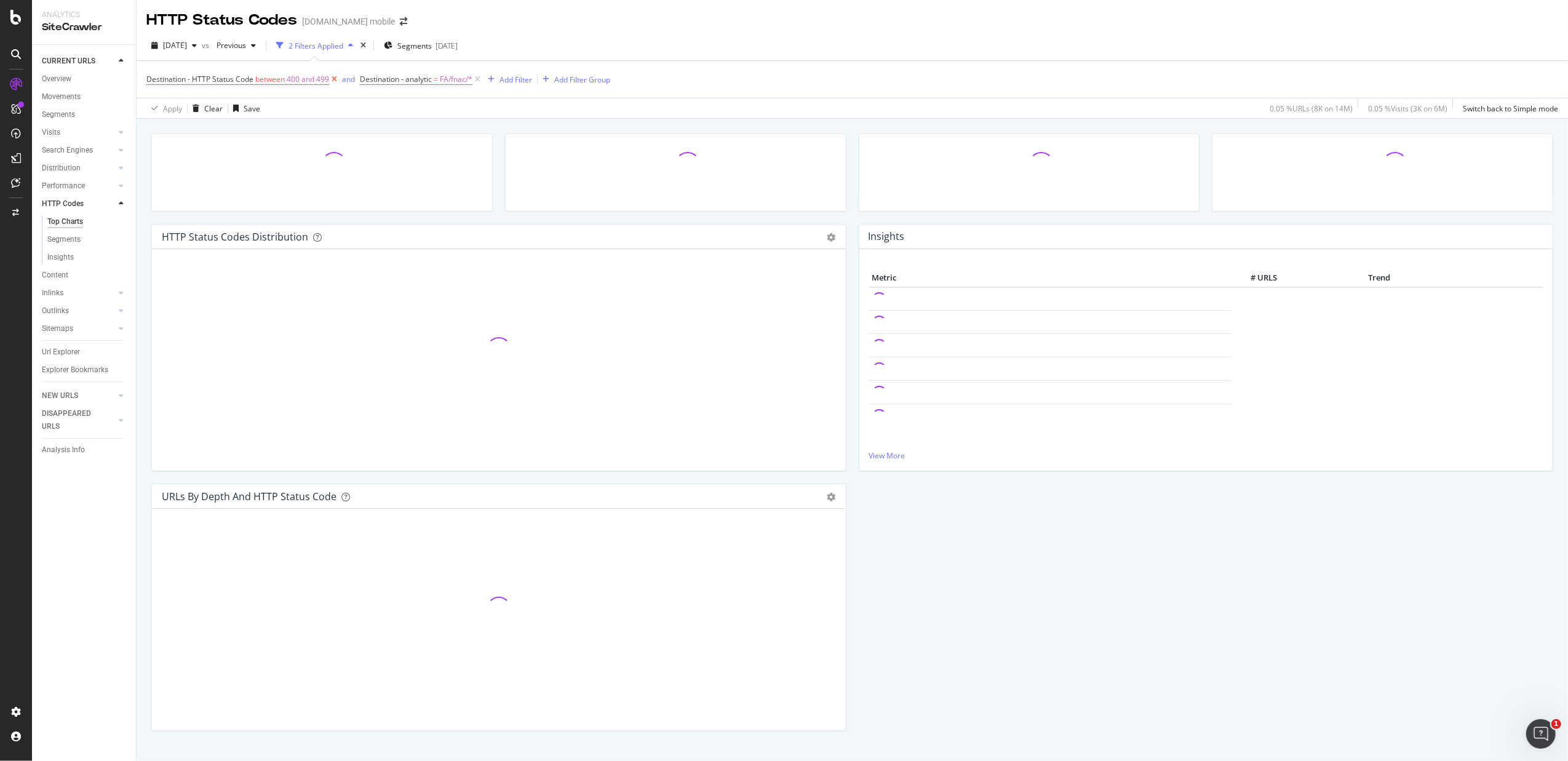
click at [337, 82] on icon at bounding box center [334, 79] width 10 height 12
drag, startPoint x: 262, startPoint y: 81, endPoint x: 334, endPoint y: 36, distance: 84.9
click at [263, 81] on icon at bounding box center [265, 79] width 10 height 12
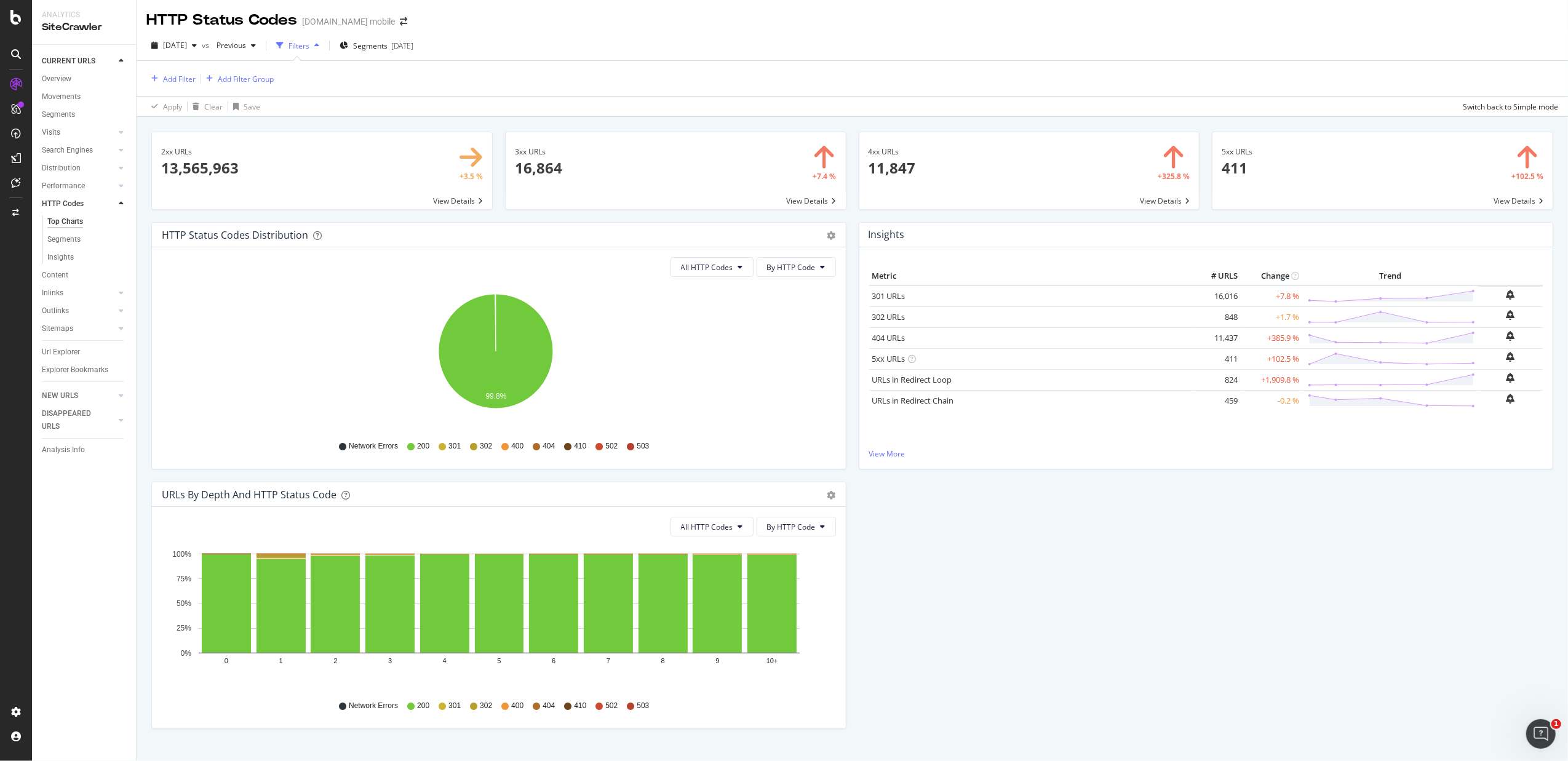
drag, startPoint x: 959, startPoint y: 187, endPoint x: 952, endPoint y: 277, distance: 90.3
click at [959, 187] on span at bounding box center [1030, 170] width 340 height 77
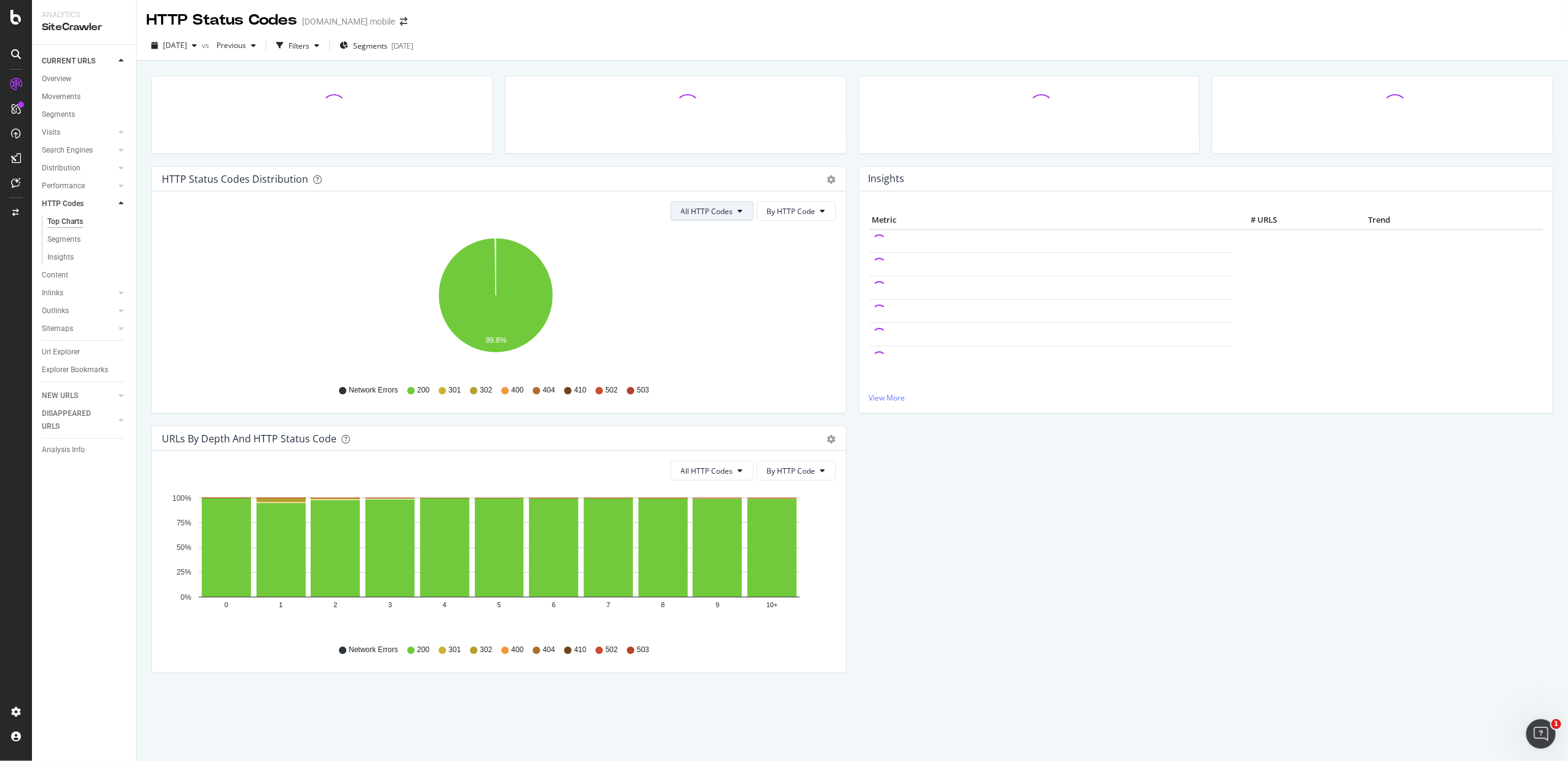
click at [715, 212] on span "All HTTP Codes" at bounding box center [708, 211] width 52 height 10
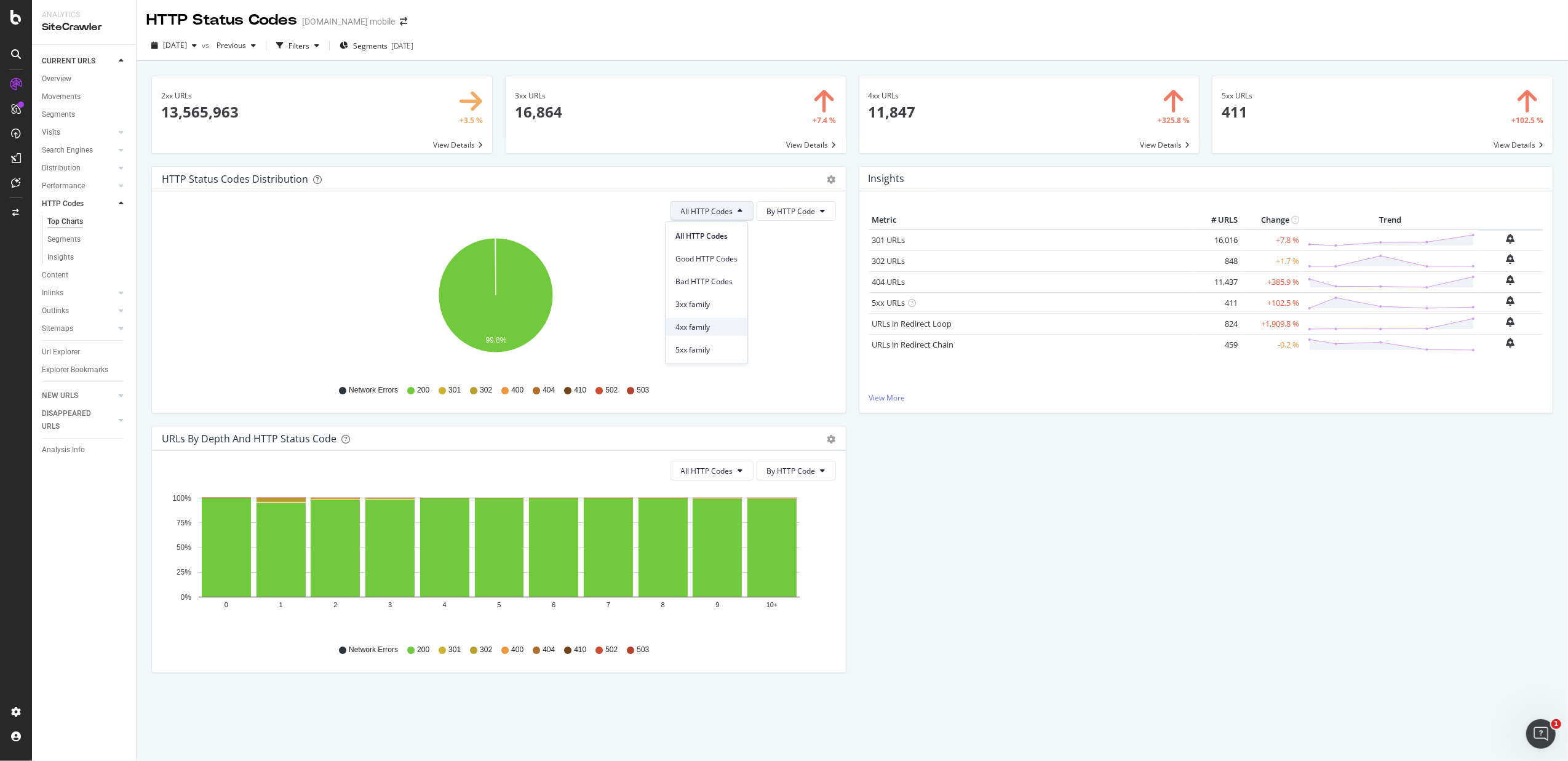
click at [719, 325] on span "4xx family" at bounding box center [706, 327] width 62 height 11
